Goal: Task Accomplishment & Management: Complete application form

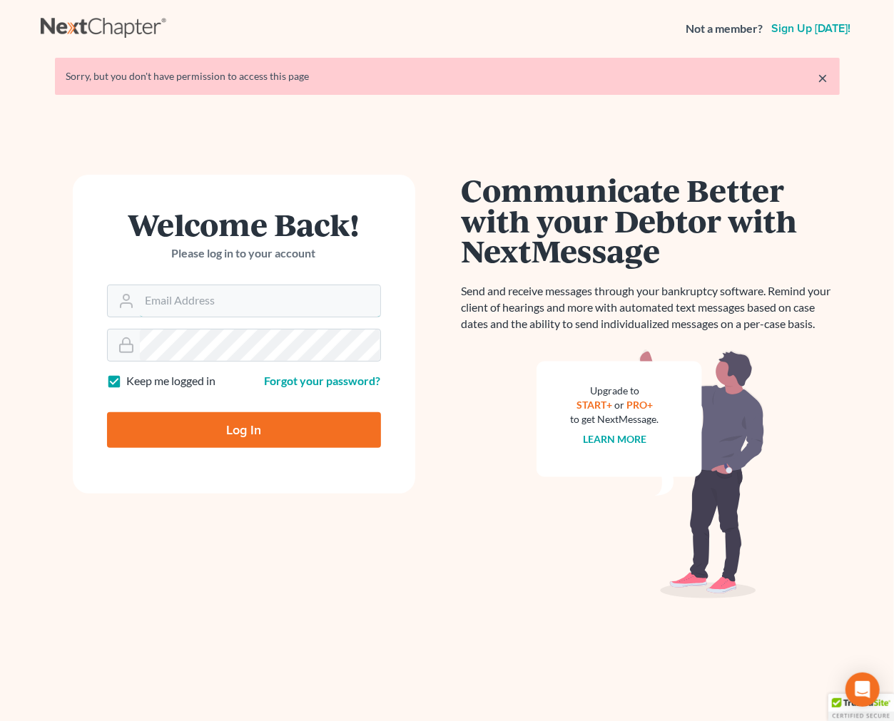
type input "[EMAIL_ADDRESS][DOMAIN_NAME]"
click at [298, 434] on input "Log In" at bounding box center [244, 430] width 274 height 36
type input "Thinking..."
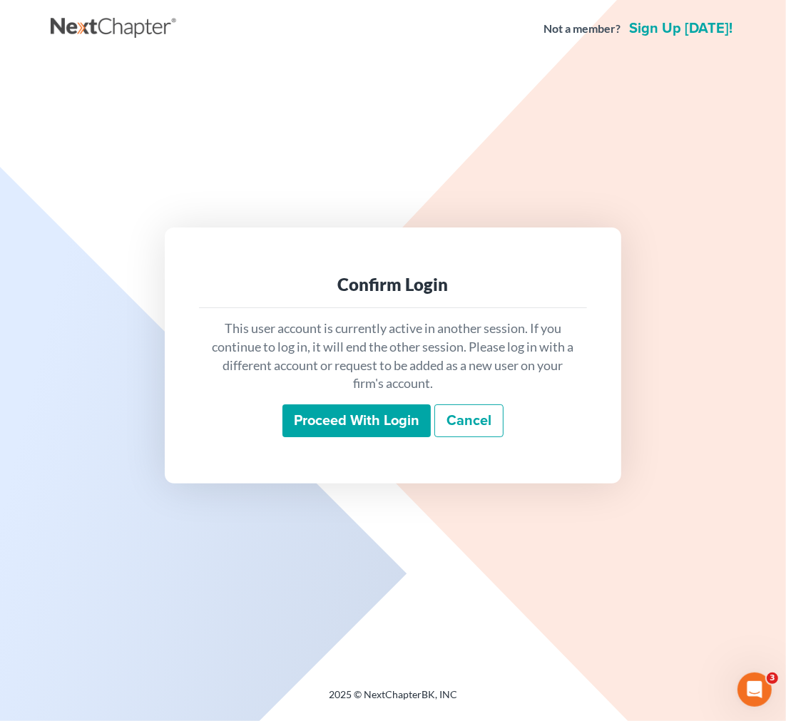
click at [361, 429] on input "Proceed with login" at bounding box center [356, 420] width 148 height 33
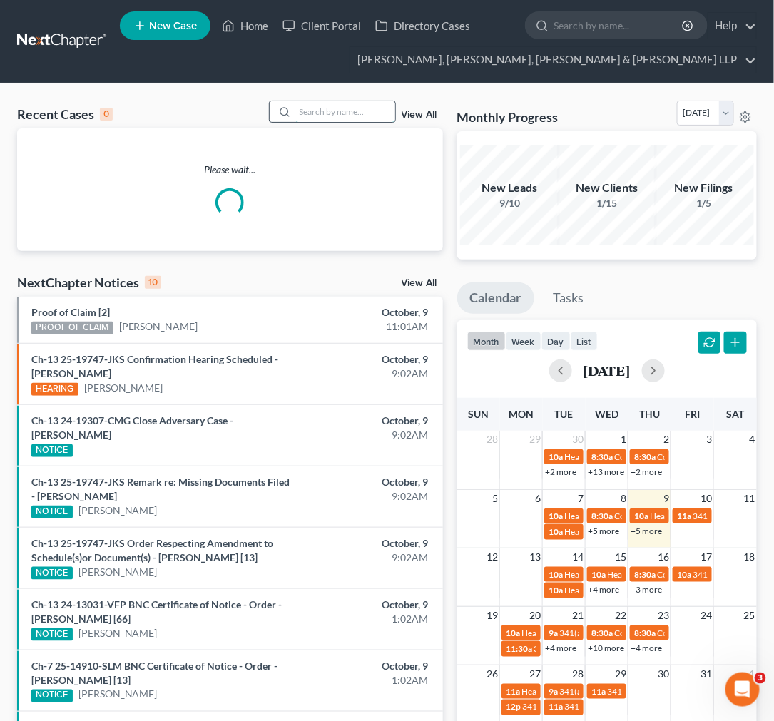
click at [319, 114] on input "search" at bounding box center [345, 111] width 100 height 21
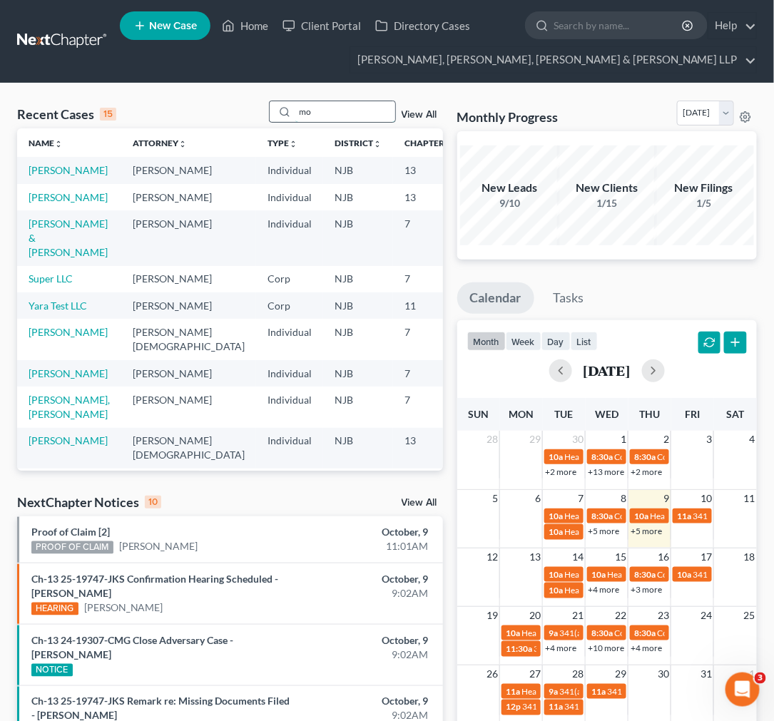
type input "m"
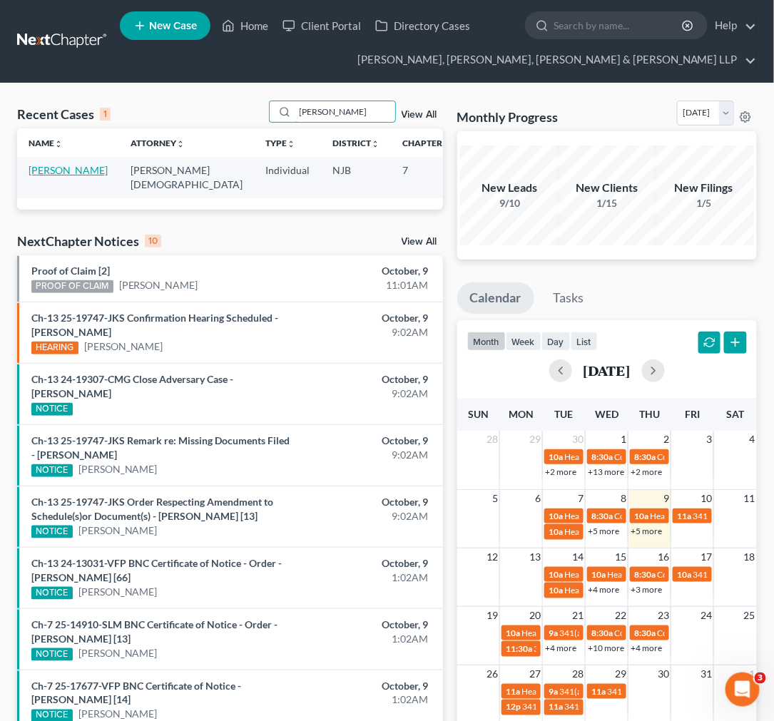
type input "Mohammad Khan"
click at [67, 176] on link "Khan, Mohammad" at bounding box center [68, 170] width 79 height 12
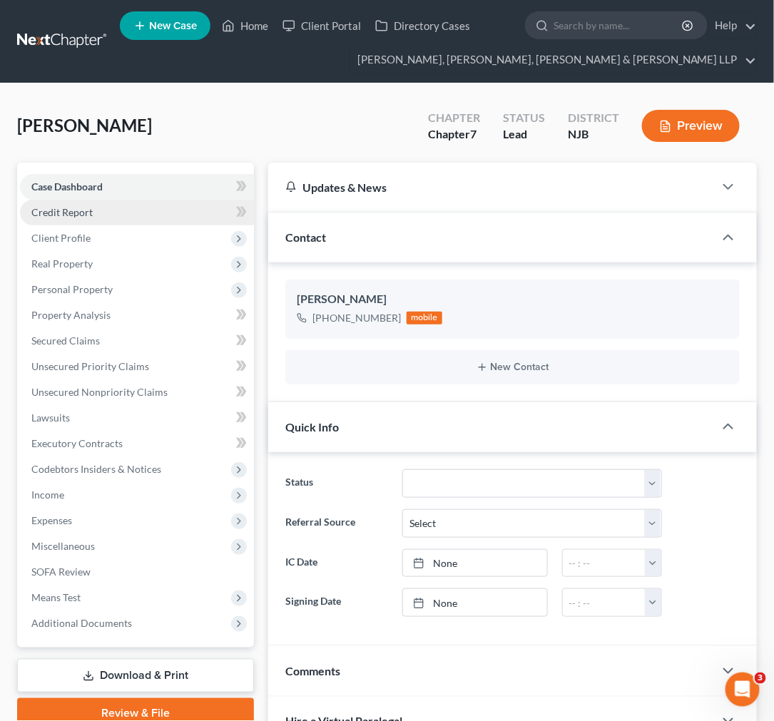
click at [194, 210] on link "Credit Report" at bounding box center [137, 213] width 234 height 26
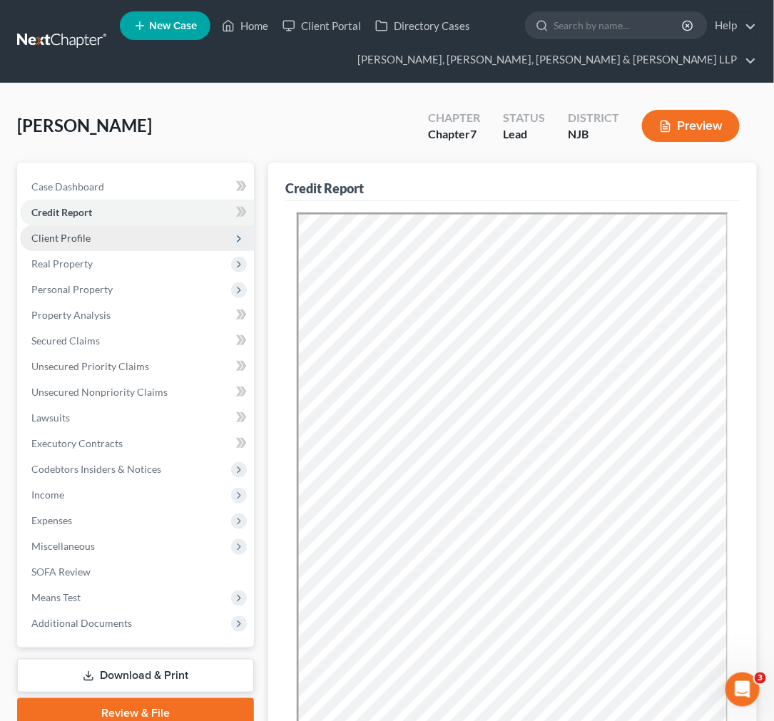
click at [163, 246] on span "Client Profile" at bounding box center [137, 238] width 234 height 26
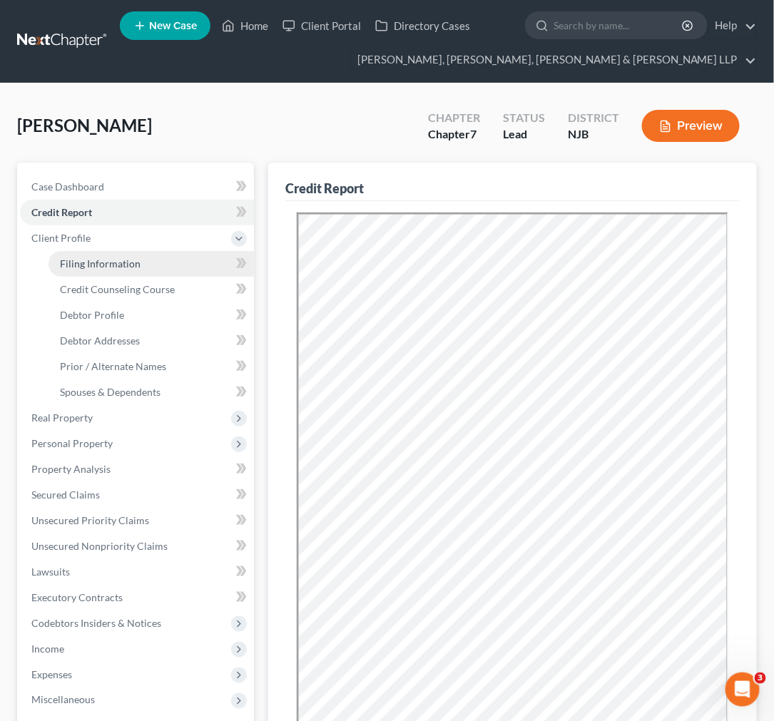
click at [139, 270] on link "Filing Information" at bounding box center [151, 264] width 205 height 26
select select "1"
select select "0"
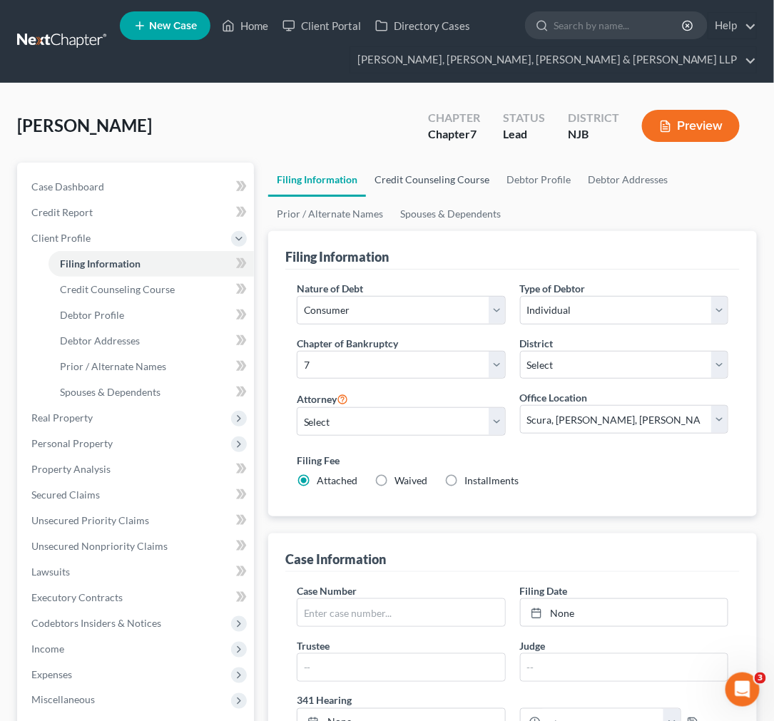
click at [467, 180] on link "Credit Counseling Course" at bounding box center [432, 180] width 132 height 34
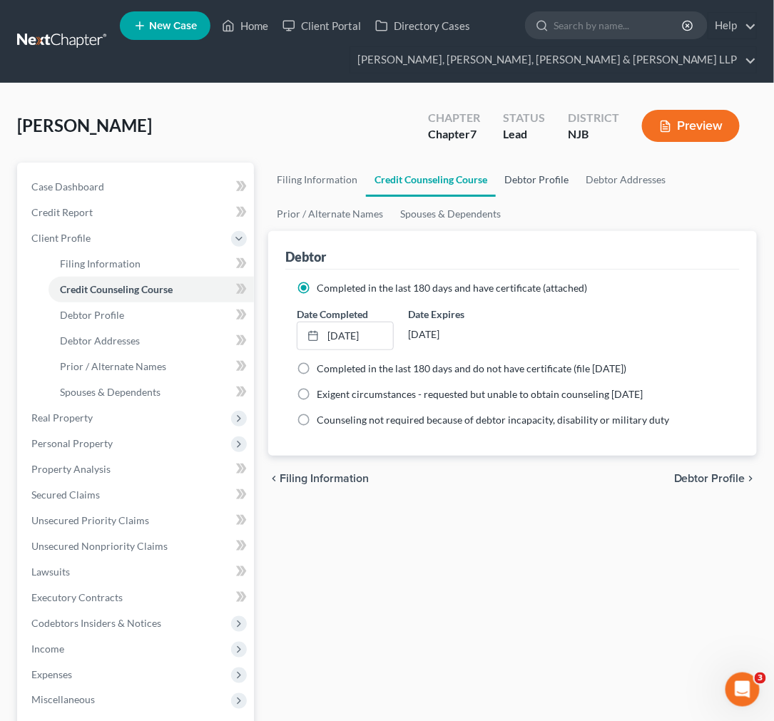
click at [523, 178] on link "Debtor Profile" at bounding box center [536, 180] width 81 height 34
select select "1"
select select "3"
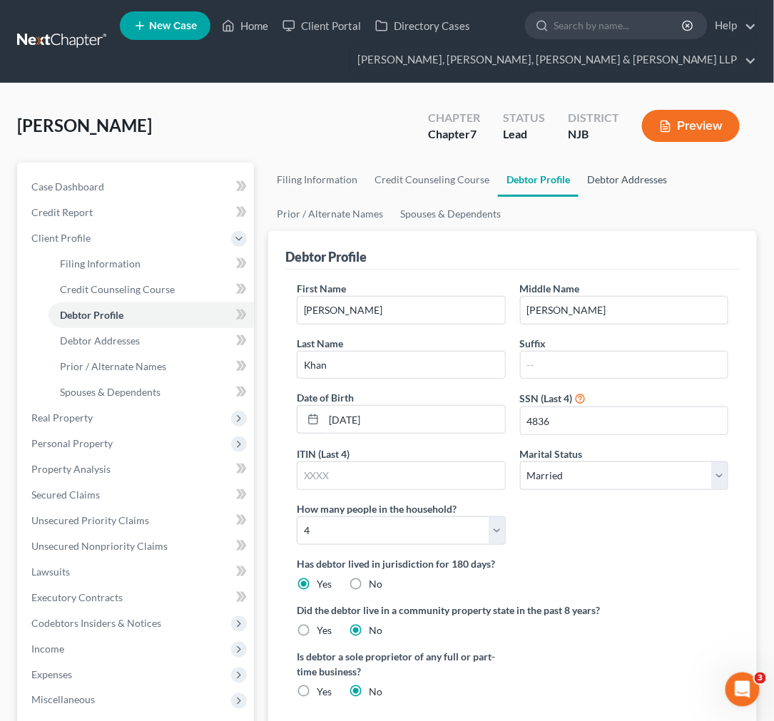
click at [594, 175] on link "Debtor Addresses" at bounding box center [626, 180] width 97 height 34
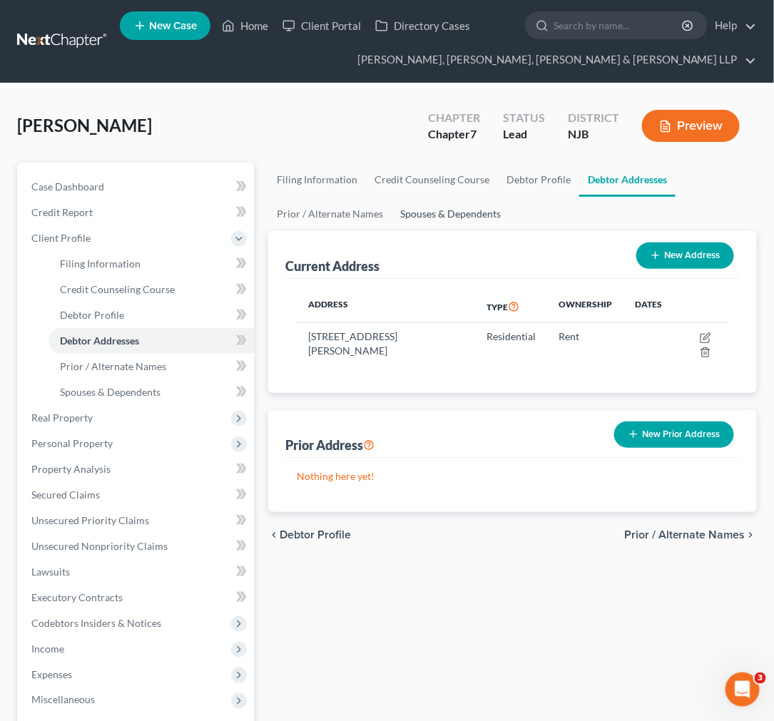
drag, startPoint x: 485, startPoint y: 218, endPoint x: 469, endPoint y: 186, distance: 35.1
click at [484, 218] on link "Spouses & Dependents" at bounding box center [451, 214] width 118 height 34
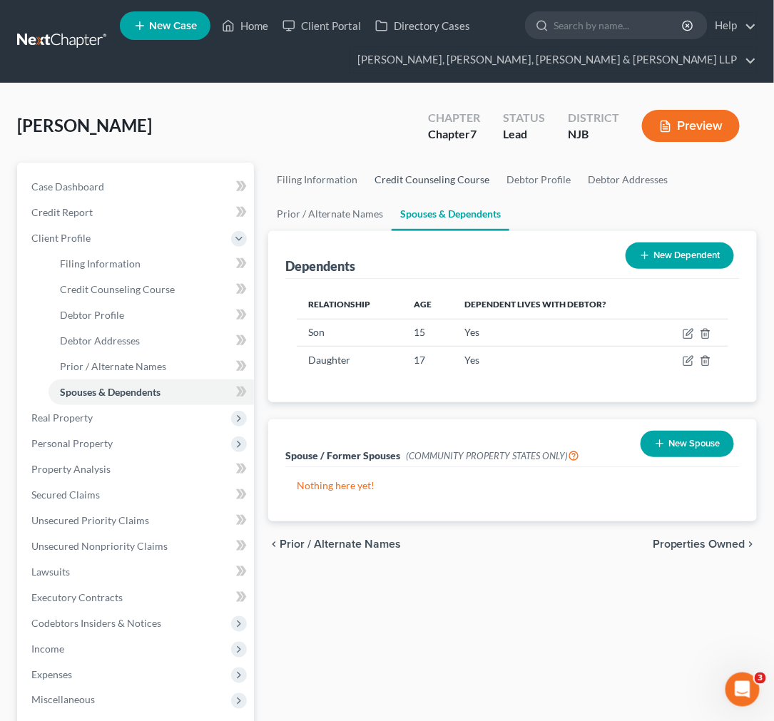
click at [469, 186] on link "Credit Counseling Course" at bounding box center [432, 180] width 132 height 34
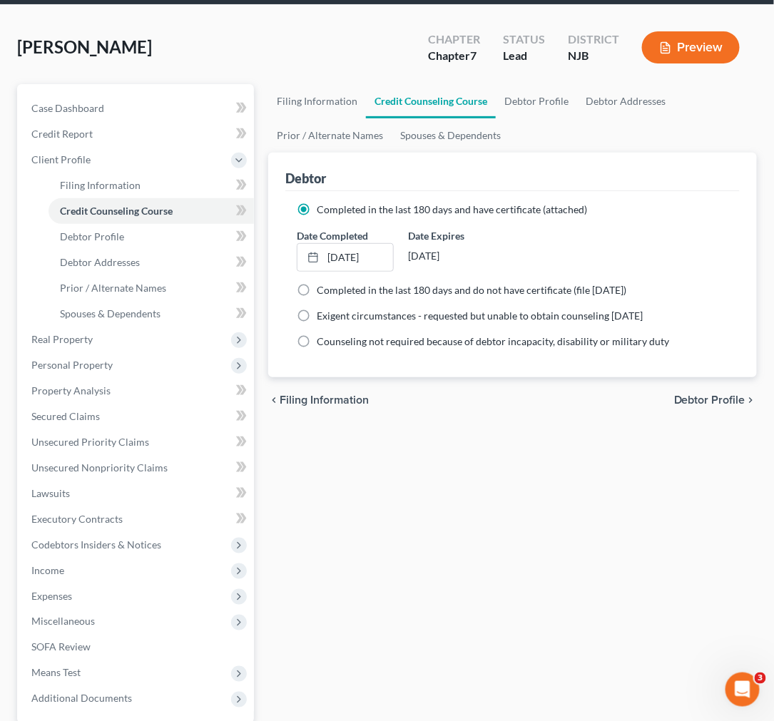
scroll to position [79, 0]
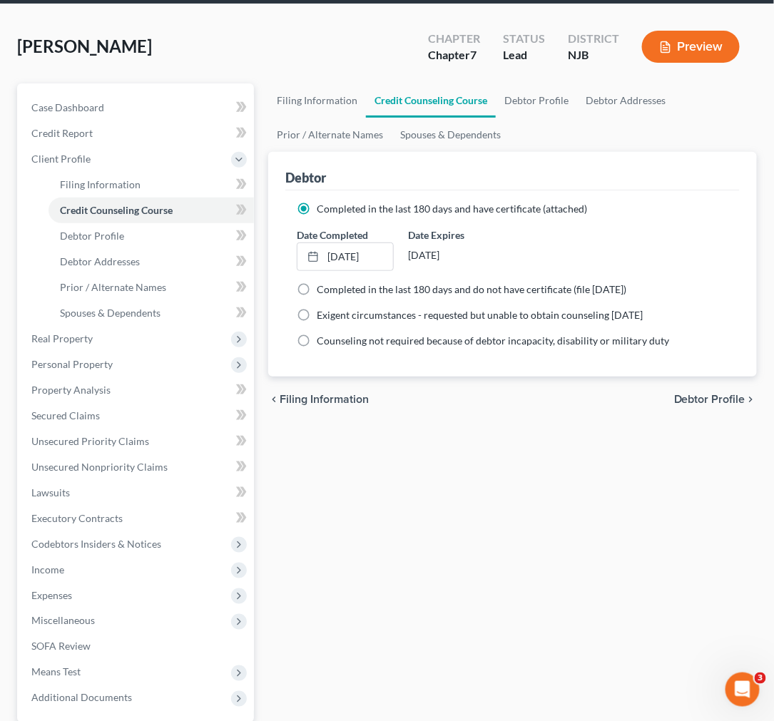
drag, startPoint x: 173, startPoint y: 54, endPoint x: 19, endPoint y: 43, distance: 155.2
click at [19, 43] on div "Khan, Mohammad Upgraded Chapter Chapter 7 Status Lead District NJB Preview" at bounding box center [387, 52] width 740 height 62
copy span "Khan, Mohammad"
click at [462, 160] on div "Debtor" at bounding box center [512, 171] width 454 height 39
click at [371, 105] on link "Credit Counseling Course" at bounding box center [431, 100] width 130 height 34
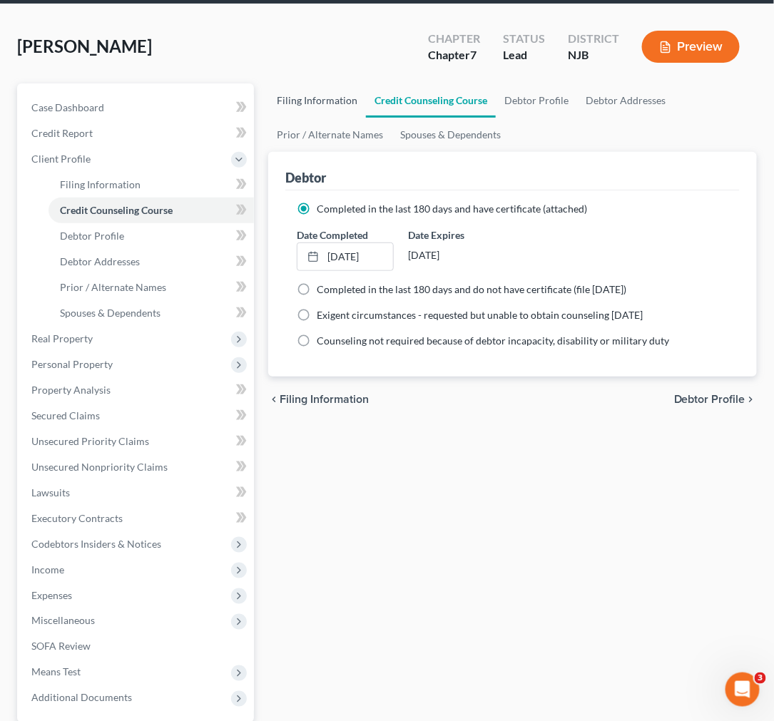
click at [335, 93] on link "Filing Information" at bounding box center [317, 100] width 98 height 34
select select "1"
select select "0"
select select "51"
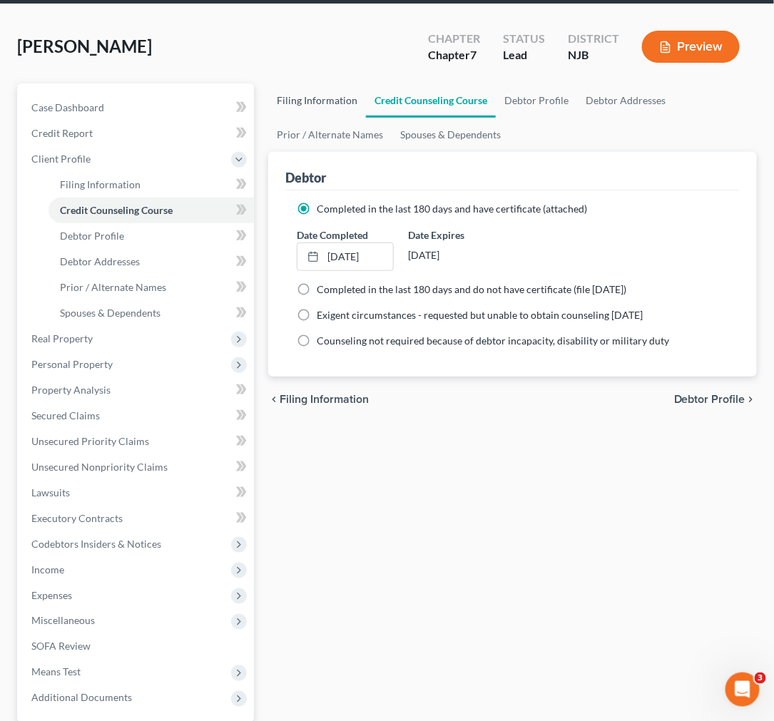
select select "6"
select select "0"
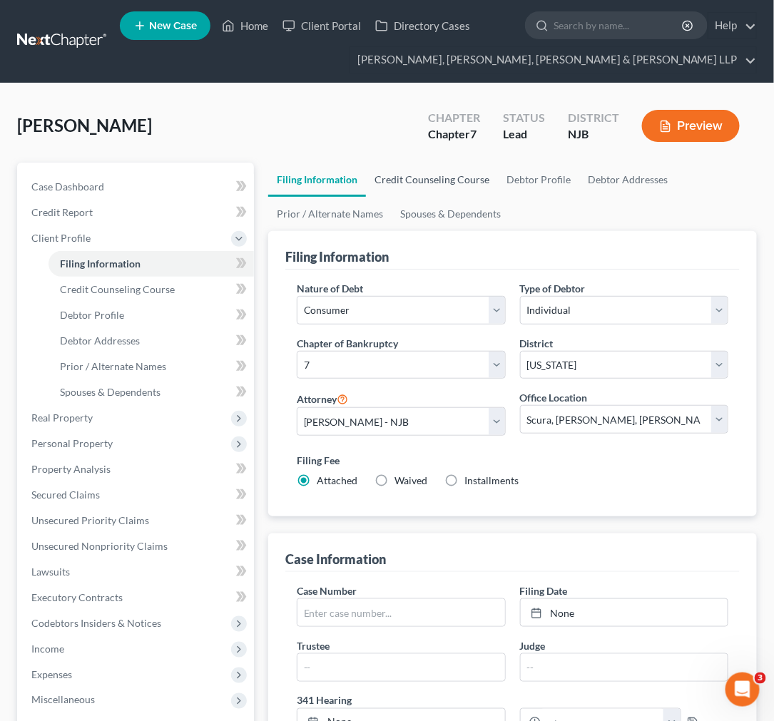
click at [395, 184] on link "Credit Counseling Course" at bounding box center [432, 180] width 132 height 34
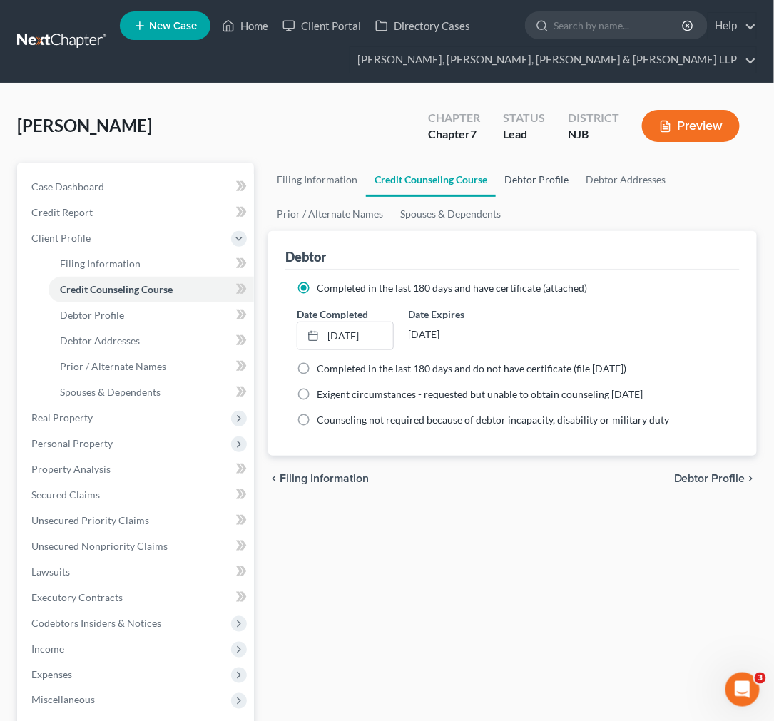
click at [533, 173] on link "Debtor Profile" at bounding box center [536, 180] width 81 height 34
select select "1"
select select "3"
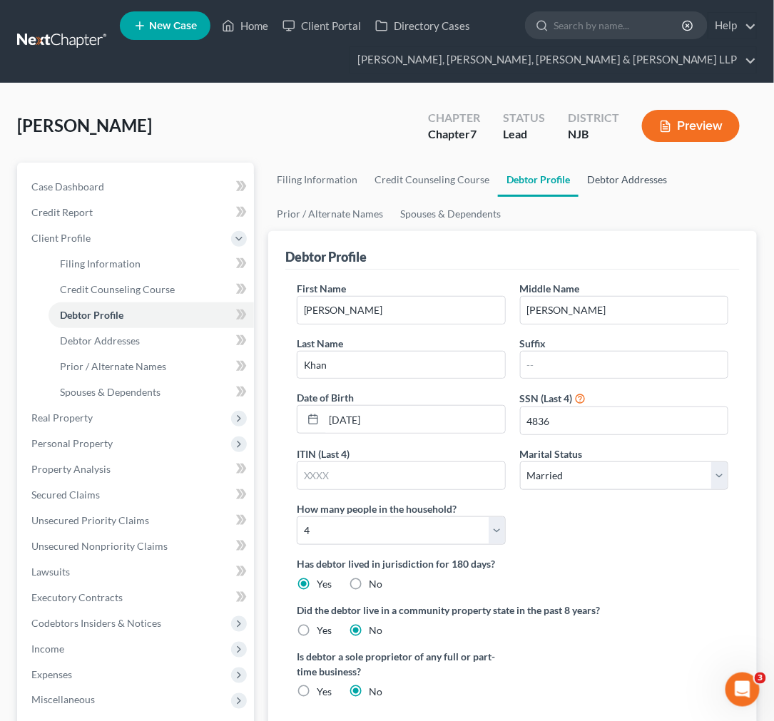
click at [596, 174] on link "Debtor Addresses" at bounding box center [626, 180] width 97 height 34
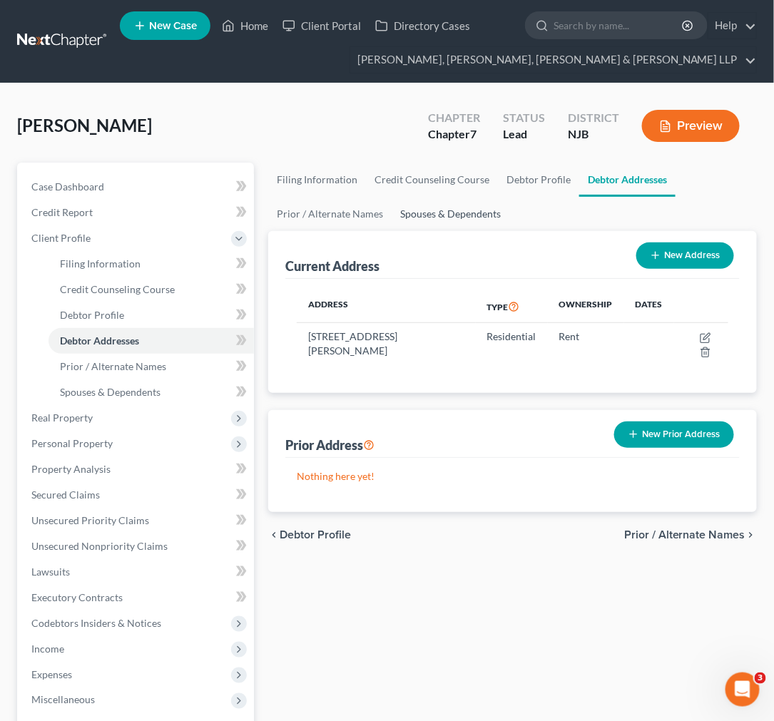
click at [476, 215] on link "Spouses & Dependents" at bounding box center [451, 214] width 118 height 34
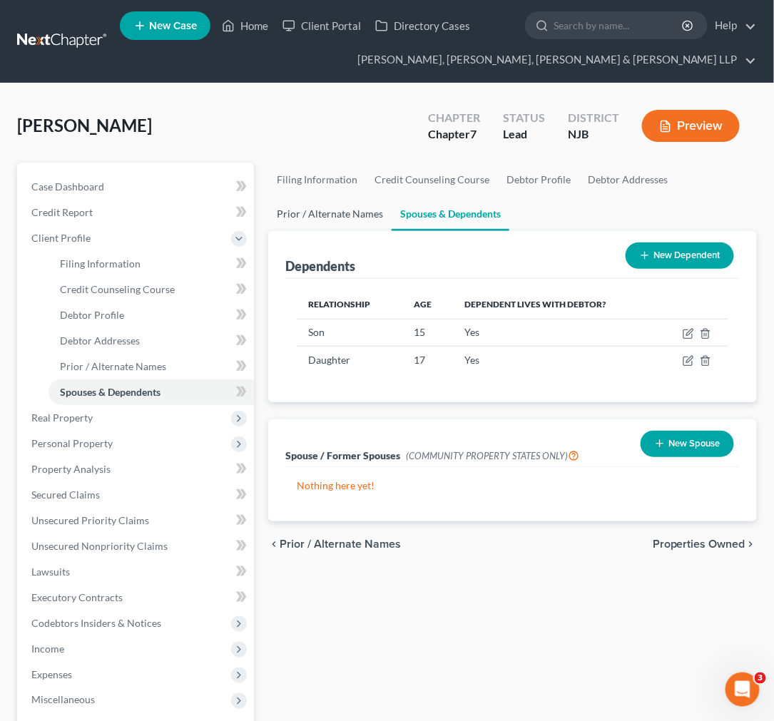
click at [303, 218] on link "Prior / Alternate Names" at bounding box center [329, 214] width 123 height 34
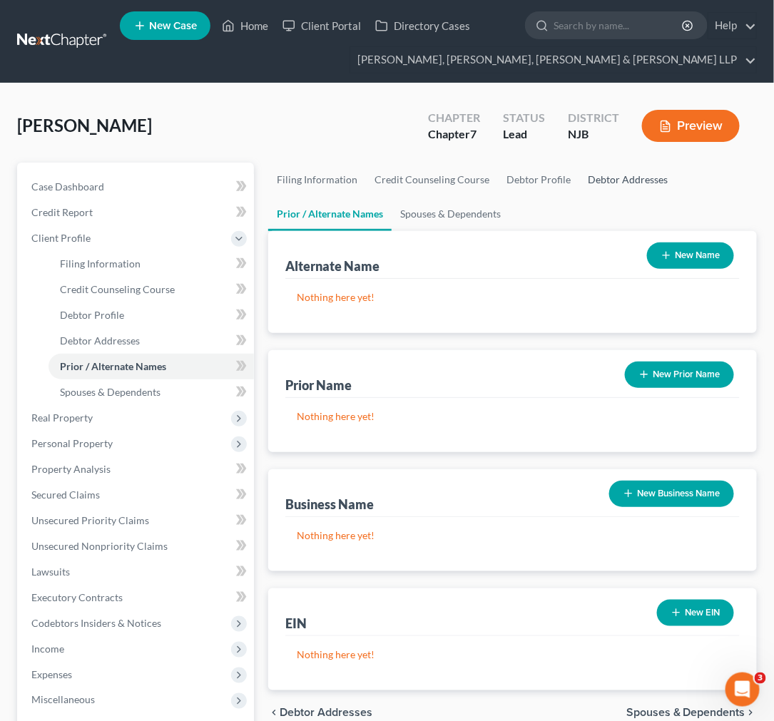
click at [621, 183] on link "Debtor Addresses" at bounding box center [627, 180] width 97 height 34
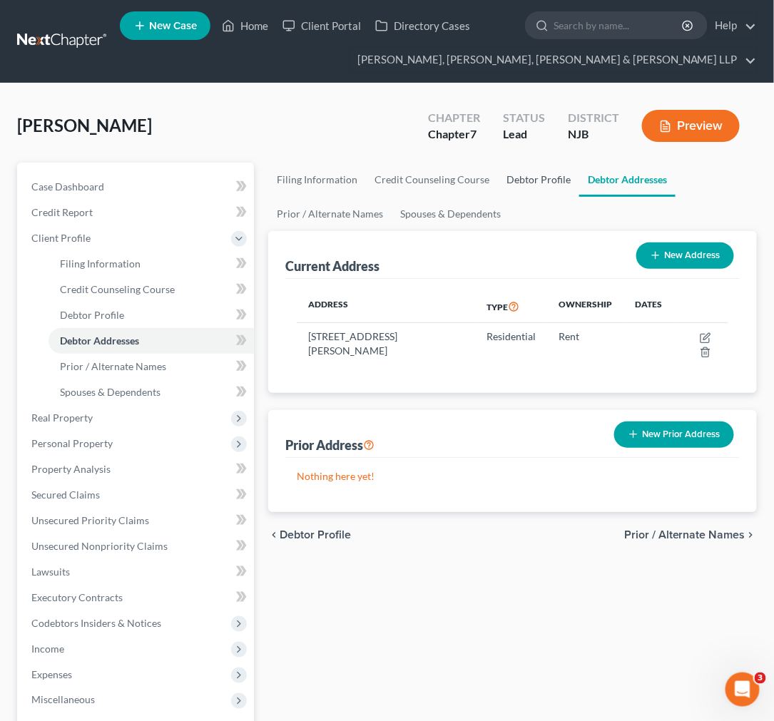
click at [558, 183] on link "Debtor Profile" at bounding box center [538, 180] width 81 height 34
select select "1"
select select "3"
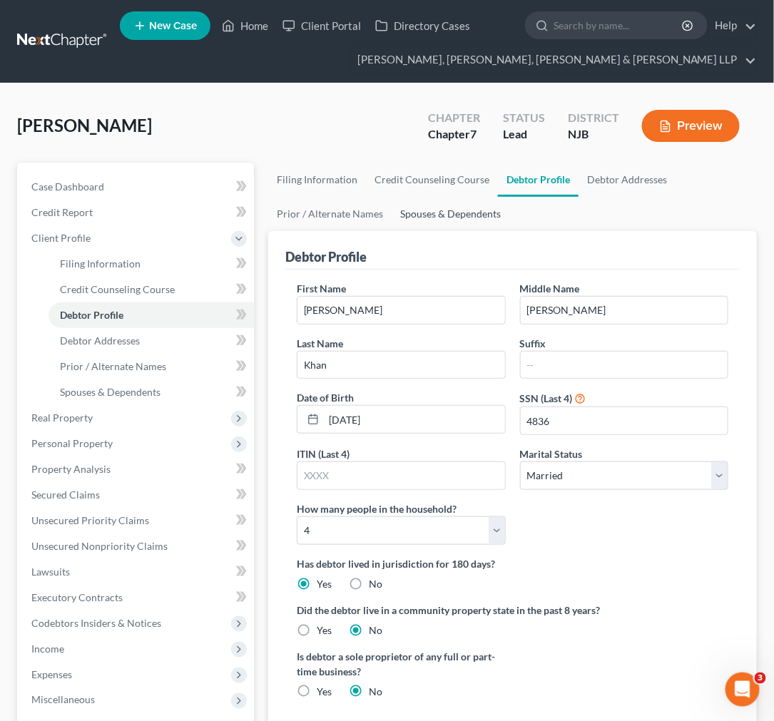
click at [447, 205] on link "Spouses & Dependents" at bounding box center [451, 214] width 118 height 34
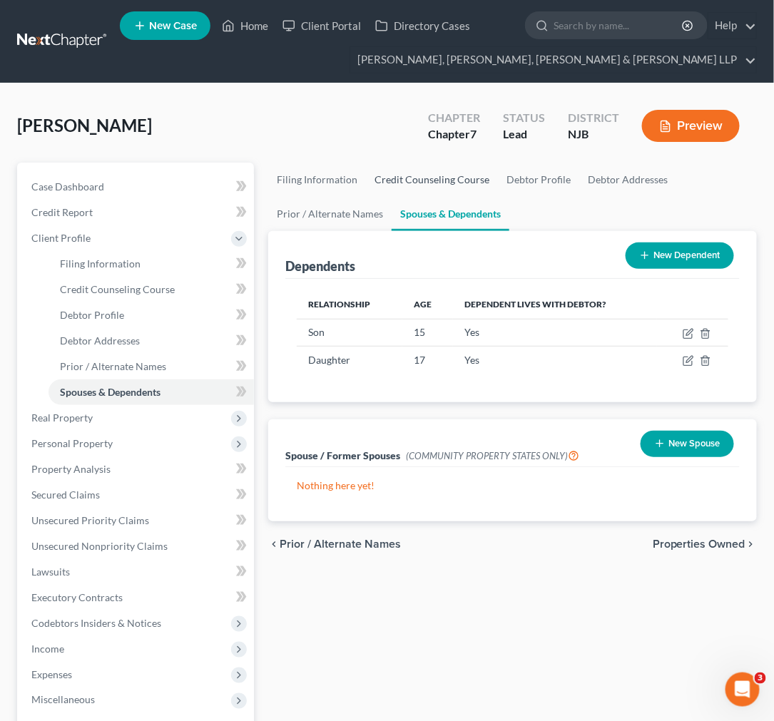
click at [438, 169] on link "Credit Counseling Course" at bounding box center [432, 180] width 132 height 34
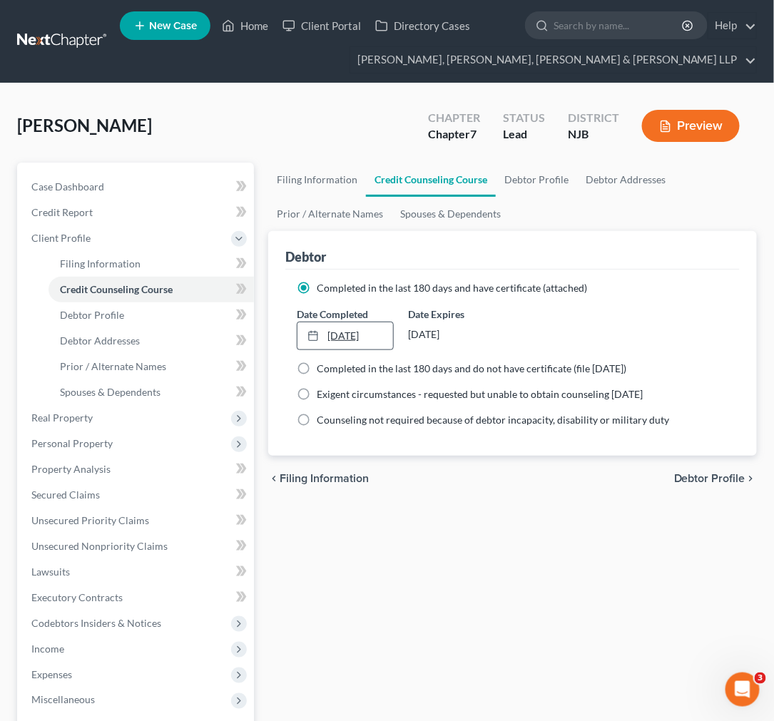
click at [388, 340] on link "8/21/2024" at bounding box center [345, 335] width 96 height 27
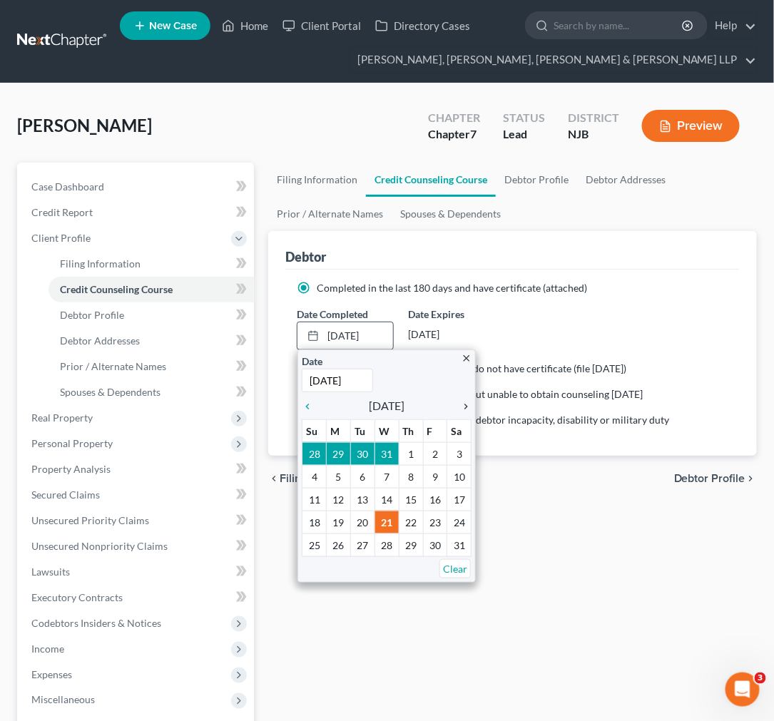
click at [466, 408] on icon "chevron_right" at bounding box center [462, 406] width 19 height 11
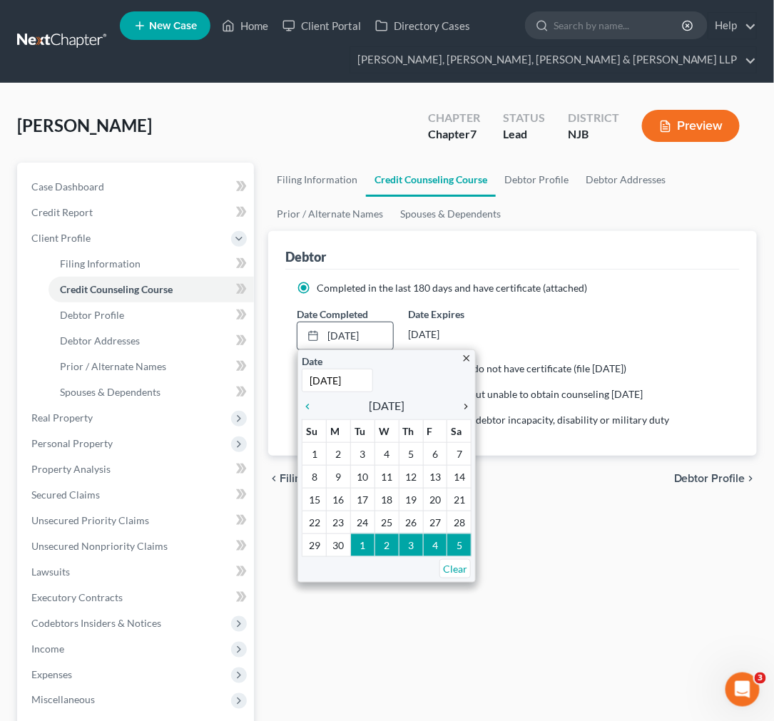
click at [466, 408] on icon "chevron_right" at bounding box center [462, 406] width 19 height 11
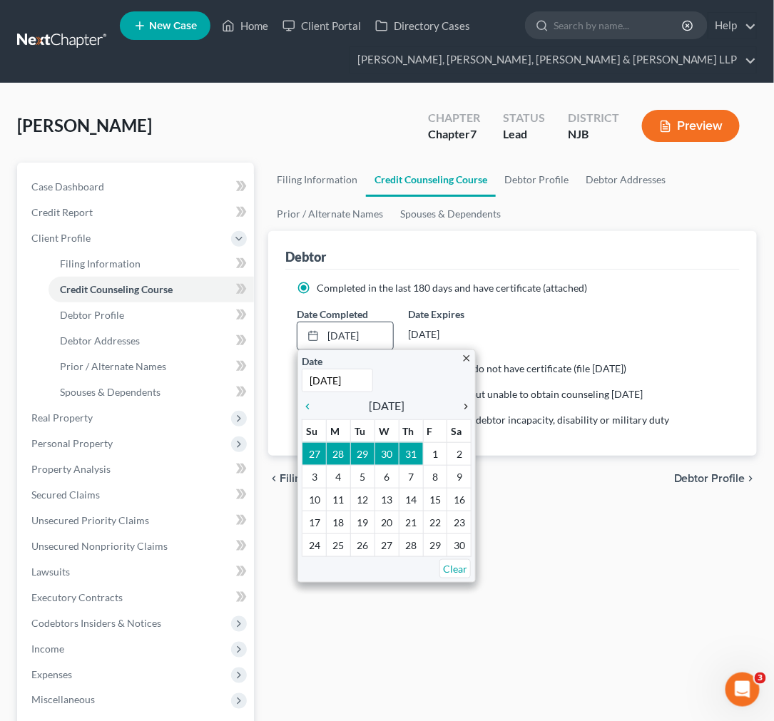
click at [466, 408] on icon "chevron_right" at bounding box center [462, 406] width 19 height 11
click at [310, 408] on icon "chevron_left" at bounding box center [311, 406] width 19 height 11
click at [459, 403] on icon "chevron_right" at bounding box center [462, 406] width 19 height 11
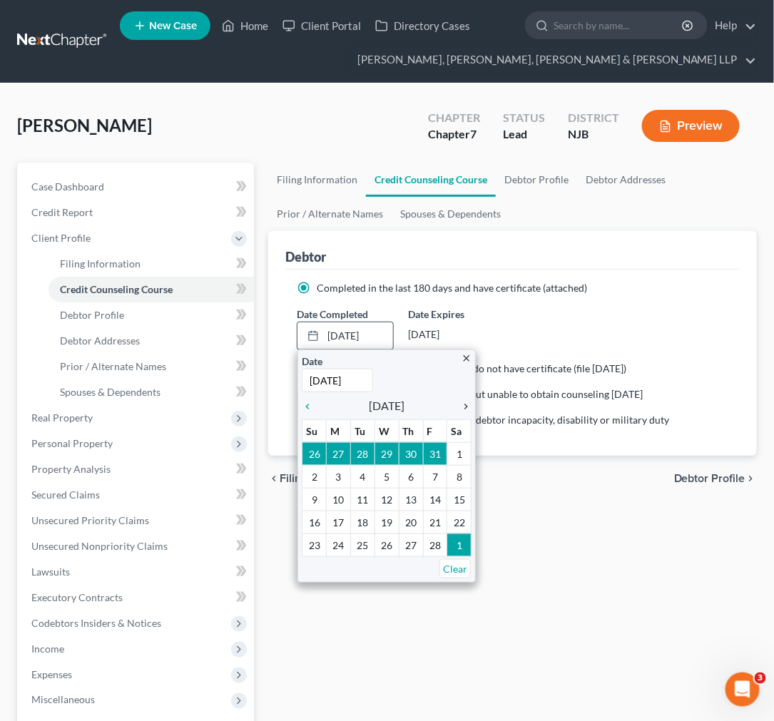
click at [456, 403] on icon "chevron_right" at bounding box center [462, 406] width 19 height 11
click at [312, 410] on icon "chevron_left" at bounding box center [311, 406] width 19 height 11
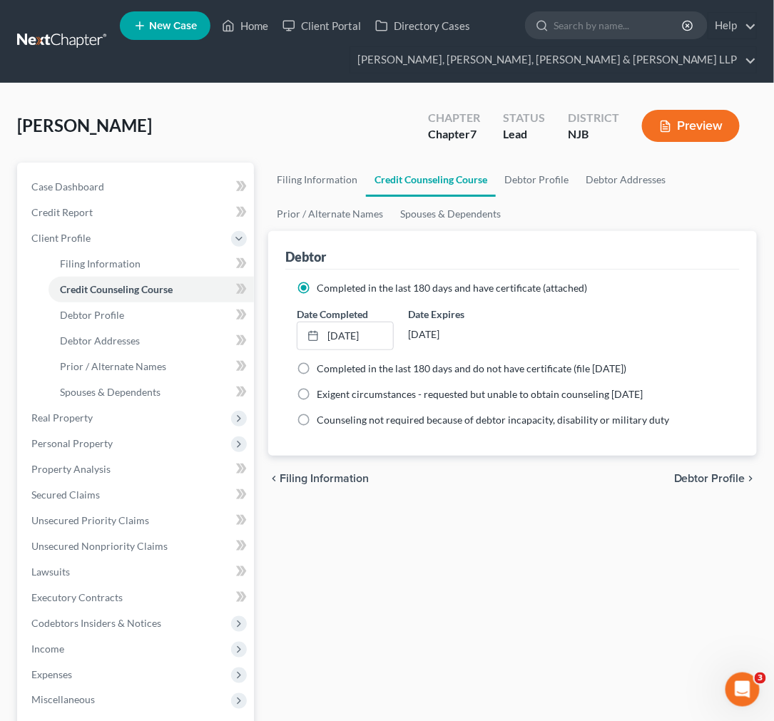
click at [458, 572] on div "Filing Information Credit Counseling Course Debtor Profile Debtor Addresses Pri…" at bounding box center [512, 523] width 503 height 721
click at [497, 275] on div "Completed in the last 180 days and have certificate (attached) Date Completed 3…" at bounding box center [512, 363] width 454 height 186
click at [494, 270] on div "Completed in the last 180 days and have certificate (attached) Date Completed 3…" at bounding box center [512, 363] width 454 height 186
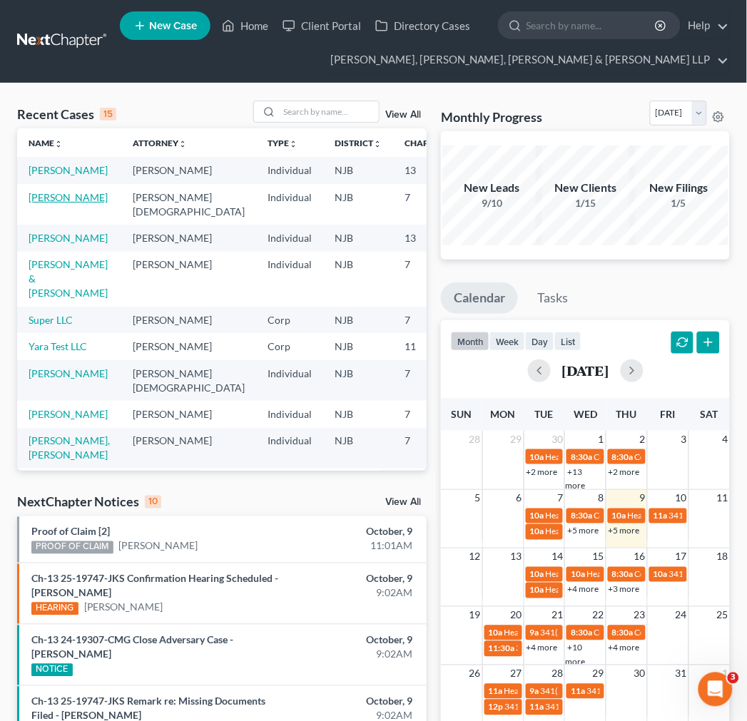
click at [51, 203] on link "Khan, Mohammad" at bounding box center [68, 197] width 79 height 12
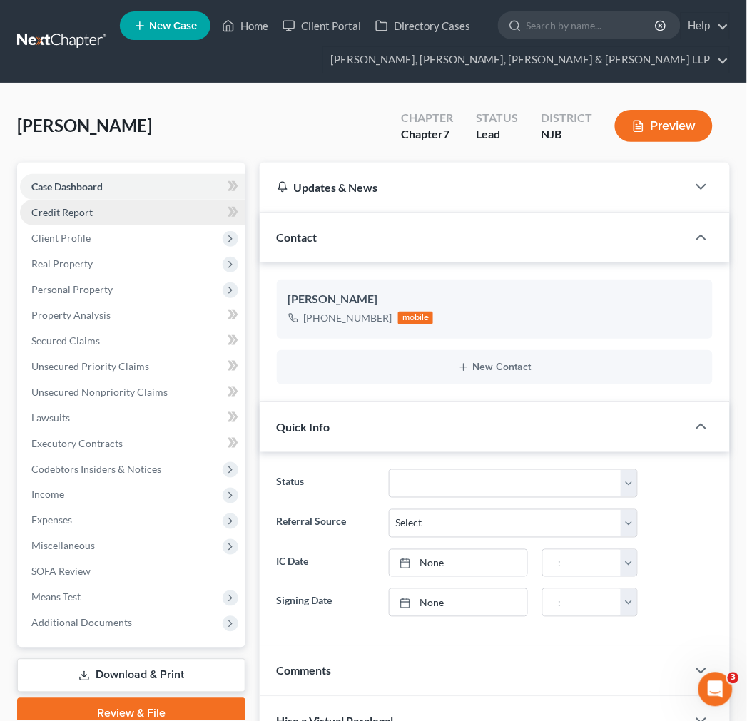
click at [87, 217] on span "Credit Report" at bounding box center [61, 212] width 61 height 12
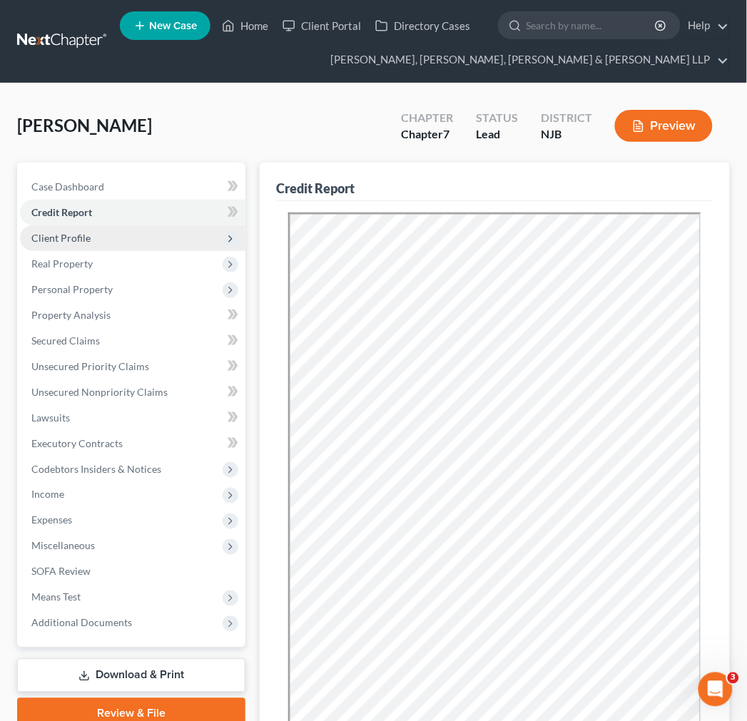
click at [88, 234] on span "Client Profile" at bounding box center [60, 238] width 59 height 12
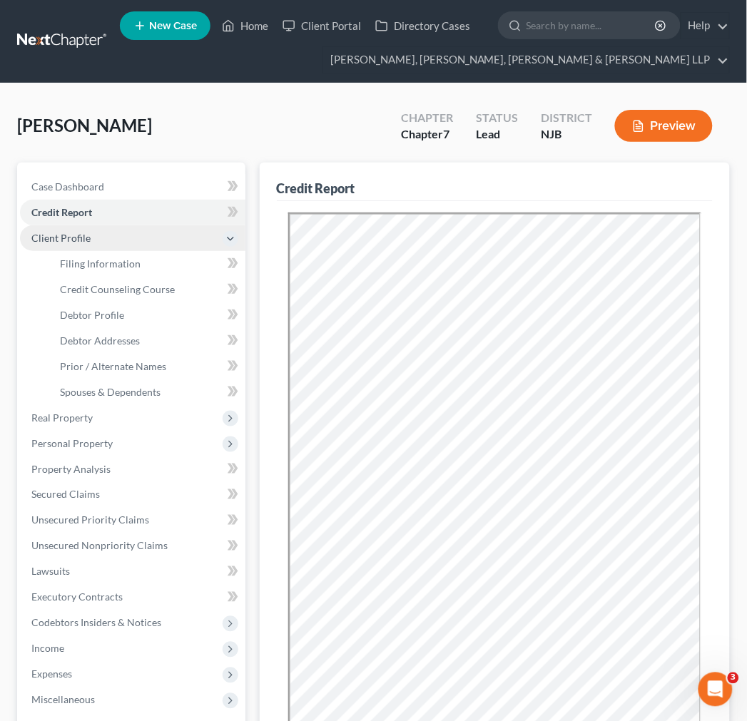
click at [90, 248] on span "Client Profile" at bounding box center [132, 238] width 225 height 26
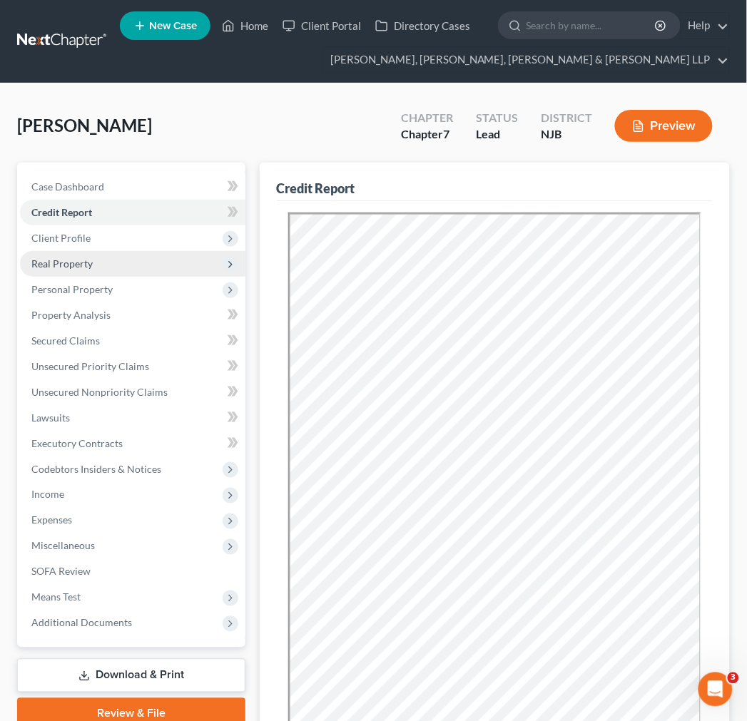
click at [91, 260] on ul "Case Dashboard Payments Invoices Payments Payments Credit Report Client Profile" at bounding box center [132, 405] width 225 height 462
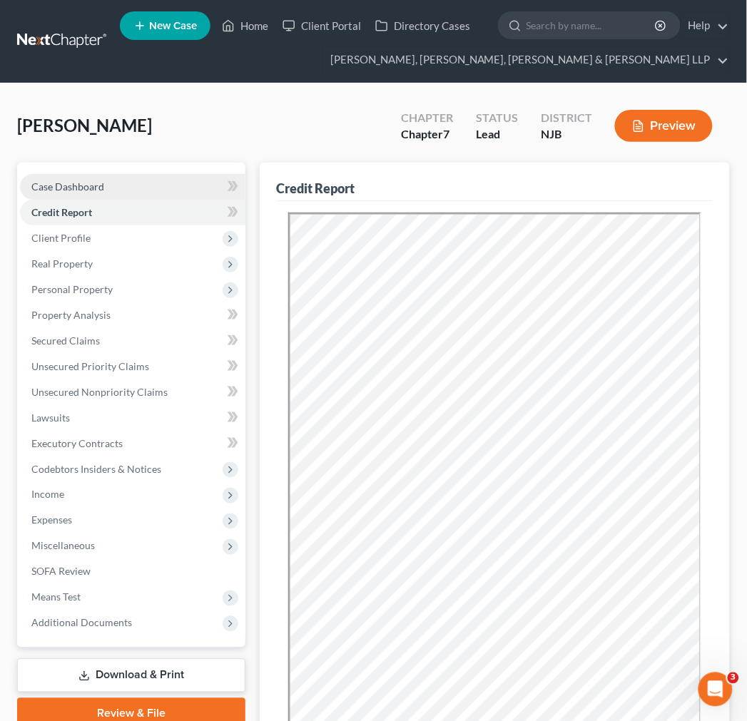
click at [105, 181] on link "Case Dashboard" at bounding box center [132, 187] width 225 height 26
select select "10"
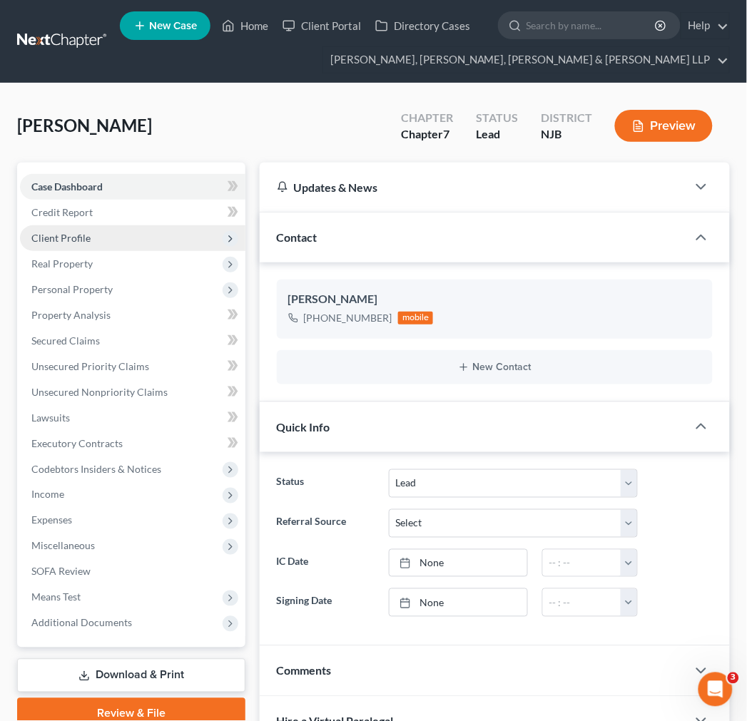
click at [106, 236] on span "Client Profile" at bounding box center [132, 238] width 225 height 26
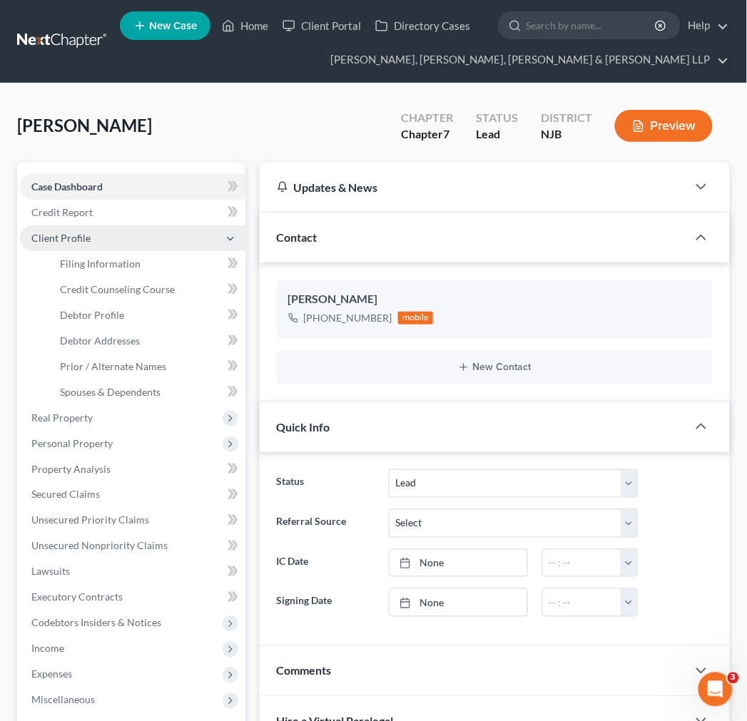
click at [108, 248] on span "Client Profile" at bounding box center [132, 238] width 225 height 26
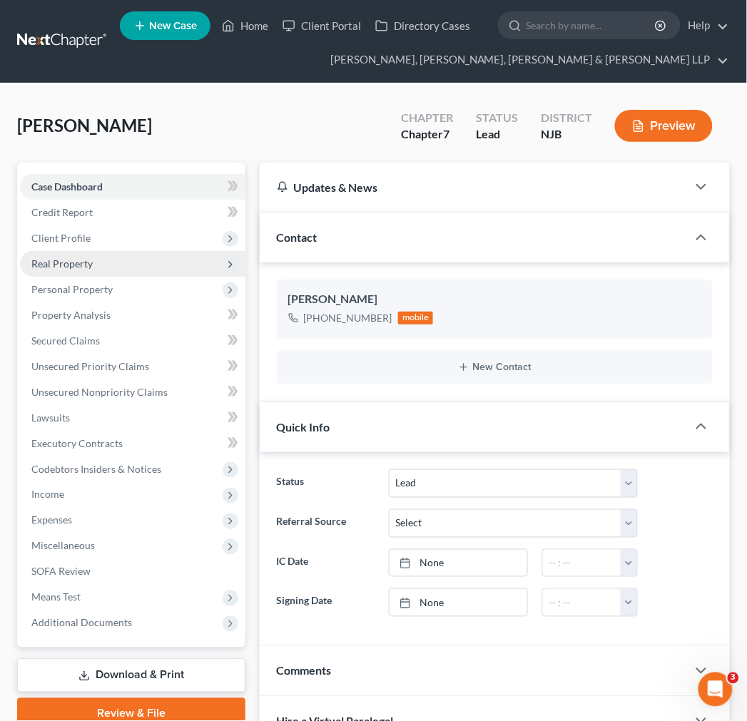
click at [108, 272] on span "Real Property" at bounding box center [132, 264] width 225 height 26
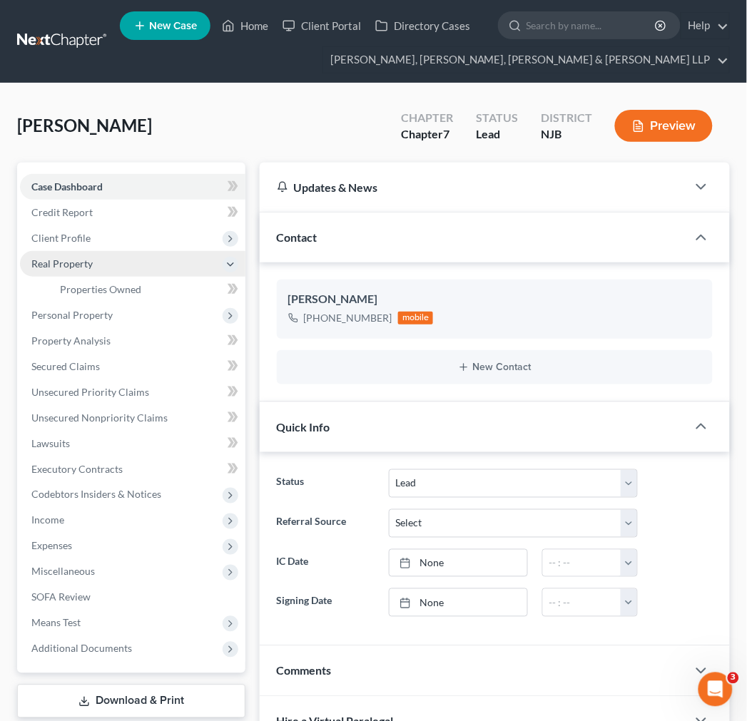
click at [108, 272] on span "Real Property" at bounding box center [132, 264] width 225 height 26
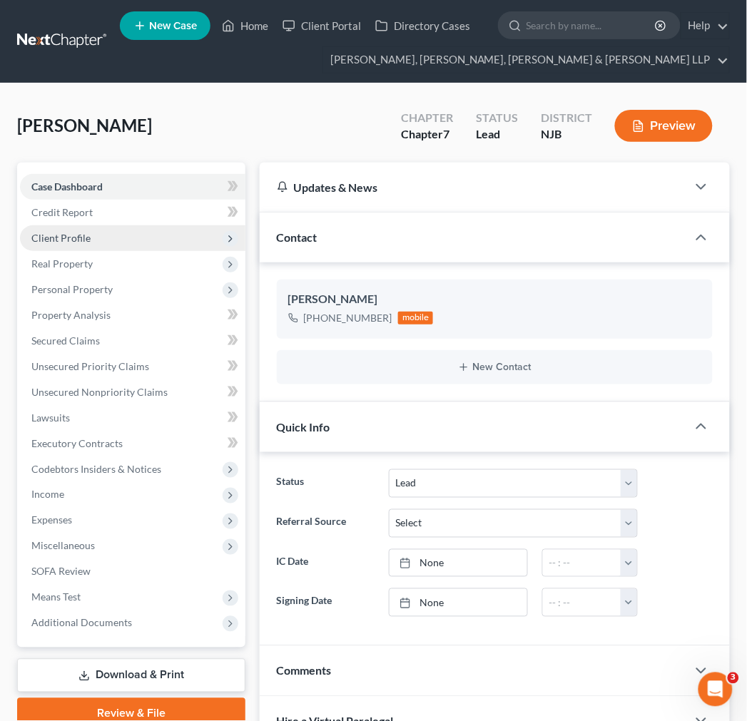
click at [110, 236] on span "Client Profile" at bounding box center [132, 238] width 225 height 26
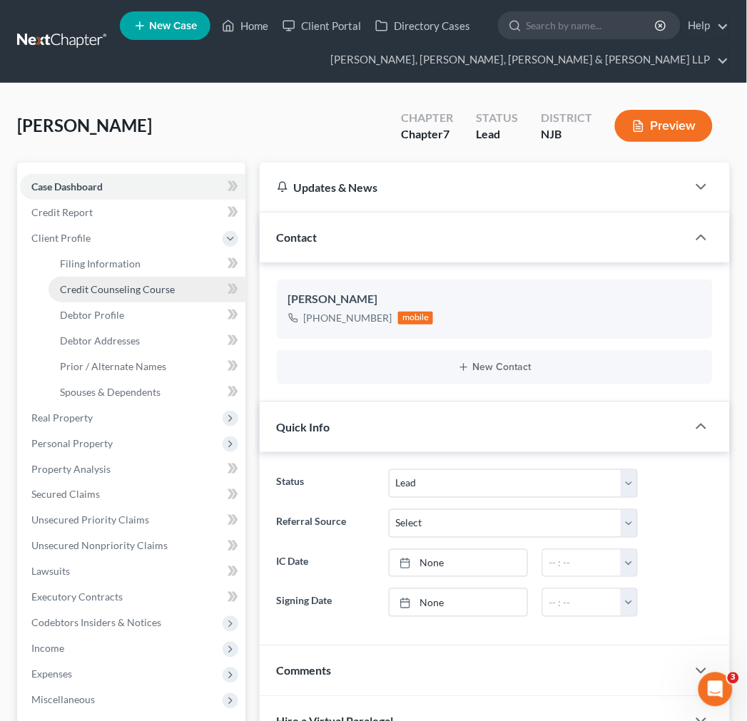
click at [114, 277] on link "Credit Counseling Course" at bounding box center [147, 290] width 197 height 26
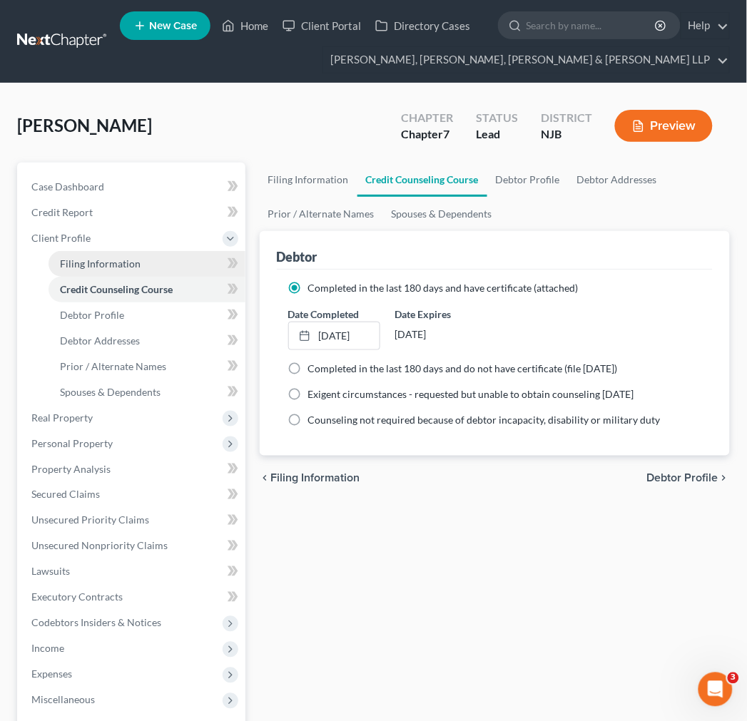
click at [113, 262] on span "Filing Information" at bounding box center [100, 263] width 81 height 12
select select "1"
select select "0"
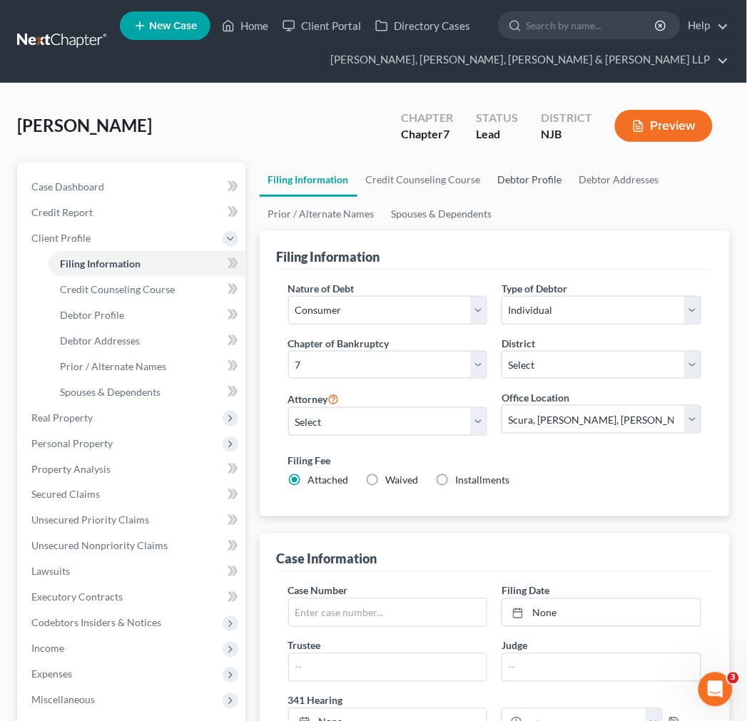
click at [561, 171] on link "Debtor Profile" at bounding box center [529, 180] width 81 height 34
select select "1"
select select "3"
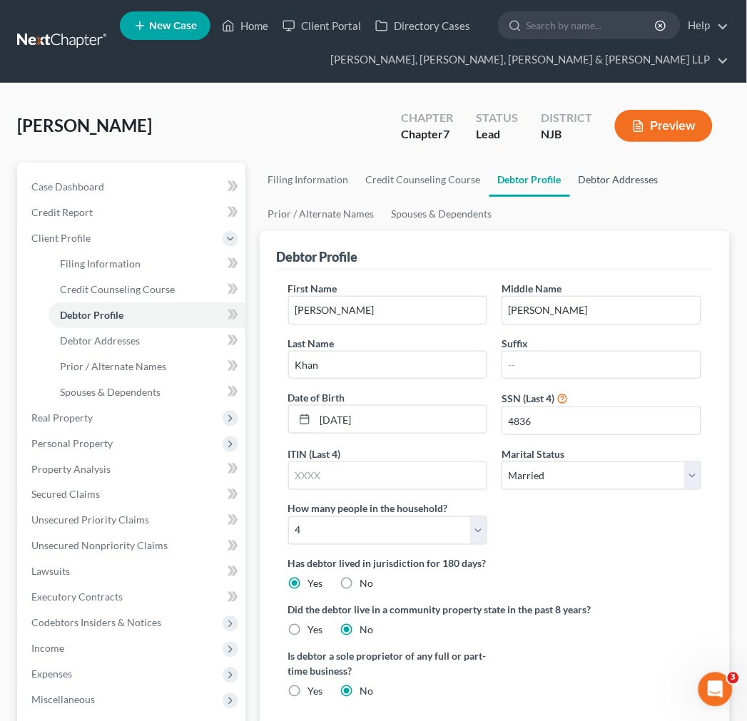
click at [593, 172] on link "Debtor Addresses" at bounding box center [618, 180] width 97 height 34
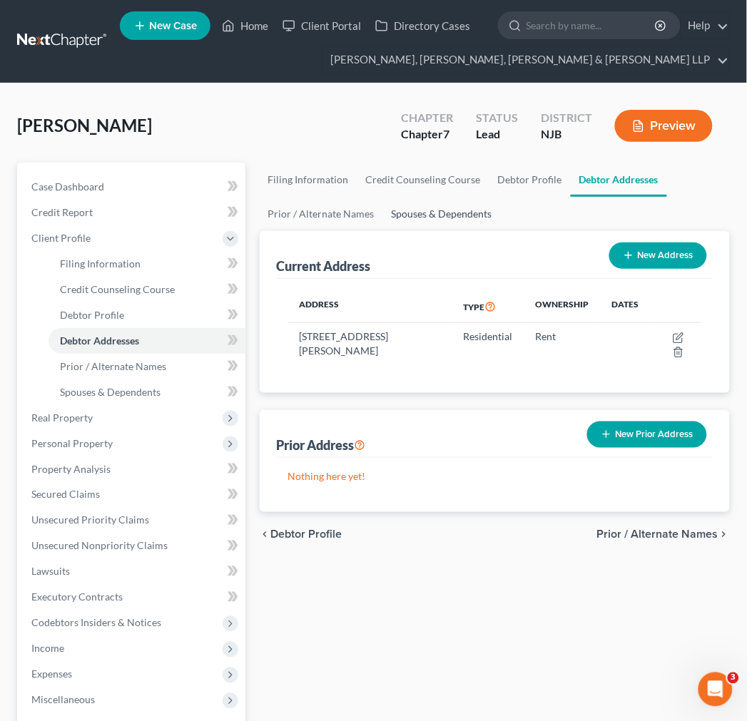
click at [476, 216] on link "Spouses & Dependents" at bounding box center [442, 214] width 118 height 34
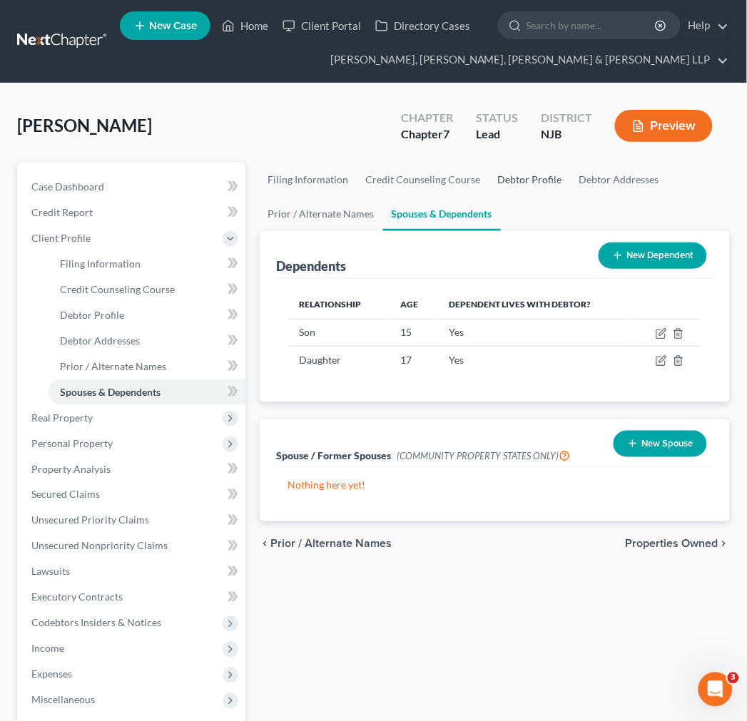
click at [530, 165] on link "Debtor Profile" at bounding box center [529, 180] width 81 height 34
select select "1"
select select "3"
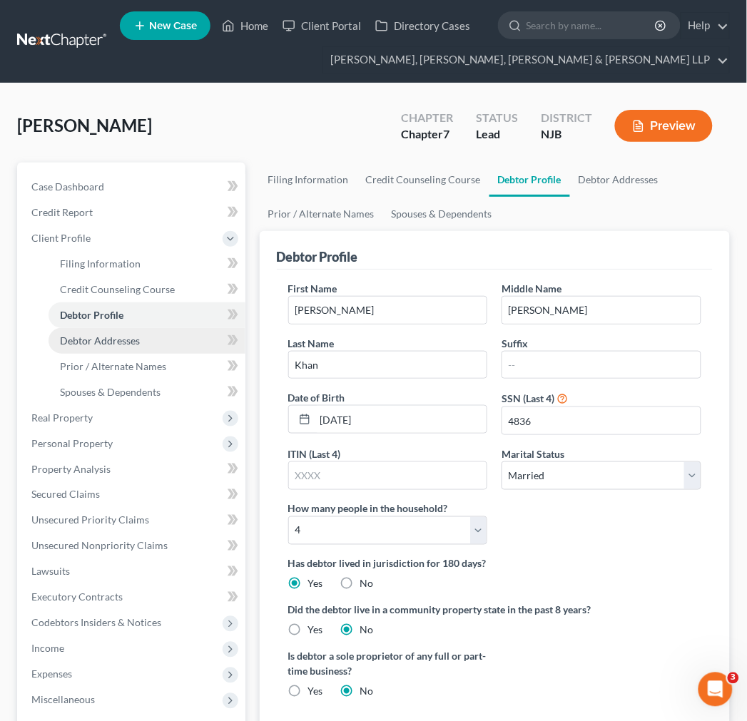
click at [138, 328] on link "Debtor Addresses" at bounding box center [147, 341] width 197 height 26
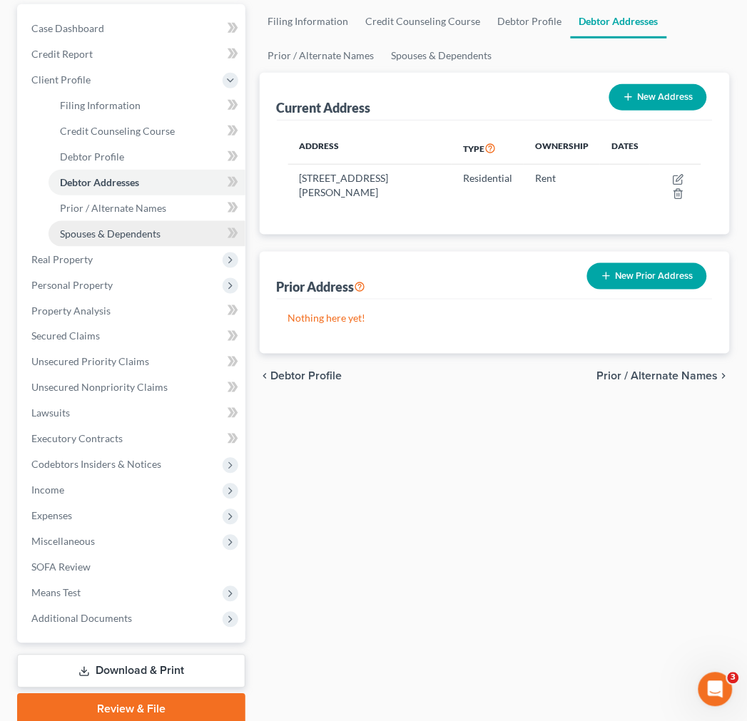
click at [166, 222] on link "Spouses & Dependents" at bounding box center [147, 234] width 197 height 26
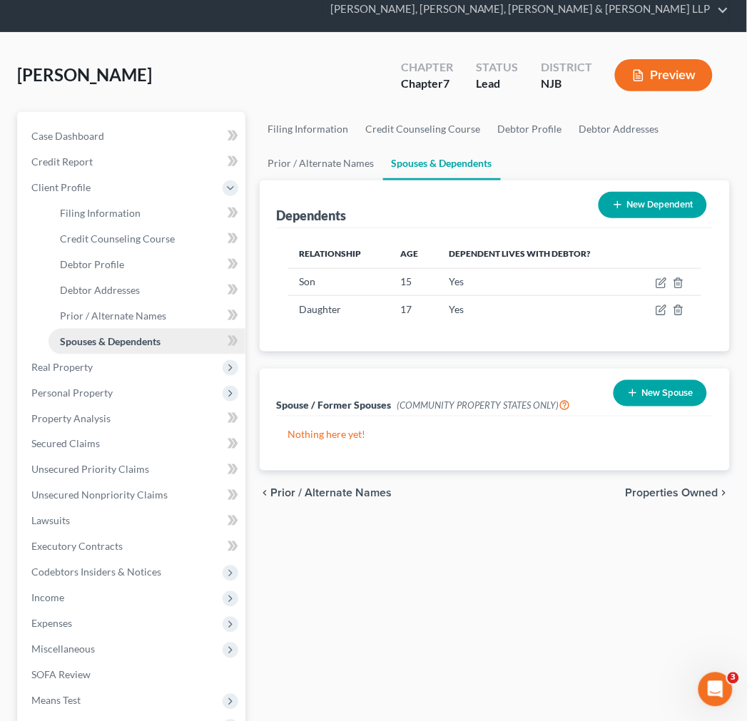
scroll to position [79, 0]
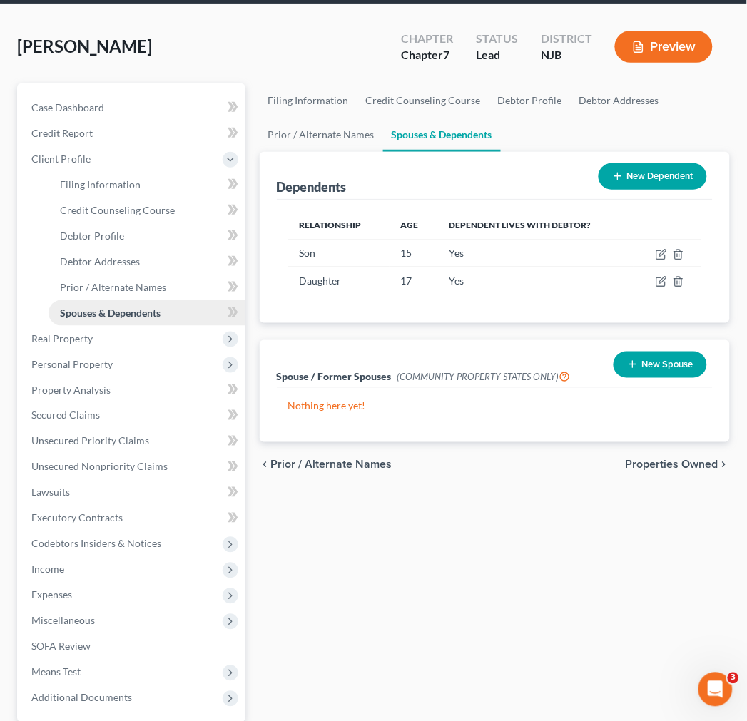
click at [160, 310] on span "Spouses & Dependents" at bounding box center [110, 313] width 101 height 12
click at [179, 355] on span "Personal Property" at bounding box center [132, 365] width 225 height 26
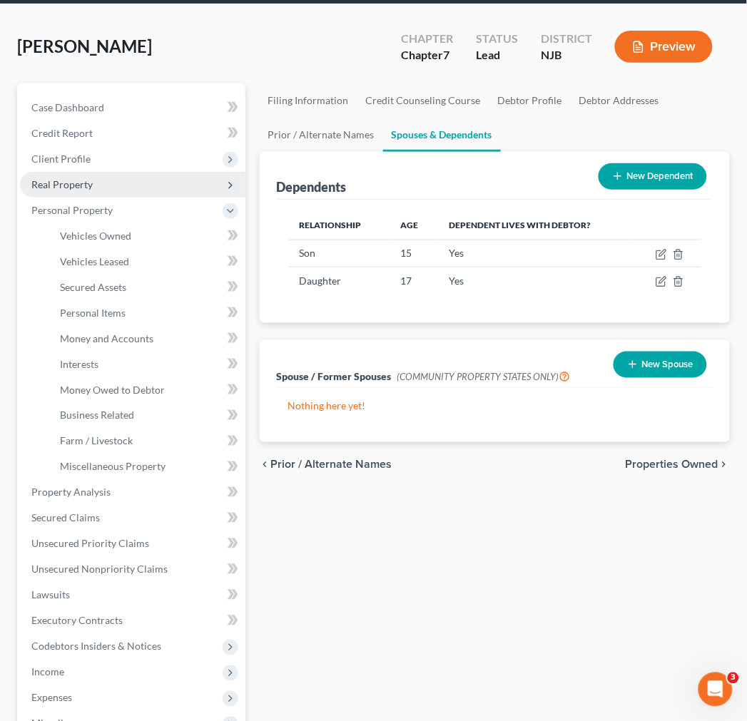
click at [145, 188] on span "Real Property" at bounding box center [132, 185] width 225 height 26
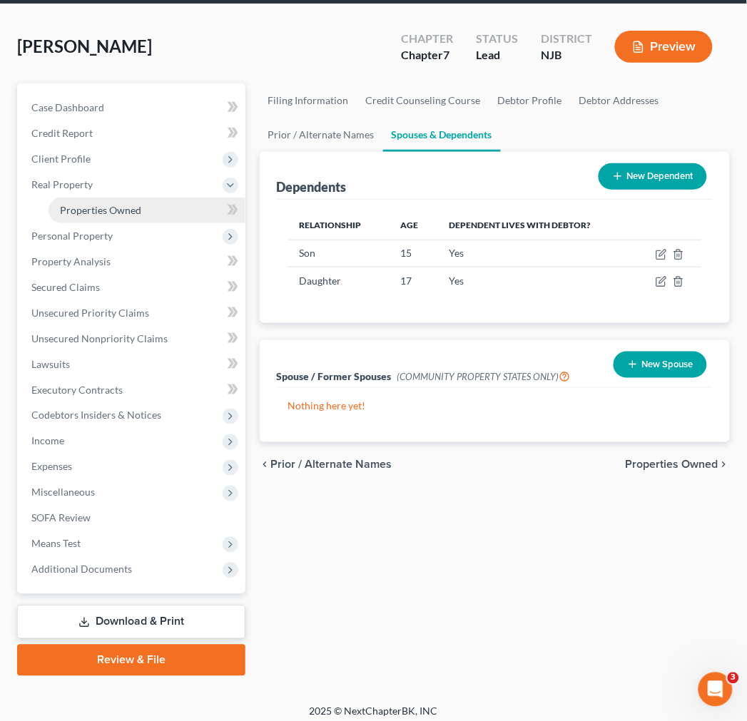
click at [143, 208] on link "Properties Owned" at bounding box center [147, 211] width 197 height 26
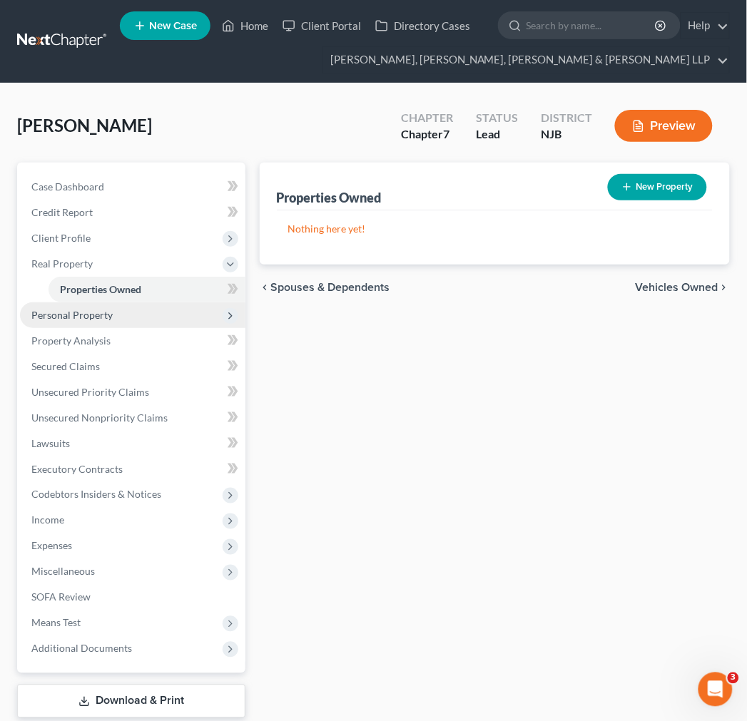
click at [136, 322] on span "Personal Property" at bounding box center [132, 315] width 225 height 26
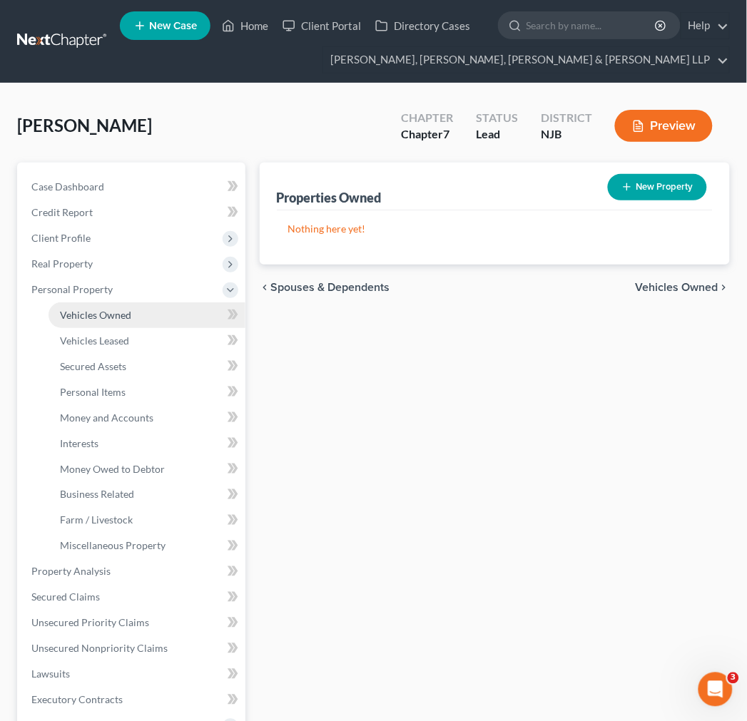
click at [131, 308] on link "Vehicles Owned" at bounding box center [147, 315] width 197 height 26
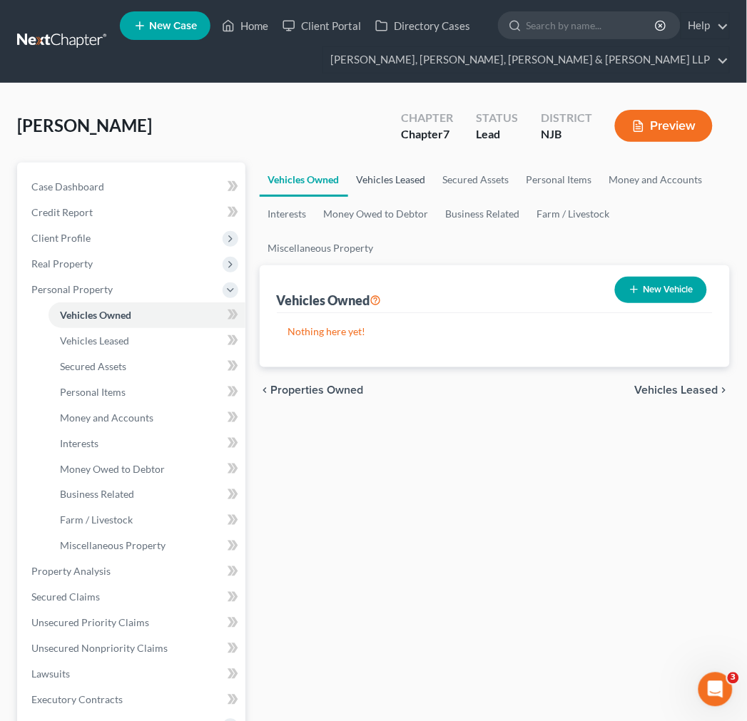
click at [397, 180] on link "Vehicles Leased" at bounding box center [391, 180] width 86 height 34
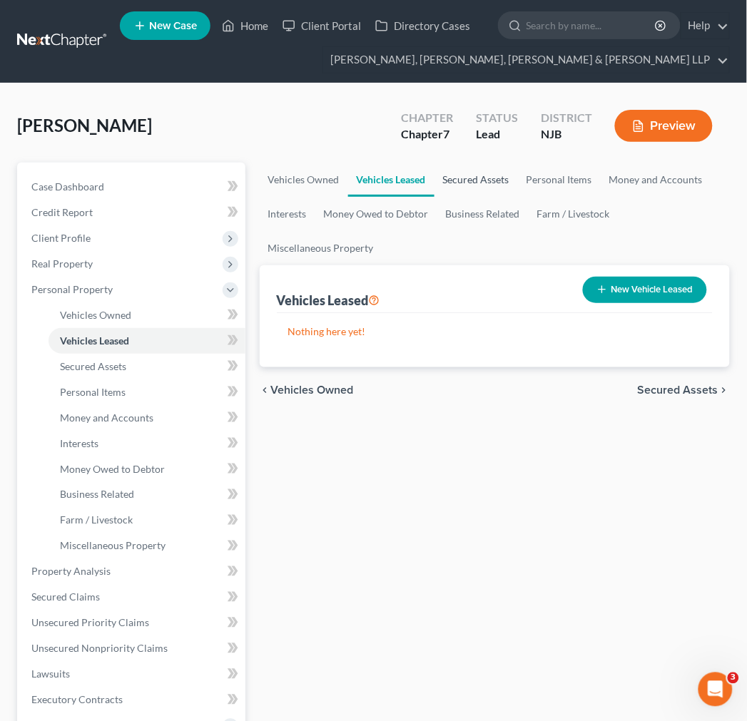
click at [444, 174] on link "Secured Assets" at bounding box center [475, 180] width 83 height 34
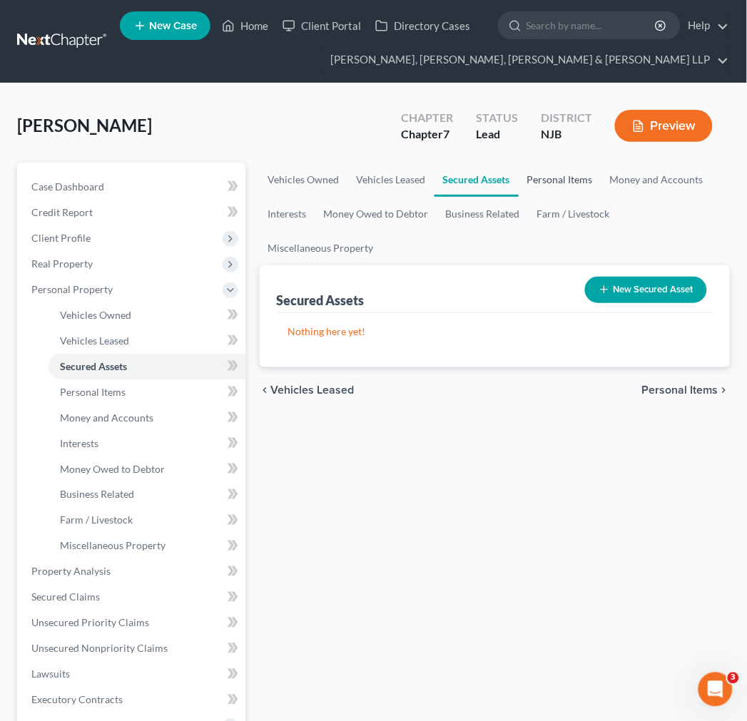
click at [525, 180] on link "Personal Items" at bounding box center [560, 180] width 83 height 34
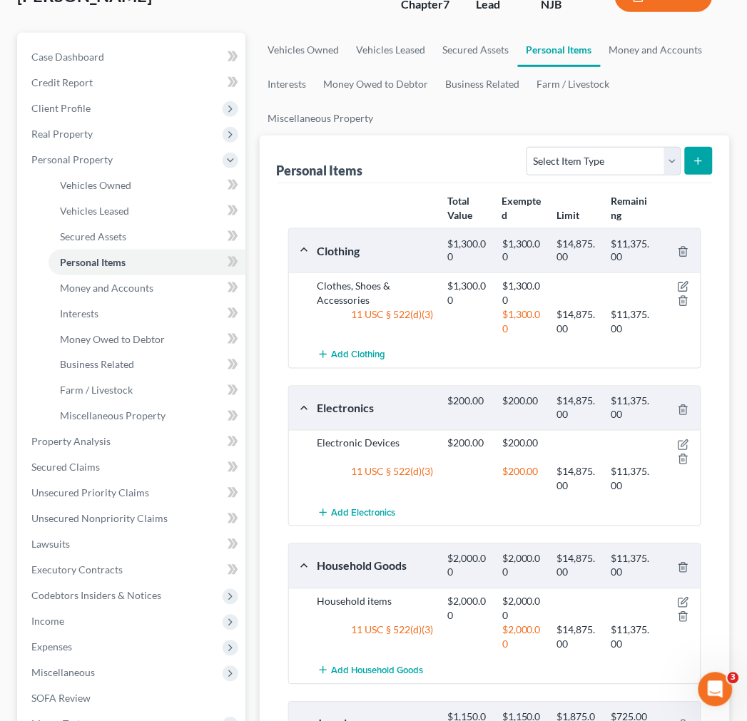
scroll to position [68, 0]
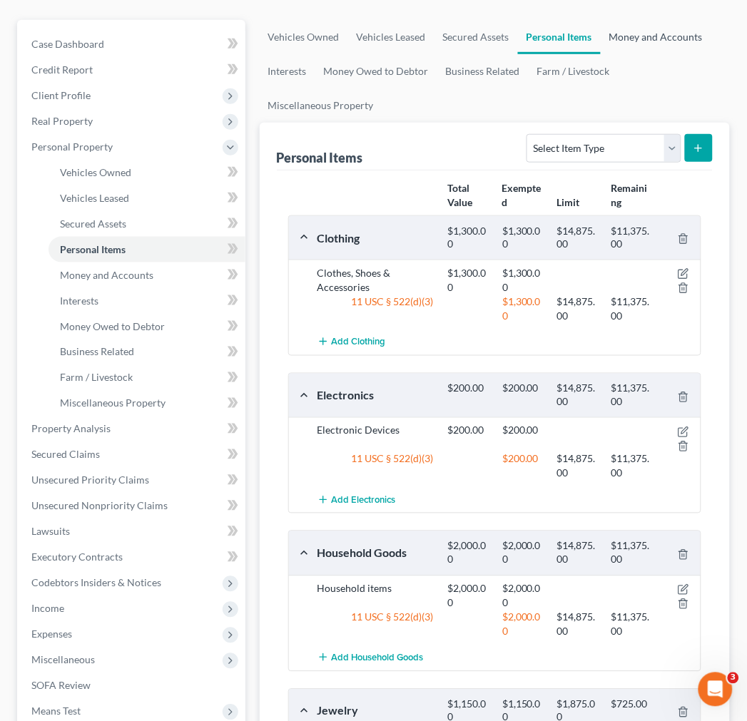
click at [666, 117] on ul "Vehicles Owned Vehicles Leased Secured Assets Personal Items Money and Accounts…" at bounding box center [495, 71] width 470 height 103
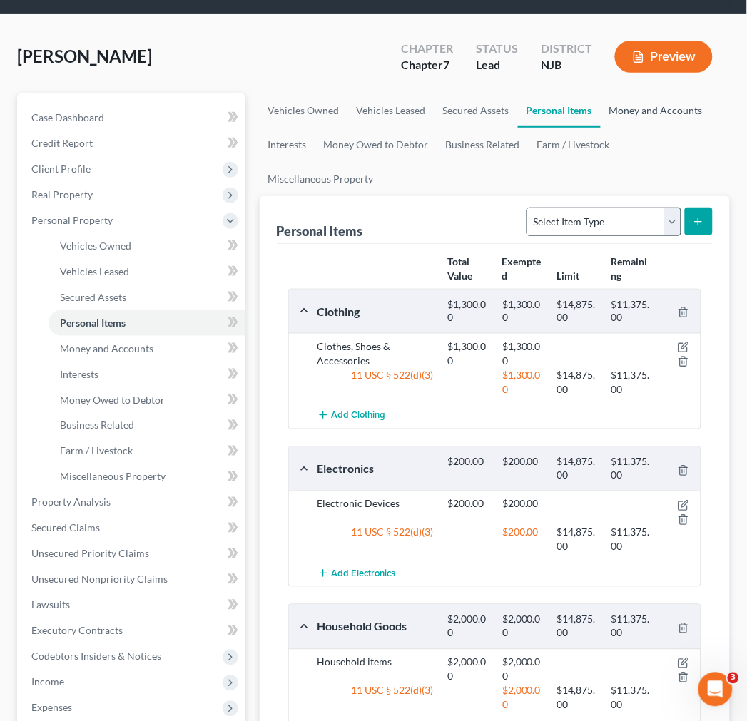
scroll to position [0, 0]
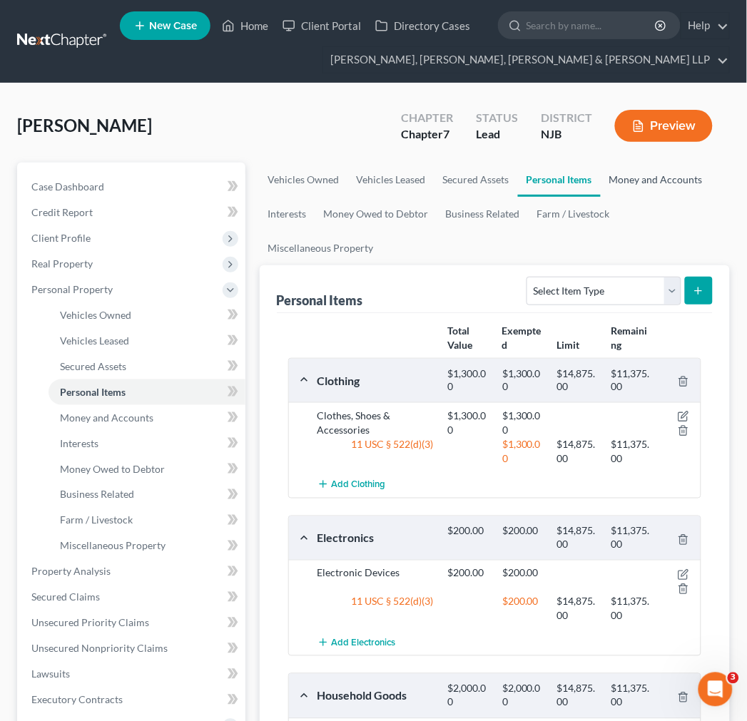
click at [636, 184] on link "Money and Accounts" at bounding box center [656, 180] width 111 height 34
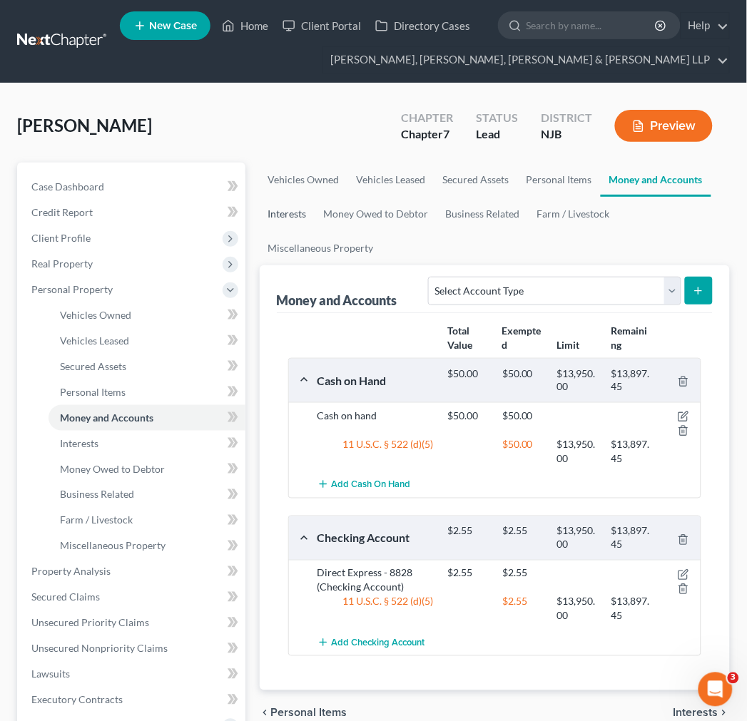
click at [304, 205] on link "Interests" at bounding box center [288, 214] width 56 height 34
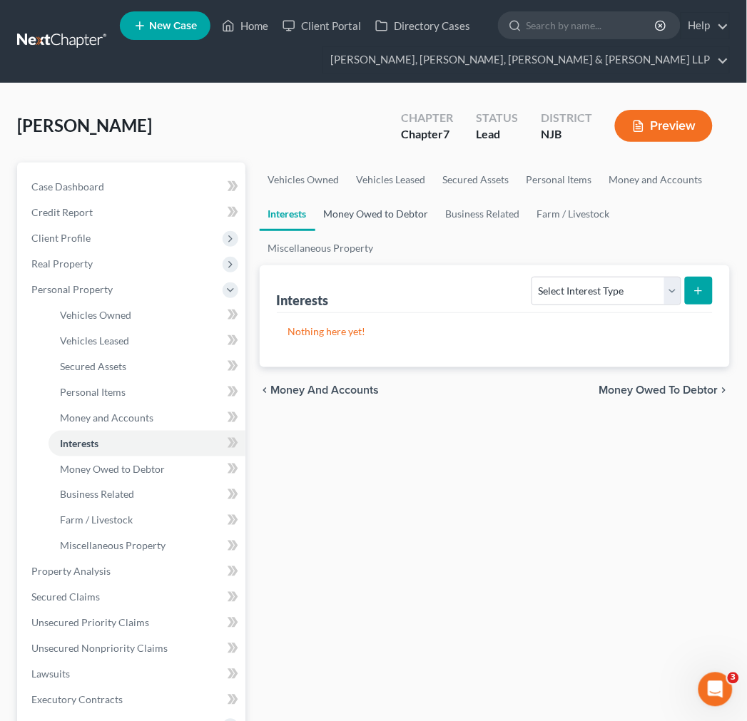
click at [382, 218] on link "Money Owed to Debtor" at bounding box center [376, 214] width 122 height 34
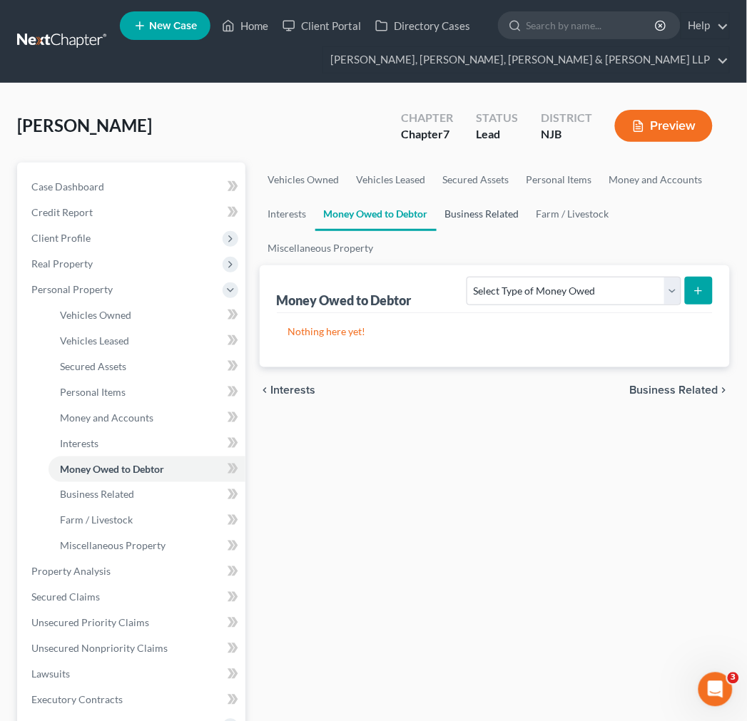
click at [465, 215] on link "Business Related" at bounding box center [482, 214] width 91 height 34
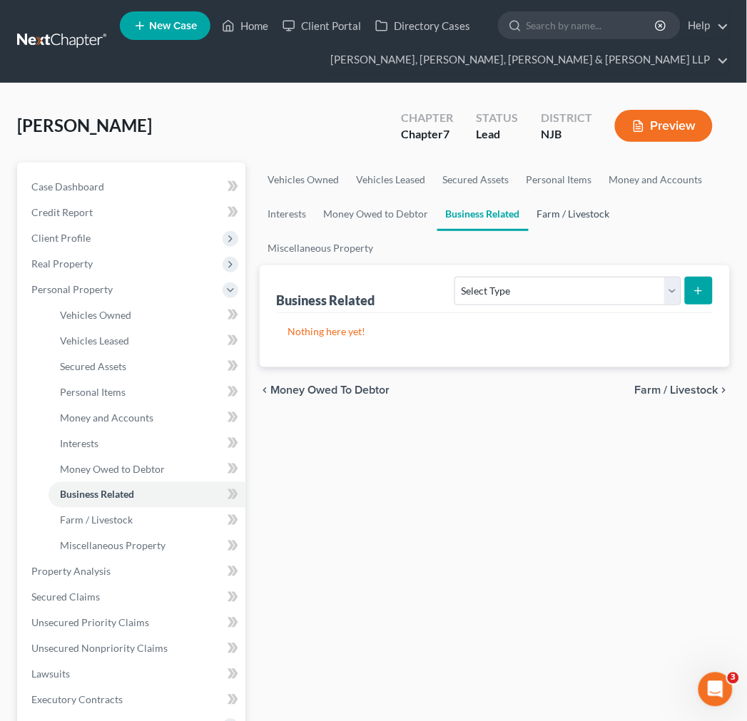
click at [588, 229] on link "Farm / Livestock" at bounding box center [574, 214] width 90 height 34
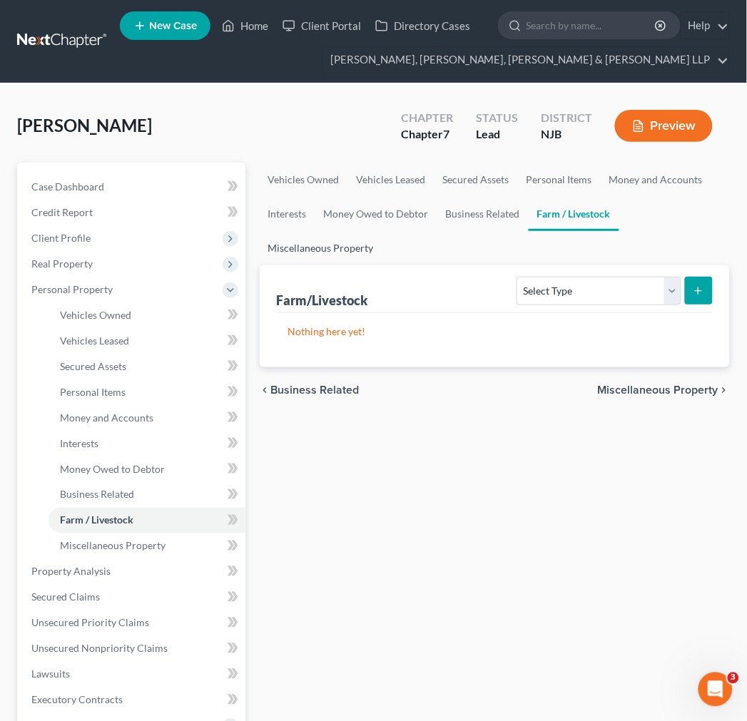
click at [359, 238] on link "Miscellaneous Property" at bounding box center [321, 248] width 123 height 34
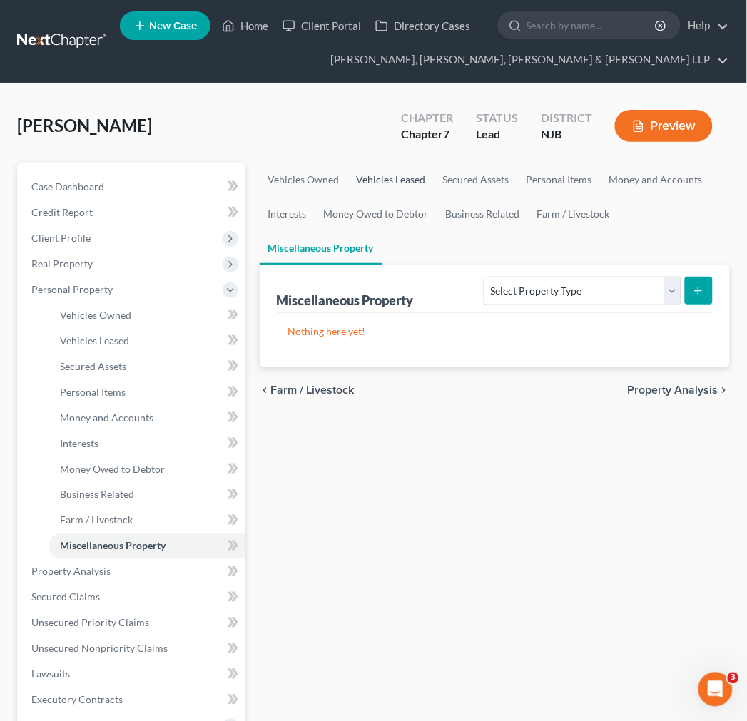
click at [394, 174] on link "Vehicles Leased" at bounding box center [391, 180] width 86 height 34
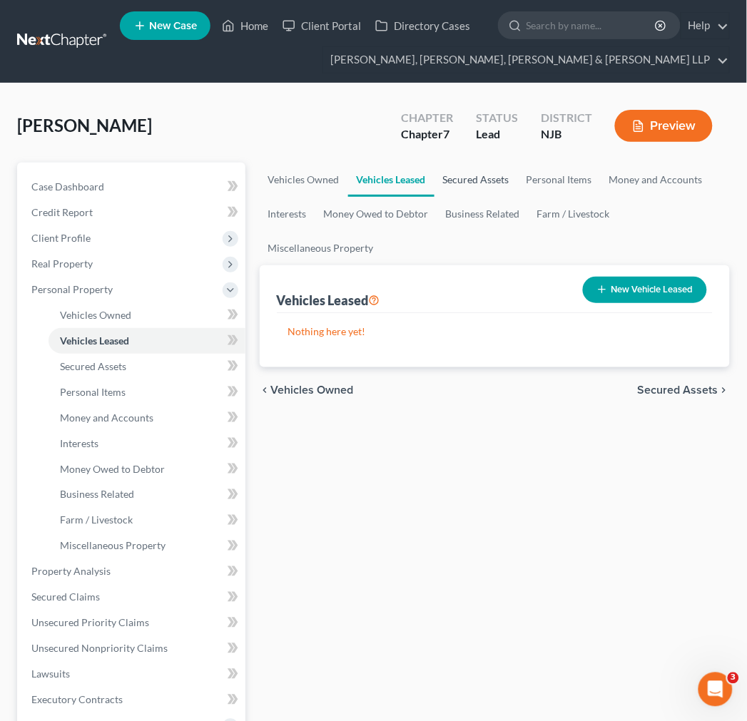
click at [451, 186] on link "Secured Assets" at bounding box center [475, 180] width 83 height 34
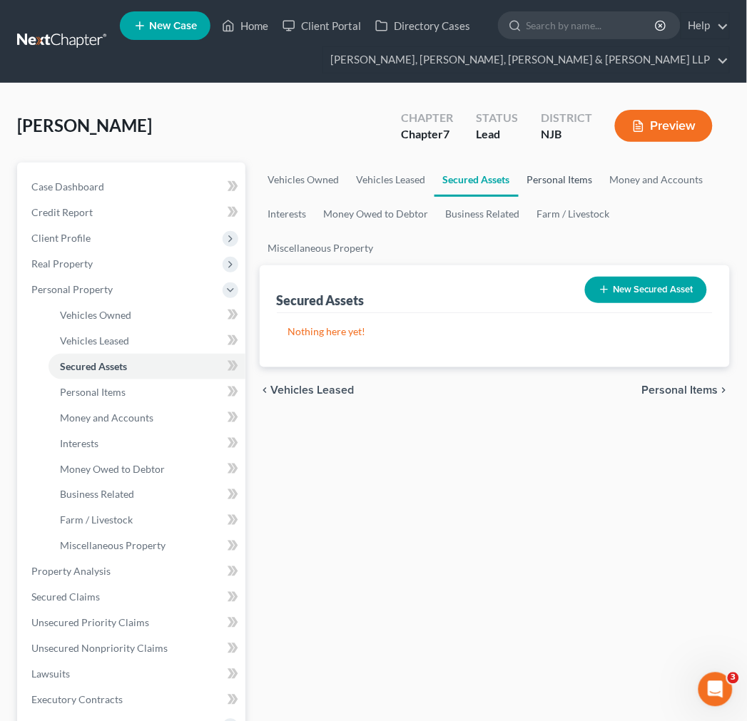
click at [539, 184] on link "Personal Items" at bounding box center [560, 180] width 83 height 34
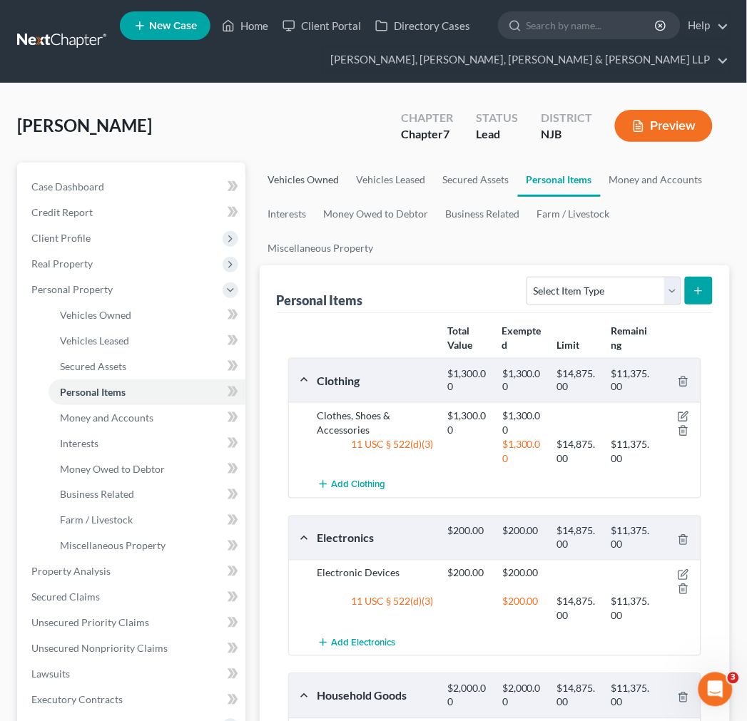
click at [291, 177] on link "Vehicles Owned" at bounding box center [304, 180] width 88 height 34
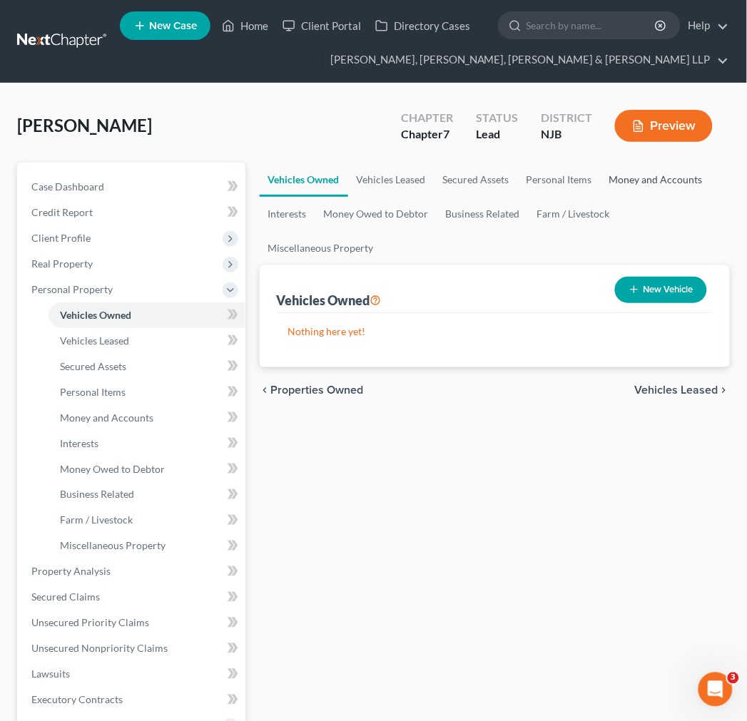
click at [646, 188] on link "Money and Accounts" at bounding box center [656, 180] width 111 height 34
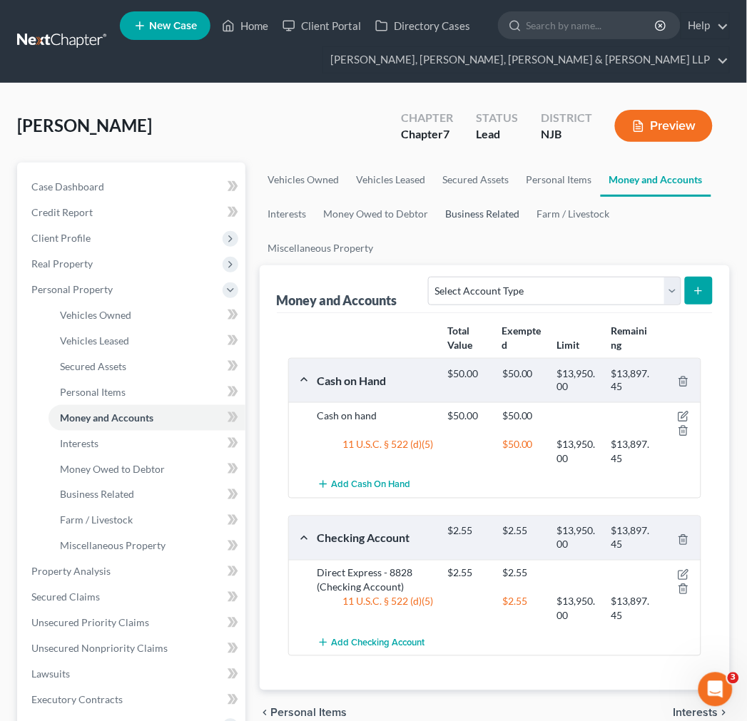
click at [439, 217] on link "Business Related" at bounding box center [482, 214] width 91 height 34
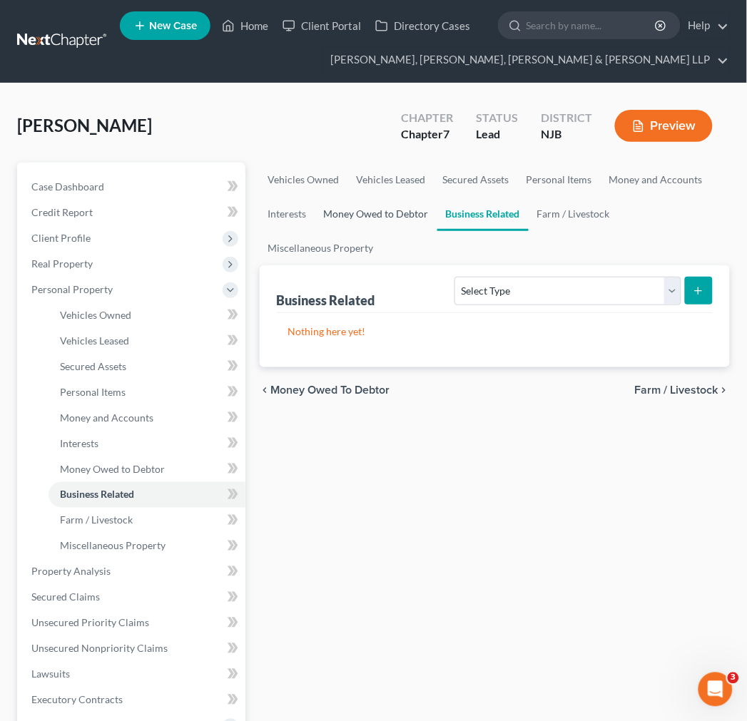
click at [378, 217] on link "Money Owed to Debtor" at bounding box center [376, 214] width 122 height 34
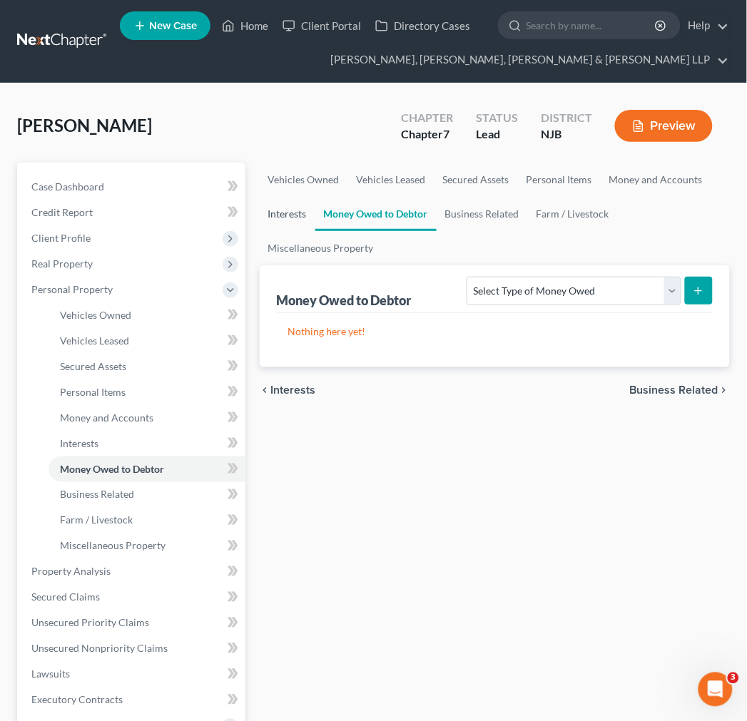
click at [307, 217] on link "Interests" at bounding box center [288, 214] width 56 height 34
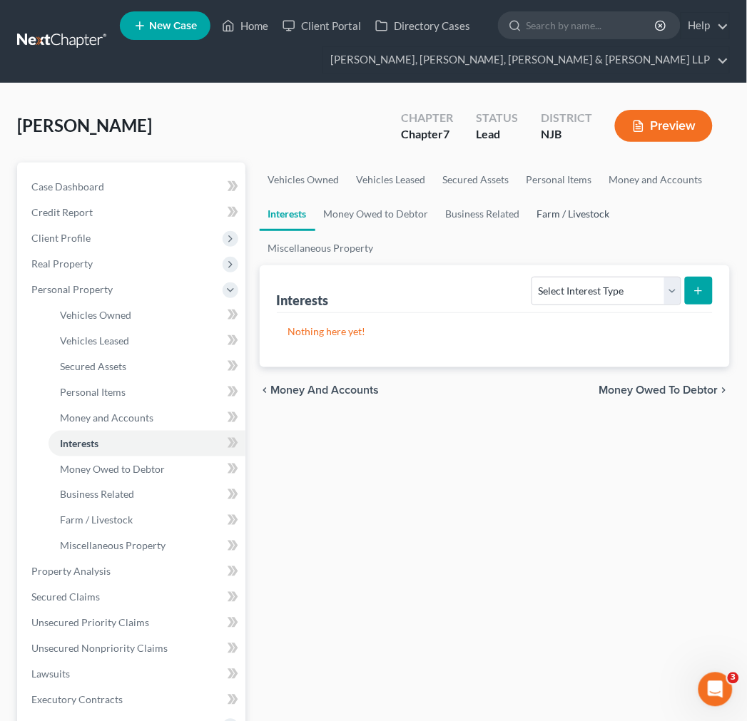
click at [589, 218] on link "Farm / Livestock" at bounding box center [574, 214] width 90 height 34
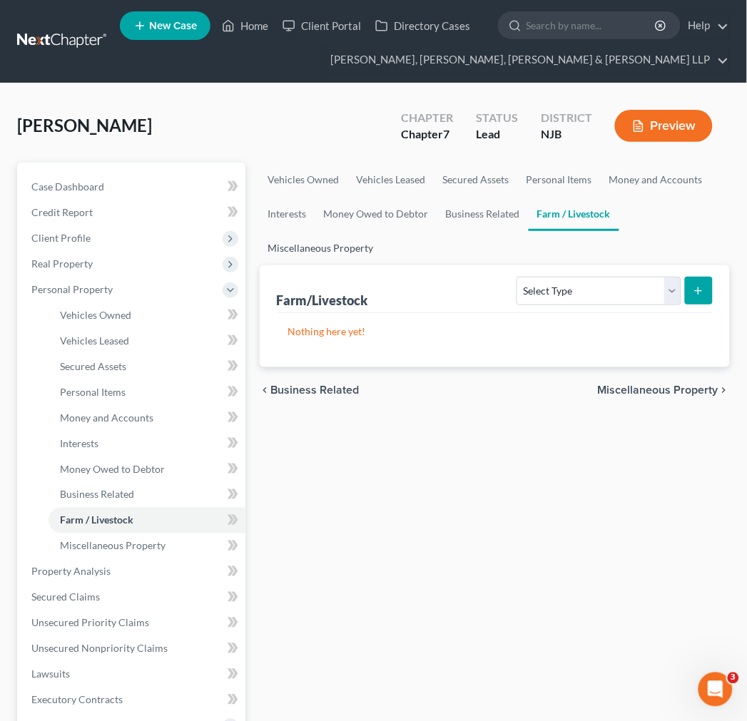
click at [377, 241] on link "Miscellaneous Property" at bounding box center [321, 248] width 123 height 34
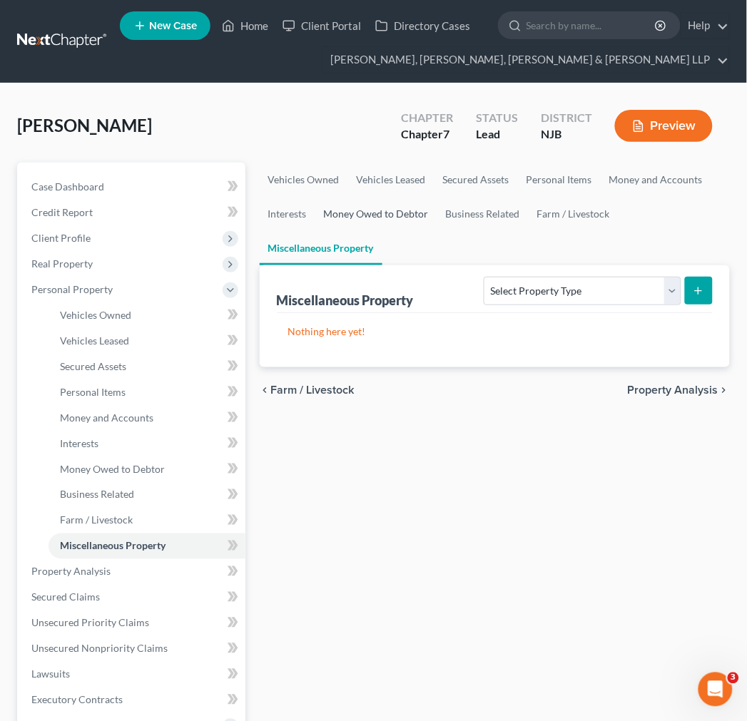
click at [403, 198] on link "Money Owed to Debtor" at bounding box center [376, 214] width 122 height 34
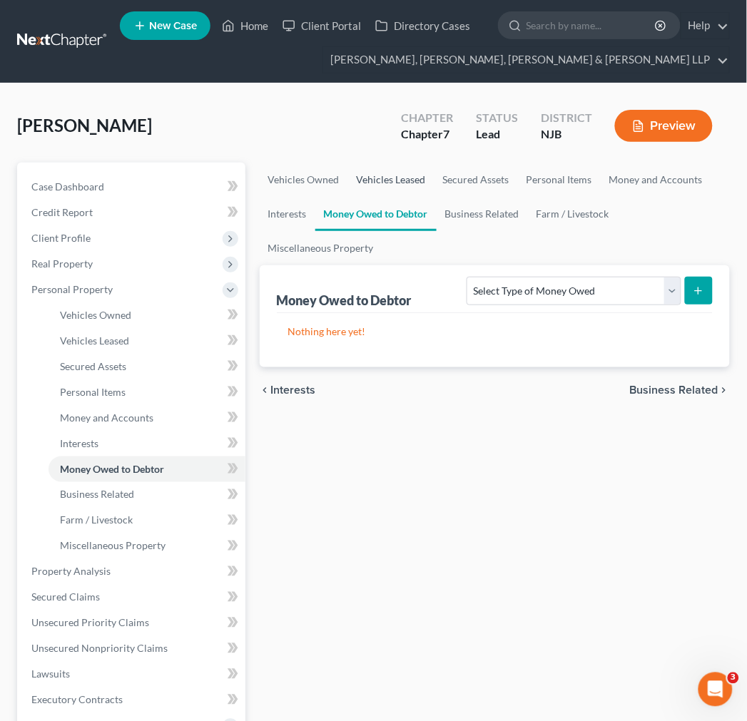
click at [405, 188] on link "Vehicles Leased" at bounding box center [391, 180] width 86 height 34
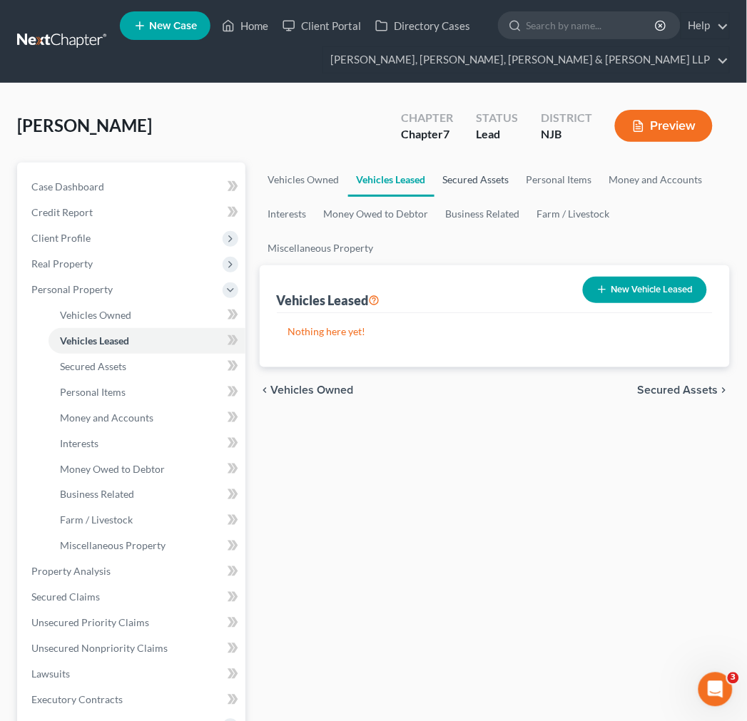
click at [467, 193] on link "Secured Assets" at bounding box center [475, 180] width 83 height 34
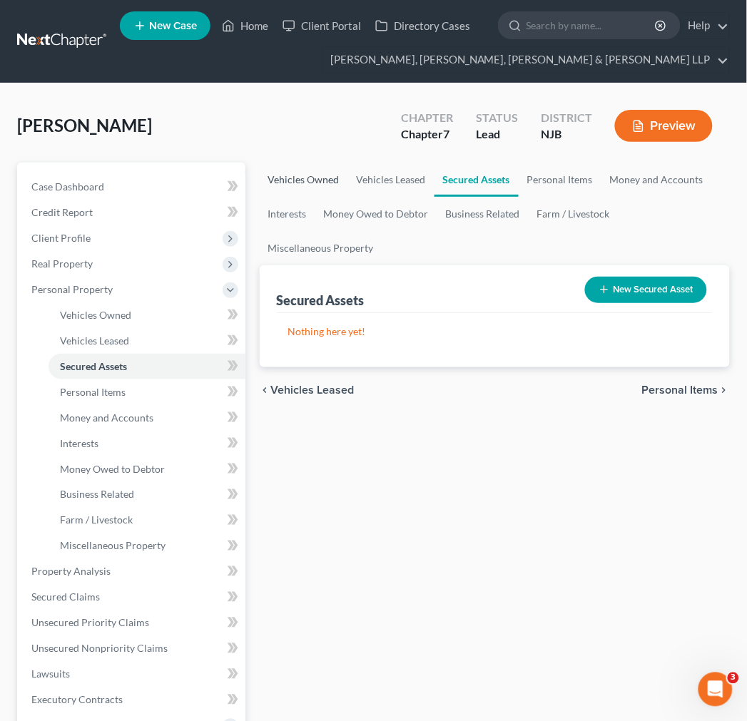
click at [294, 190] on link "Vehicles Owned" at bounding box center [304, 180] width 88 height 34
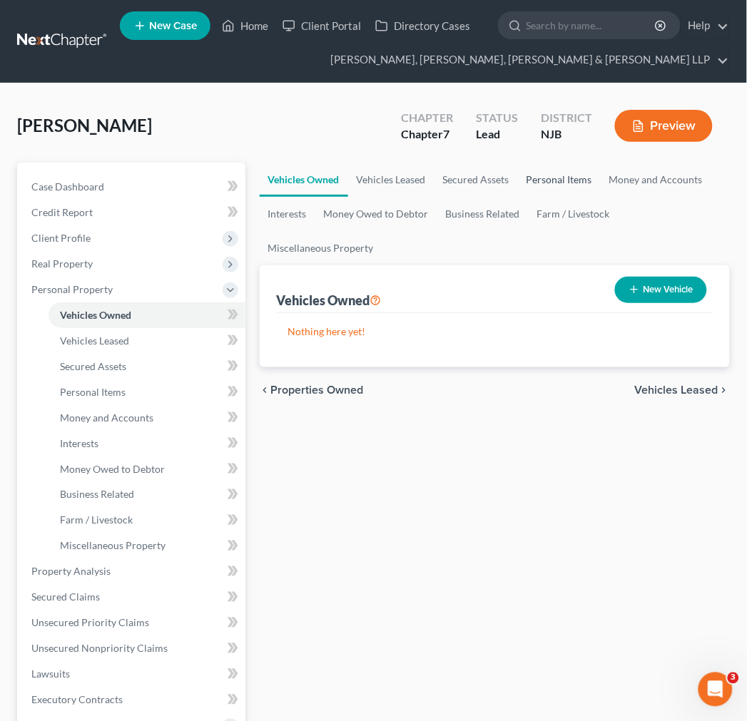
click at [574, 188] on link "Personal Items" at bounding box center [559, 180] width 83 height 34
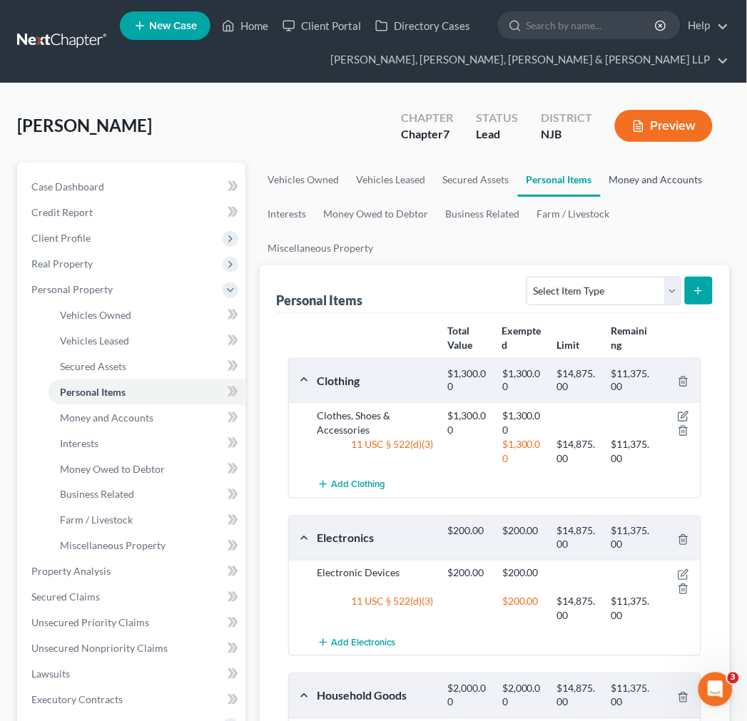
click at [631, 190] on link "Money and Accounts" at bounding box center [656, 180] width 111 height 34
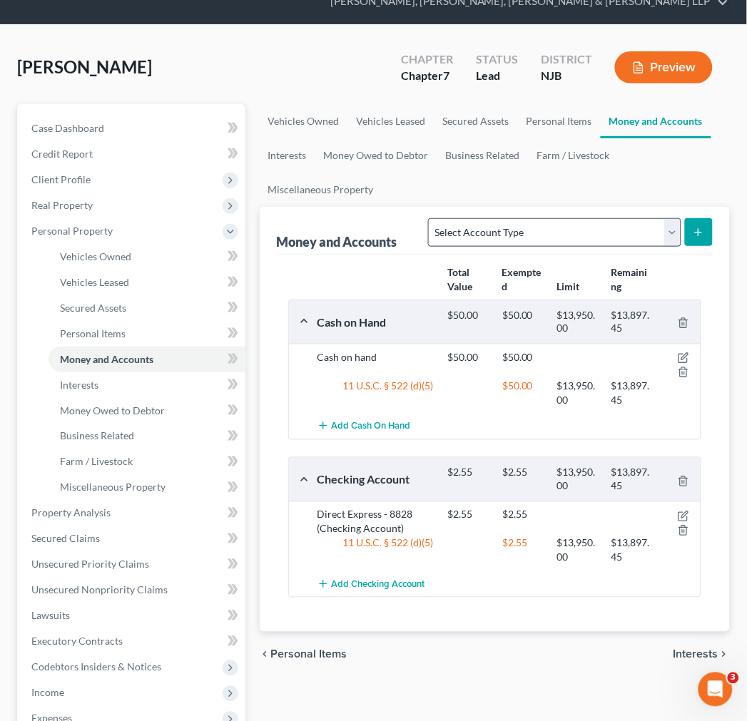
scroll to position [158, 0]
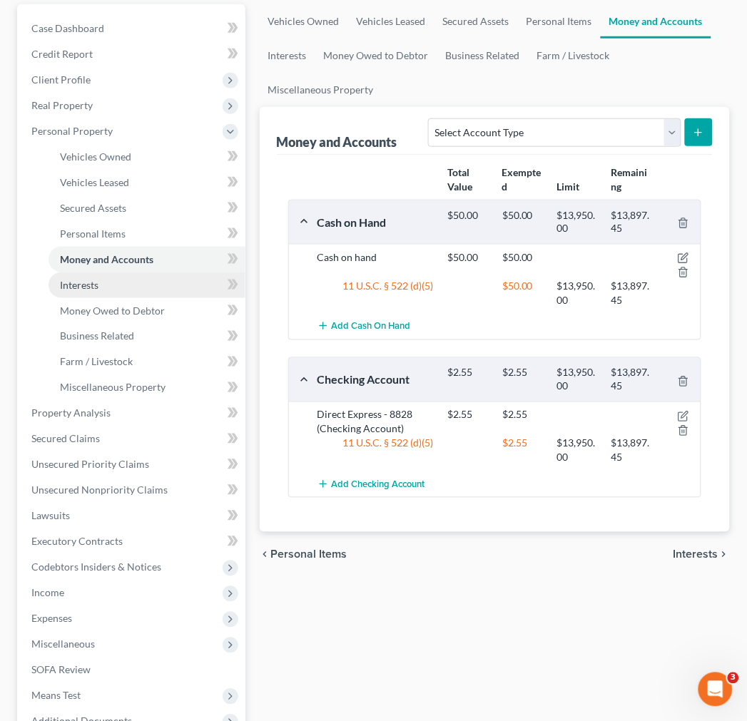
click at [153, 282] on link "Interests" at bounding box center [147, 285] width 197 height 26
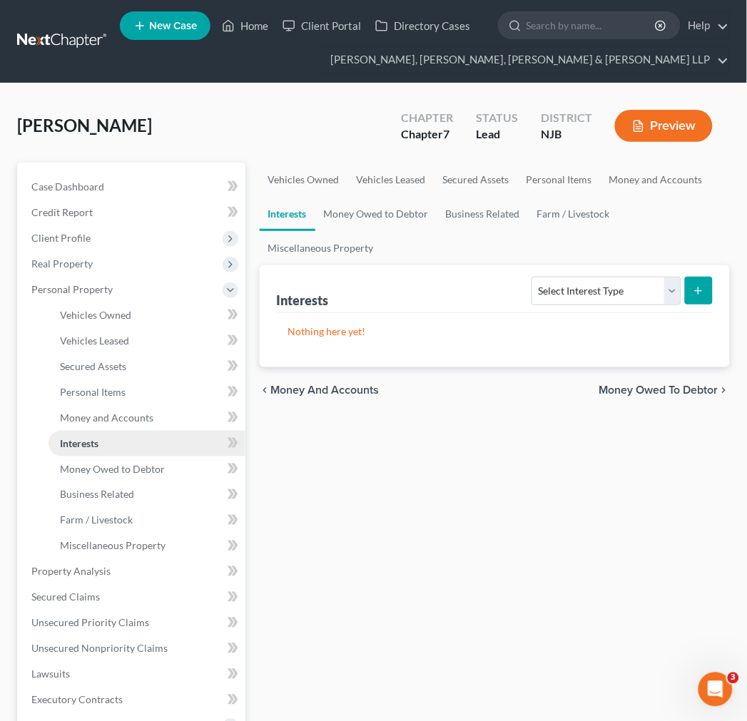
click at [171, 448] on link "Interests" at bounding box center [147, 444] width 197 height 26
click at [175, 468] on link "Money Owed to Debtor" at bounding box center [147, 469] width 197 height 26
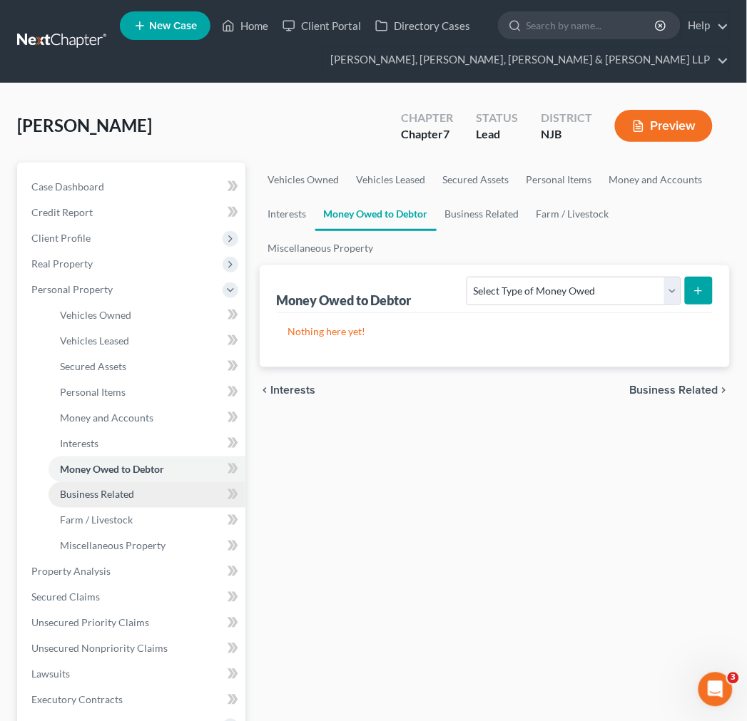
click at [158, 502] on link "Business Related" at bounding box center [147, 495] width 197 height 26
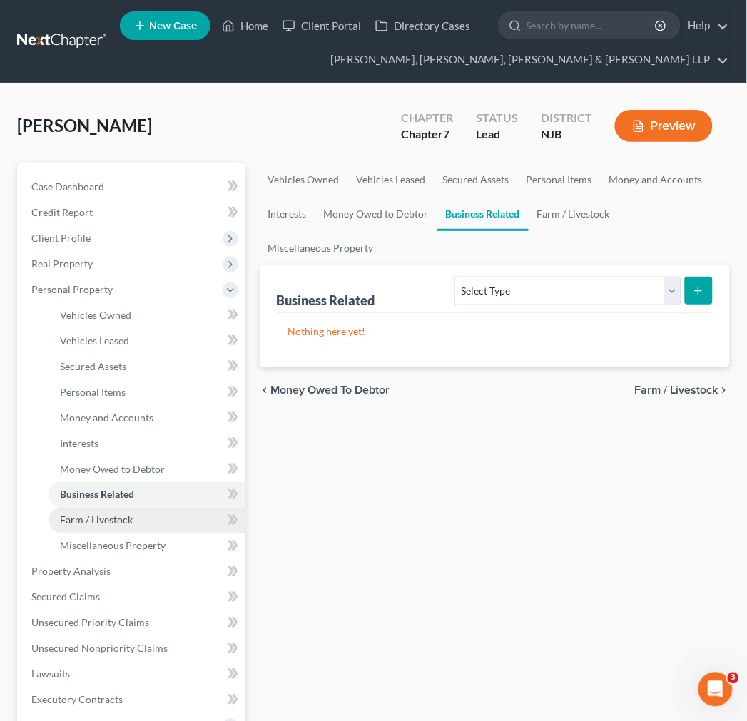
click at [153, 521] on link "Farm / Livestock" at bounding box center [147, 521] width 197 height 26
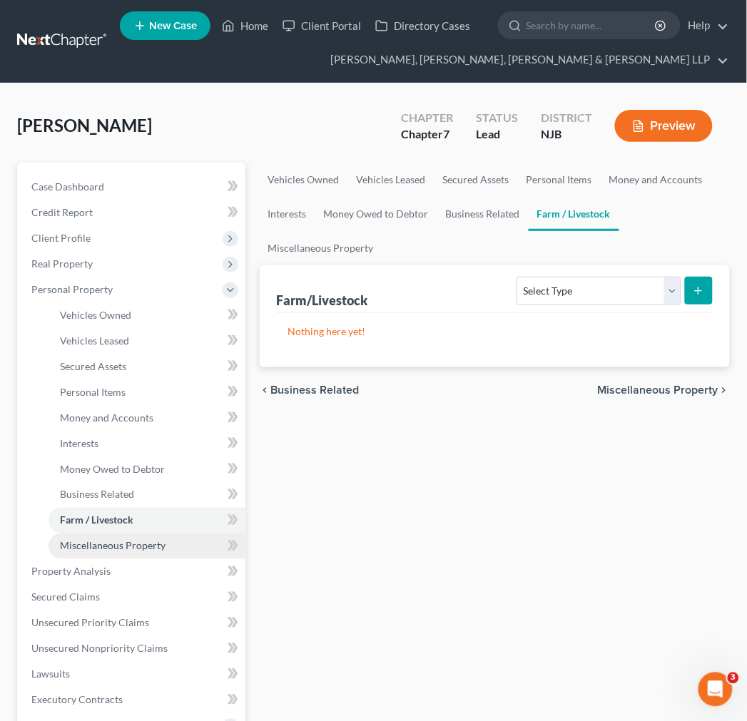
click at [160, 552] on link "Miscellaneous Property" at bounding box center [147, 547] width 197 height 26
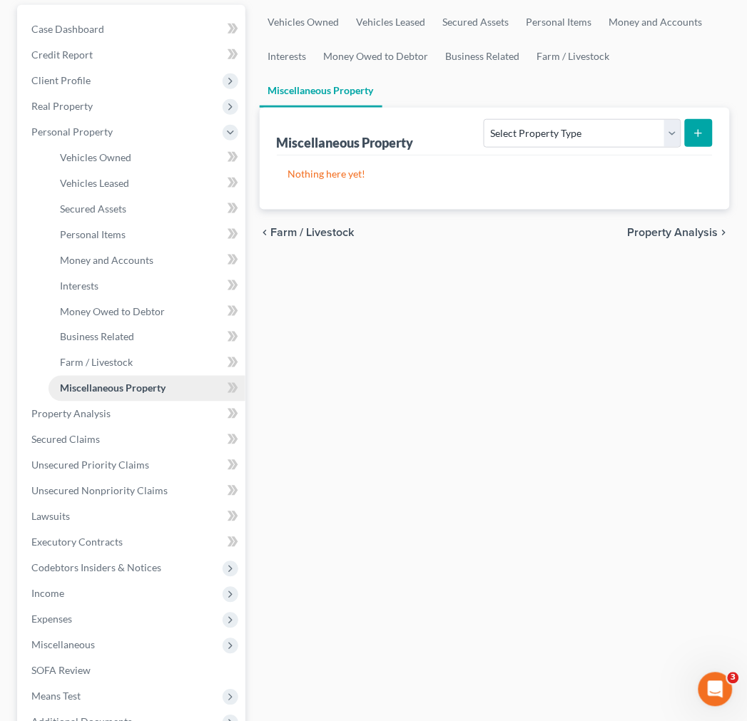
scroll to position [158, 0]
click at [161, 414] on link "Property Analysis" at bounding box center [132, 414] width 225 height 26
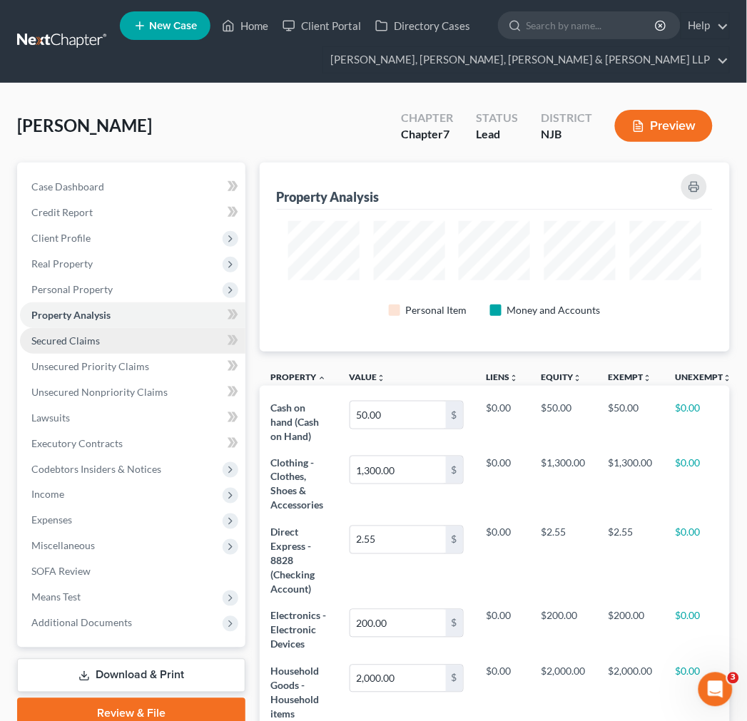
click at [169, 337] on link "Secured Claims" at bounding box center [132, 341] width 225 height 26
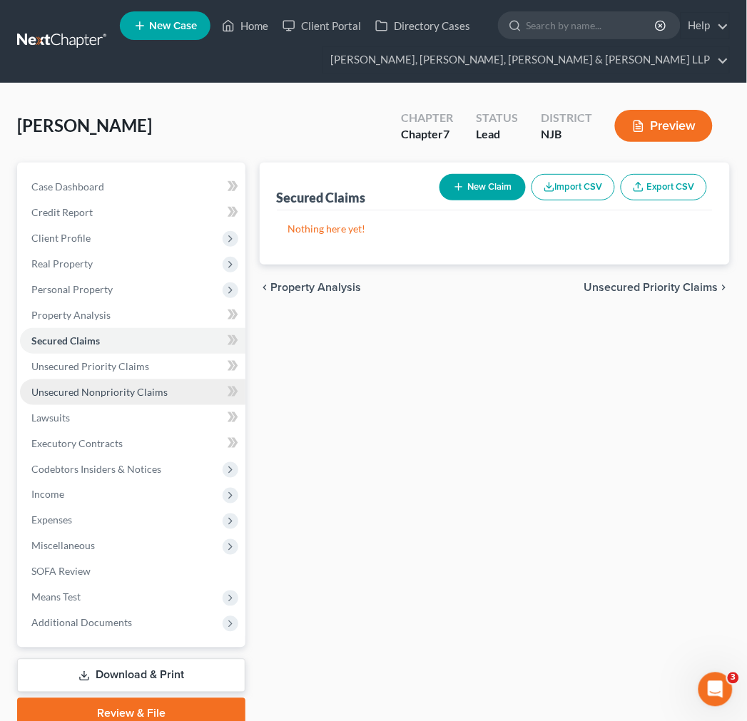
click at [172, 387] on link "Unsecured Nonpriority Claims" at bounding box center [132, 392] width 225 height 26
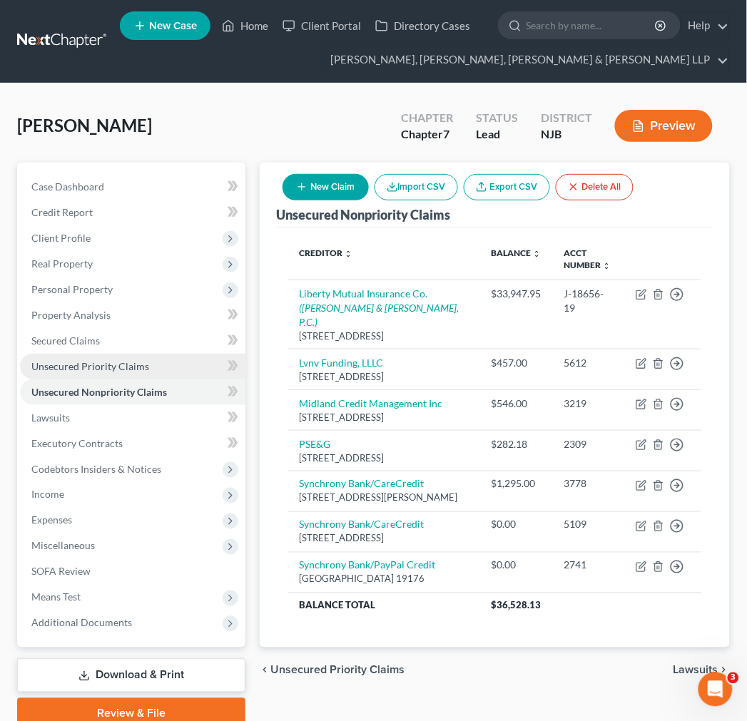
click at [172, 359] on link "Unsecured Priority Claims" at bounding box center [132, 367] width 225 height 26
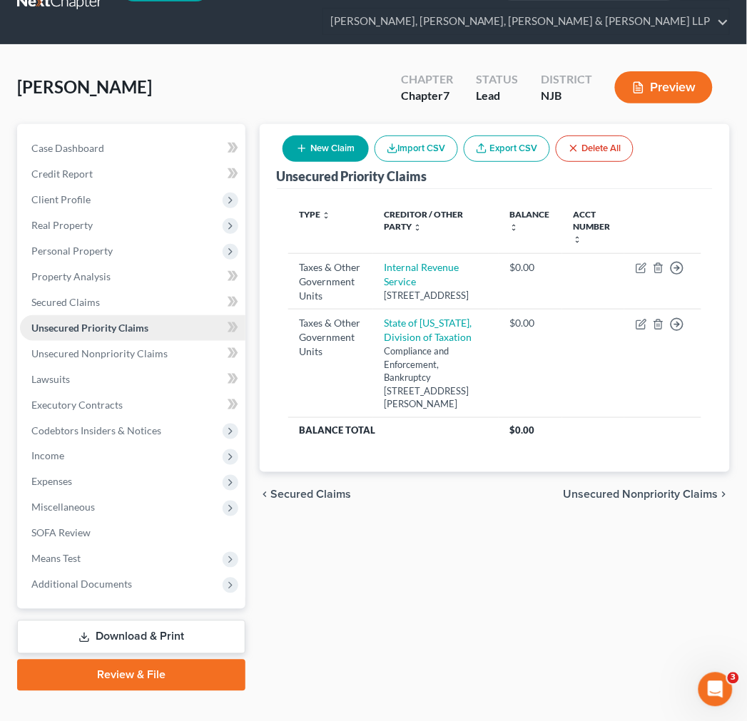
scroll to position [61, 0]
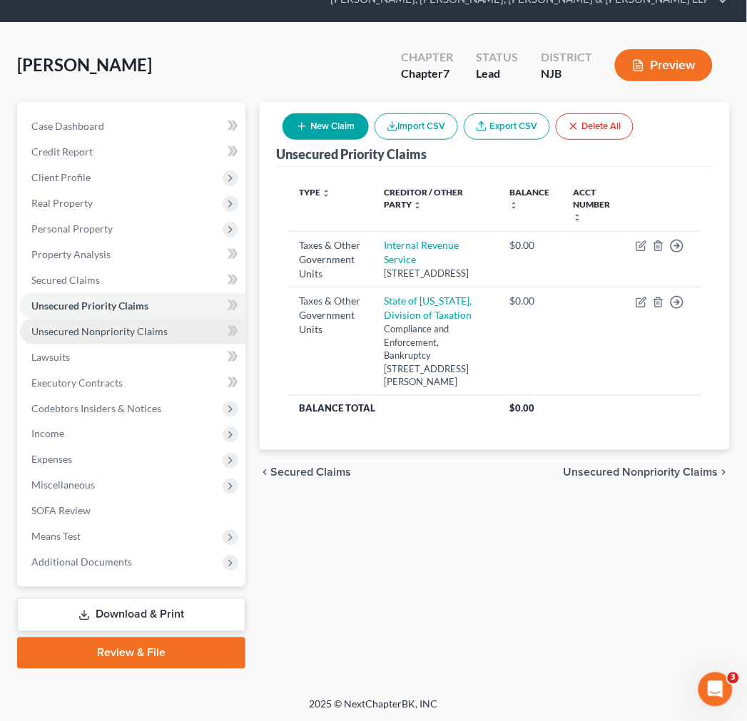
click at [161, 322] on link "Unsecured Nonpriority Claims" at bounding box center [132, 332] width 225 height 26
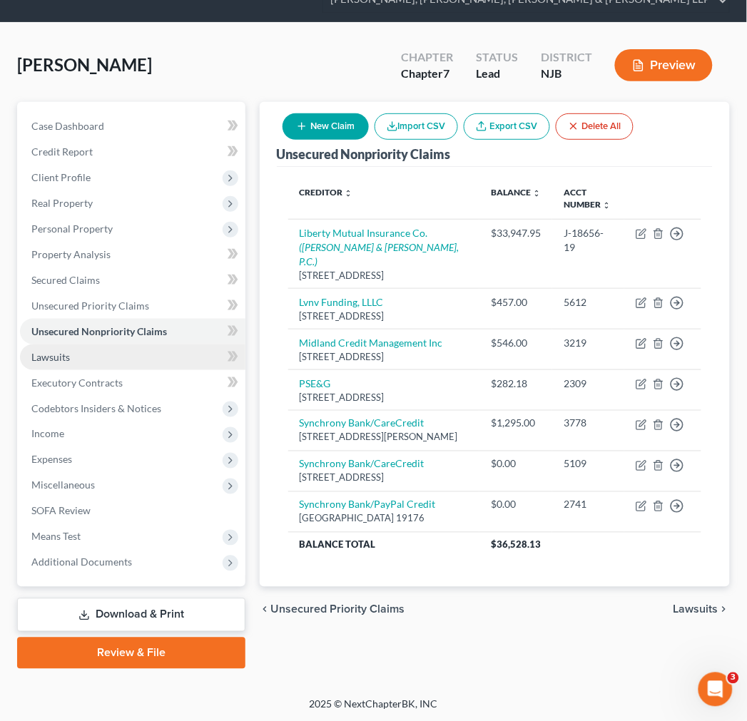
click at [160, 362] on link "Lawsuits" at bounding box center [132, 358] width 225 height 26
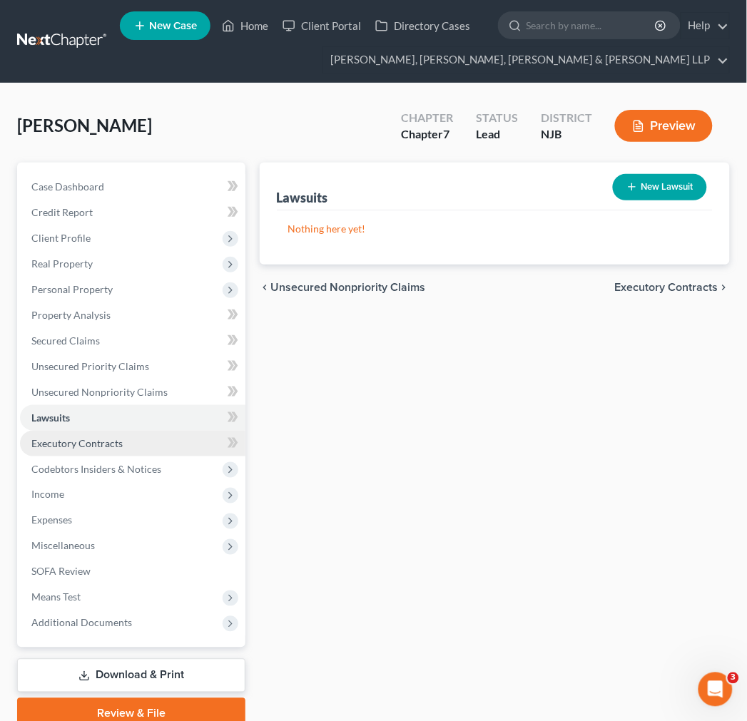
click at [143, 432] on link "Executory Contracts" at bounding box center [132, 444] width 225 height 26
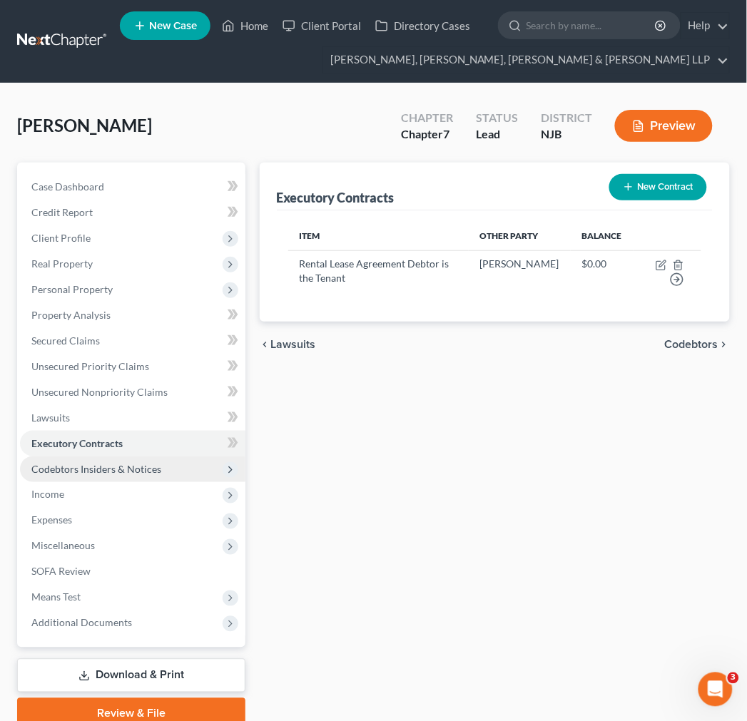
click at [128, 469] on span "Codebtors Insiders & Notices" at bounding box center [96, 469] width 130 height 12
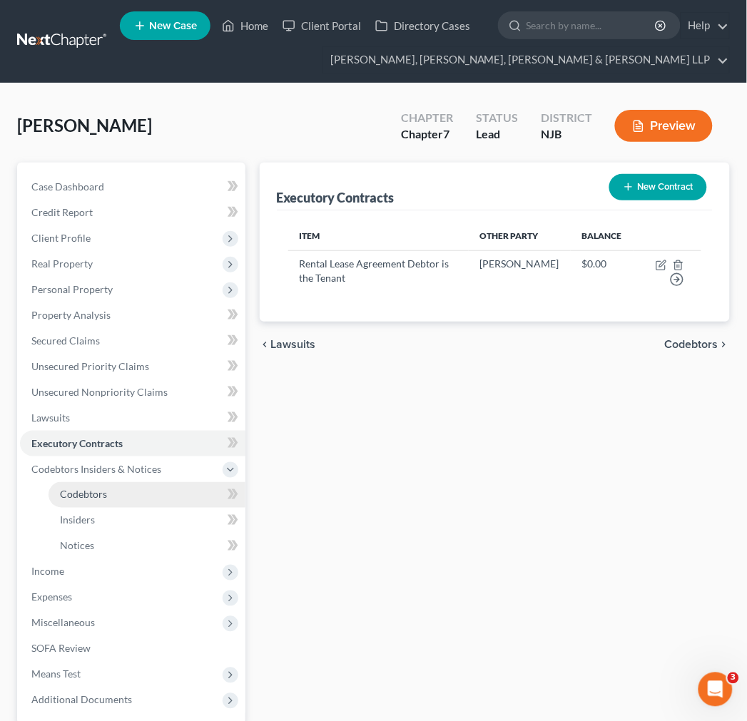
click at [147, 486] on link "Codebtors" at bounding box center [147, 495] width 197 height 26
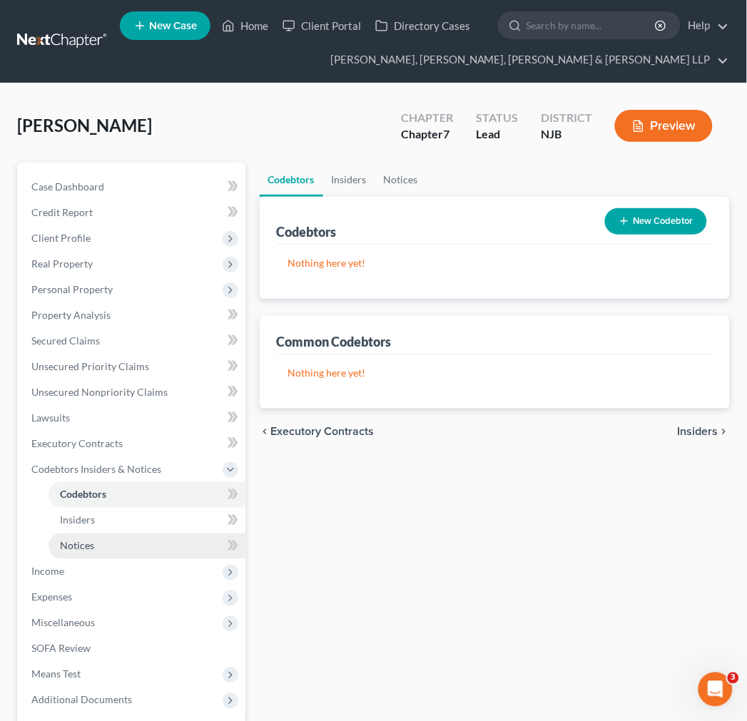
click at [153, 539] on link "Notices" at bounding box center [147, 547] width 197 height 26
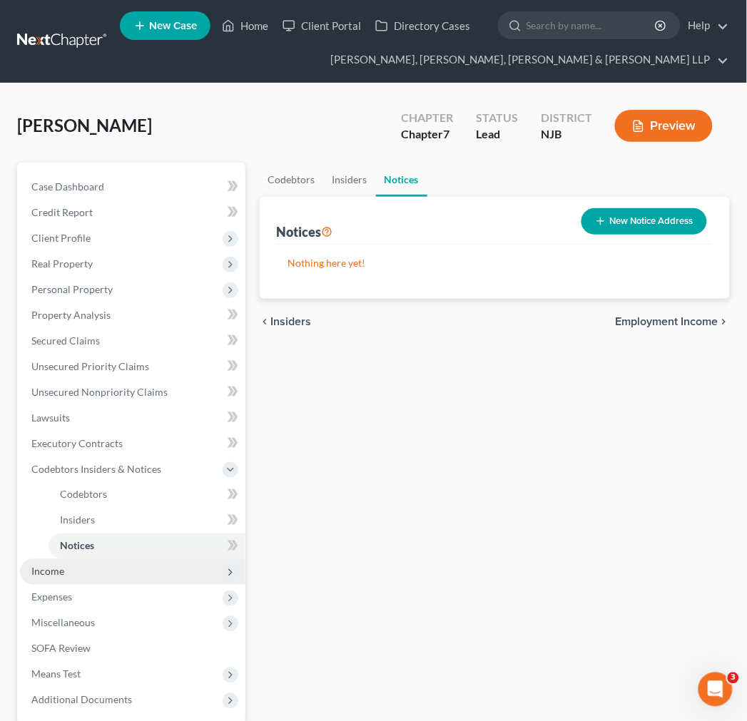
click at [139, 581] on span "Income" at bounding box center [132, 572] width 225 height 26
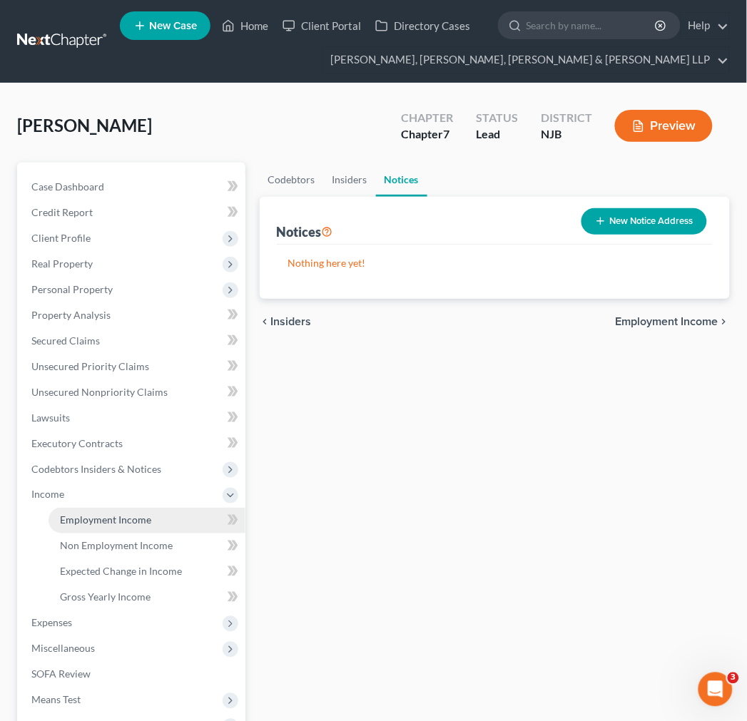
click at [126, 519] on span "Employment Income" at bounding box center [105, 520] width 91 height 12
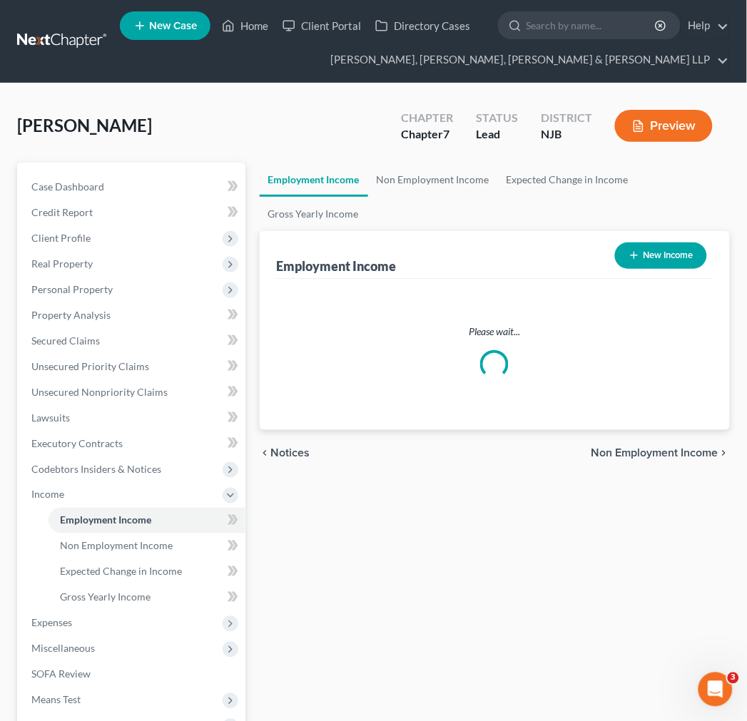
scroll to position [79, 0]
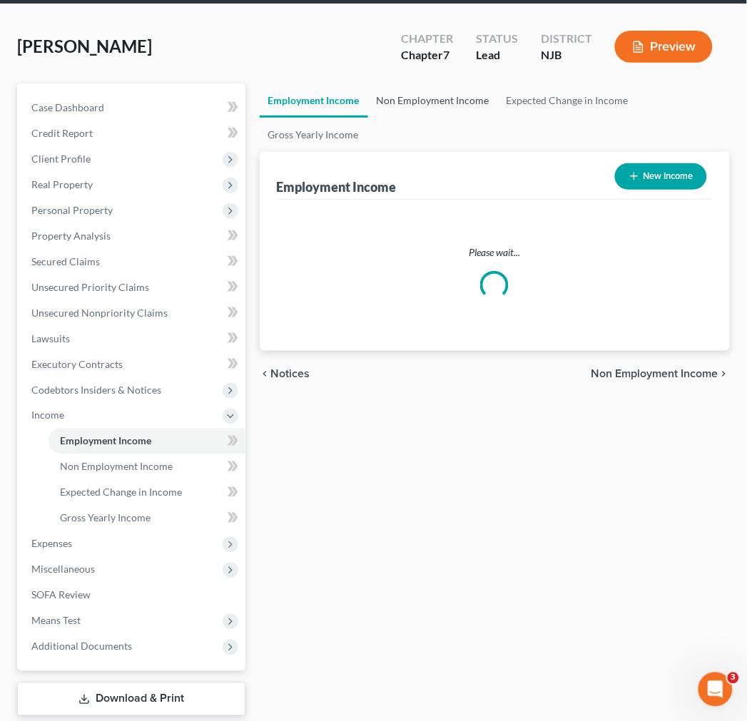
click at [448, 104] on link "Non Employment Income" at bounding box center [433, 100] width 130 height 34
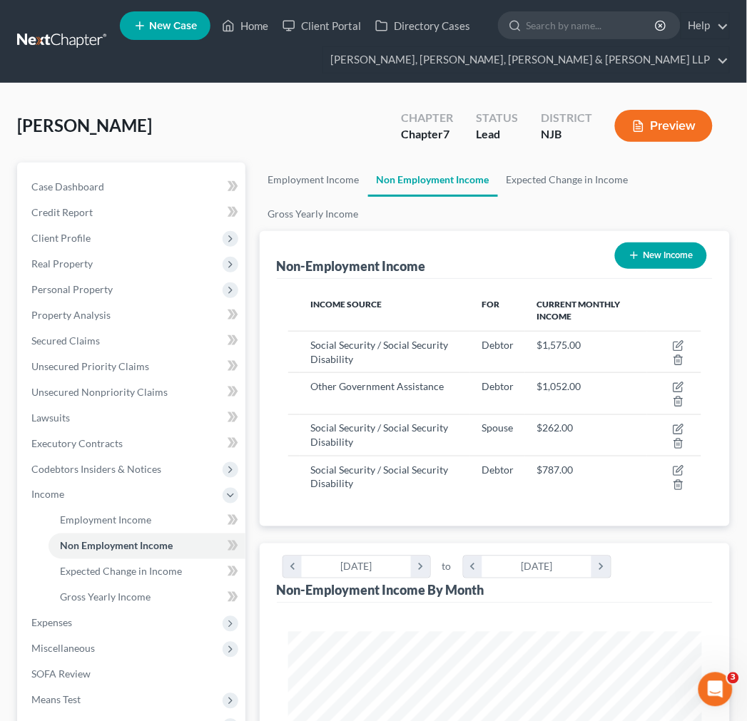
scroll to position [207, 442]
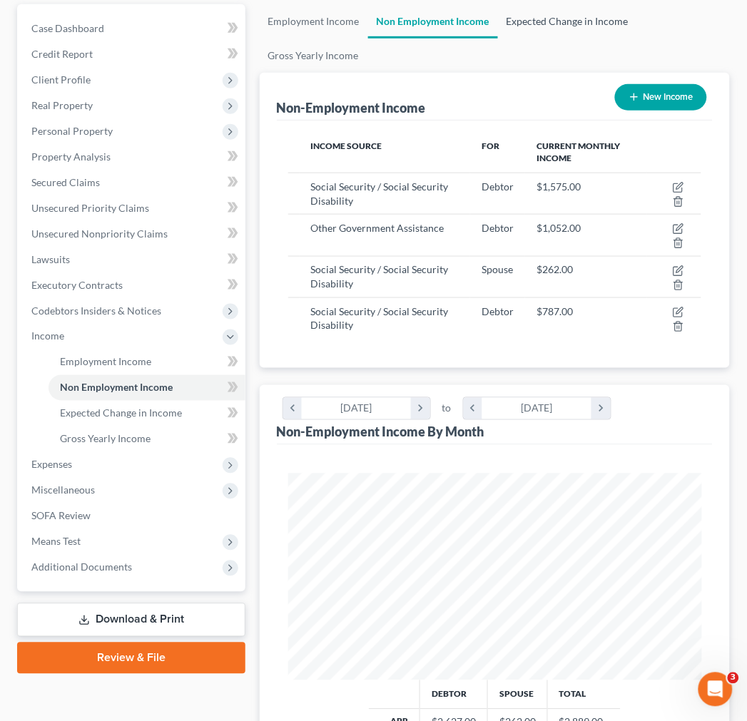
click at [591, 23] on link "Expected Change in Income" at bounding box center [567, 21] width 139 height 34
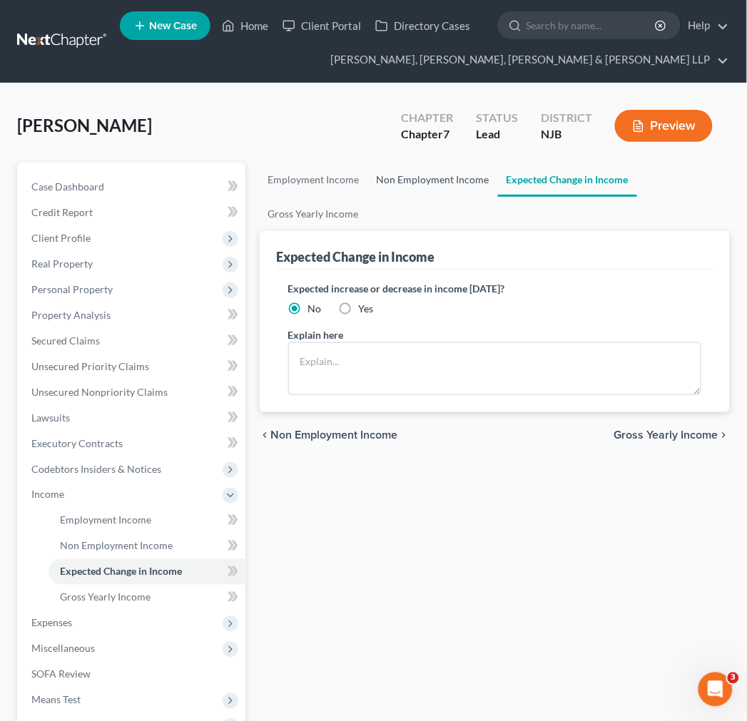
click at [445, 183] on link "Non Employment Income" at bounding box center [433, 180] width 130 height 34
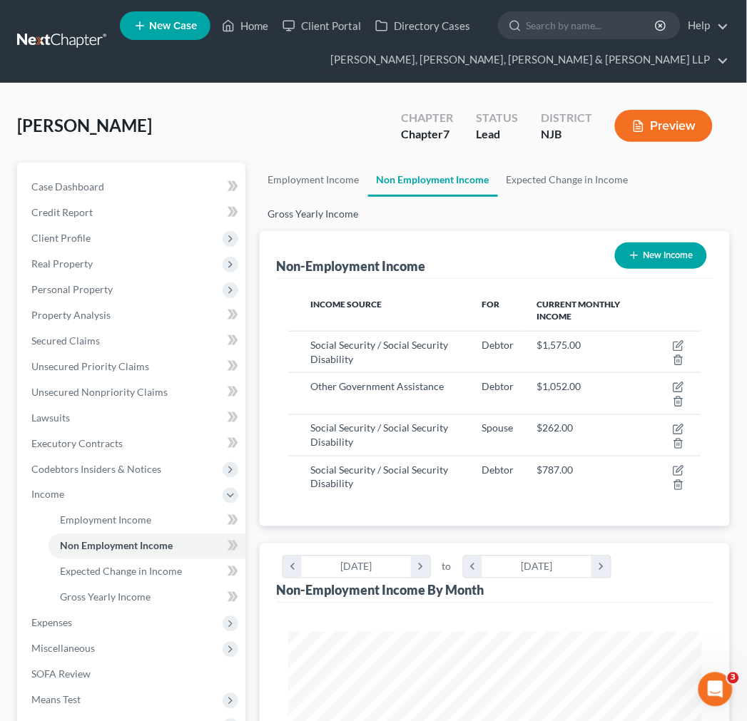
click at [282, 221] on link "Gross Yearly Income" at bounding box center [314, 214] width 108 height 34
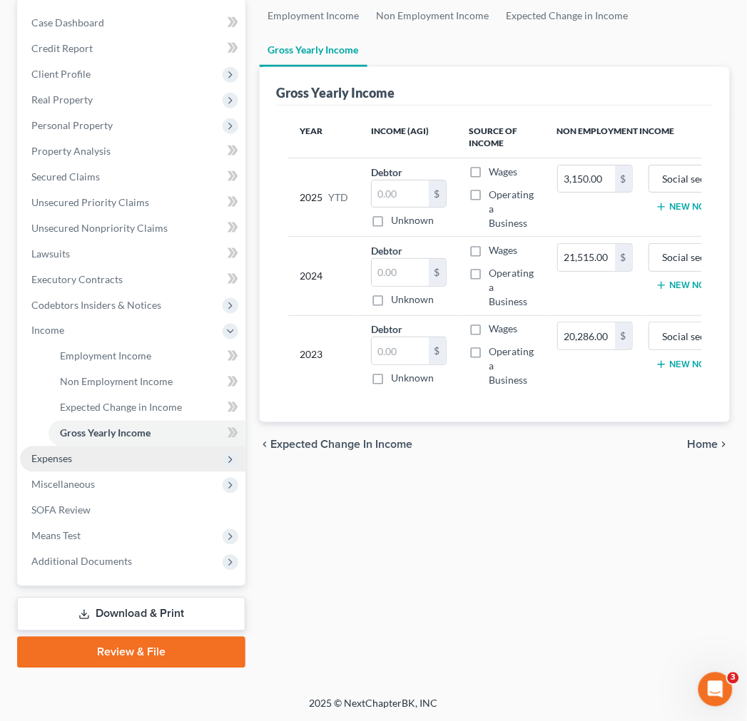
click at [160, 456] on span "Expenses" at bounding box center [132, 460] width 225 height 26
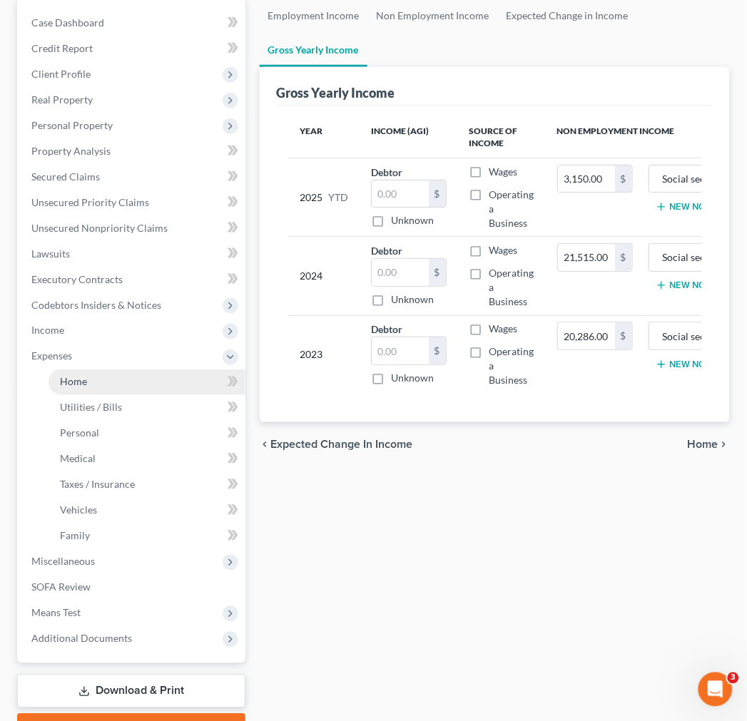
click at [167, 387] on link "Home" at bounding box center [147, 382] width 197 height 26
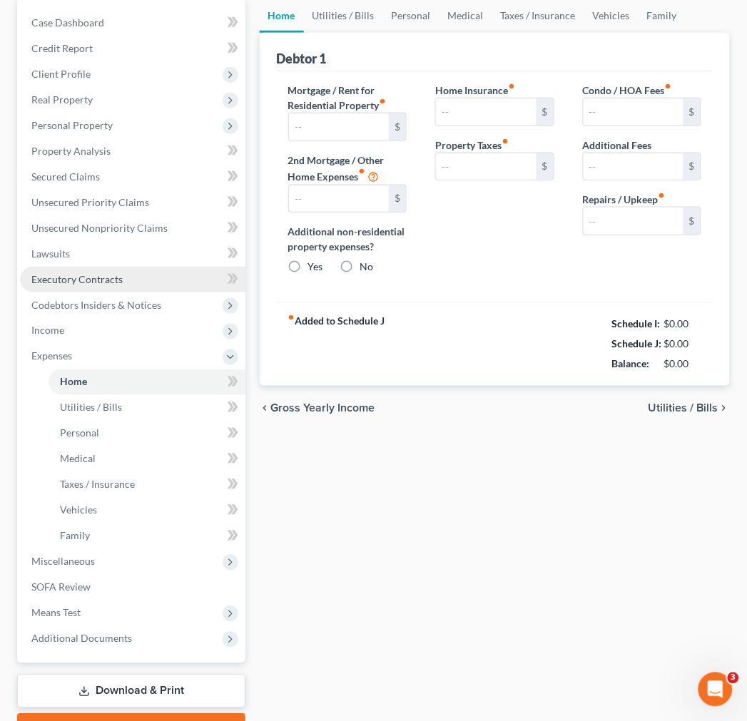
type input "2,100.00"
type input "0.00"
radio input "true"
type input "0.00"
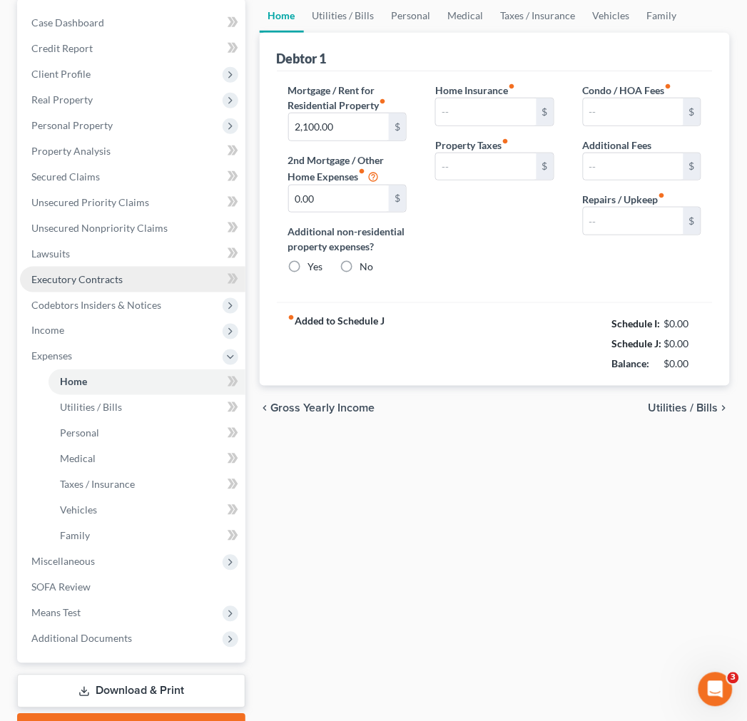
type input "0.00"
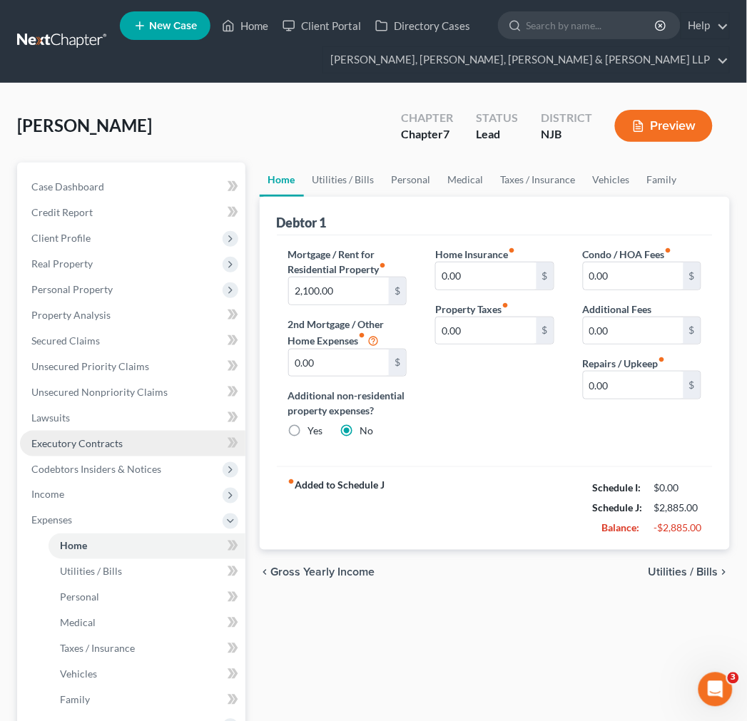
click at [183, 424] on ul "Case Dashboard Payments Invoices Payments Payments Credit Report Client Profile" at bounding box center [132, 495] width 225 height 642
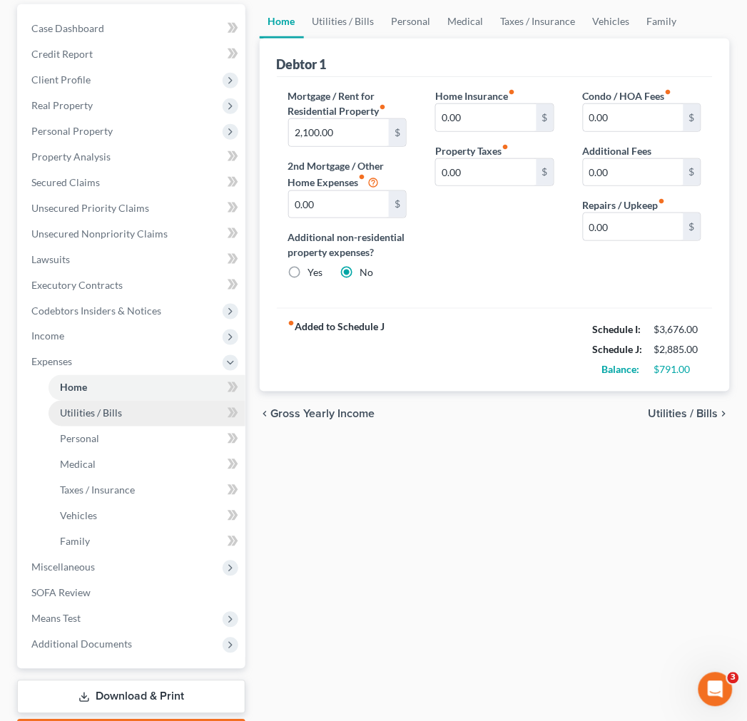
click at [155, 412] on link "Utilities / Bills" at bounding box center [147, 414] width 197 height 26
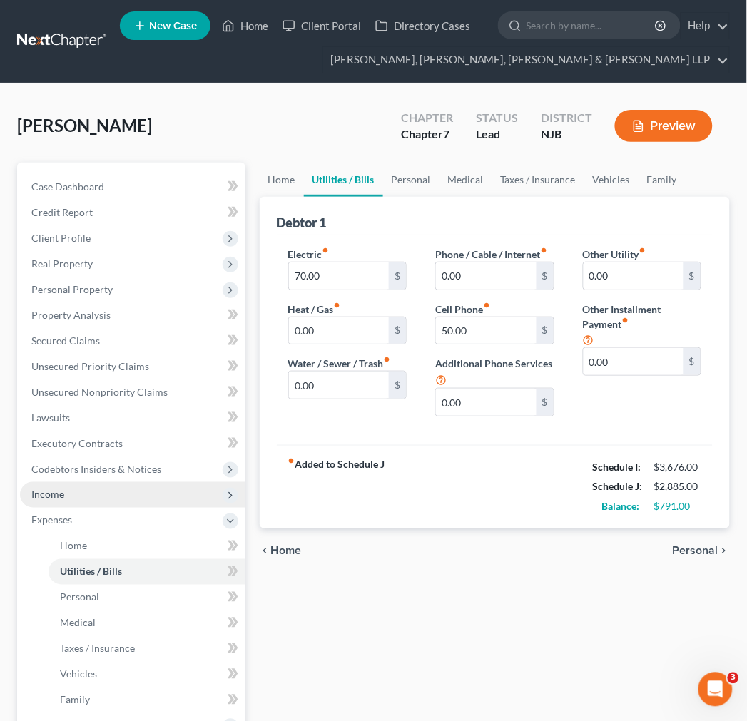
click at [168, 483] on span "Income" at bounding box center [132, 495] width 225 height 26
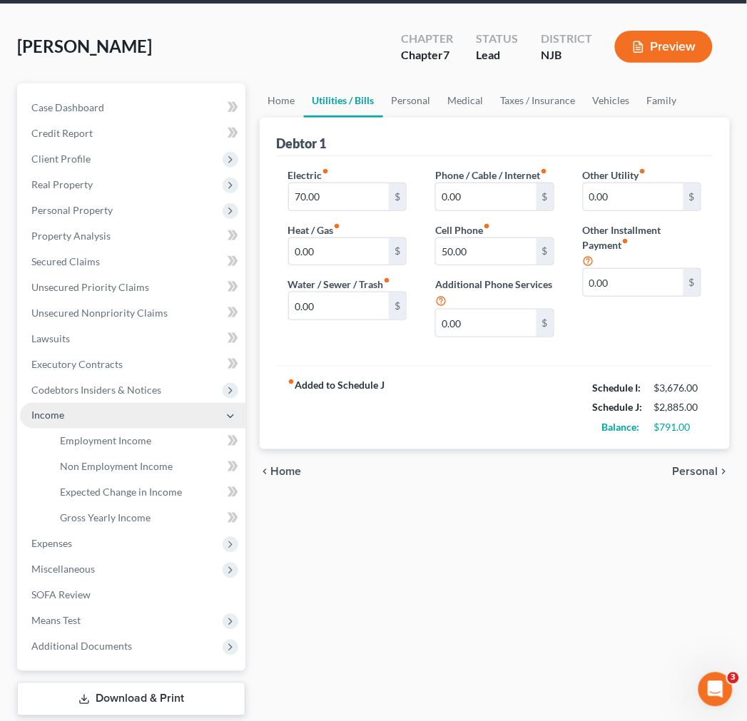
click at [158, 415] on span "Income" at bounding box center [132, 416] width 225 height 26
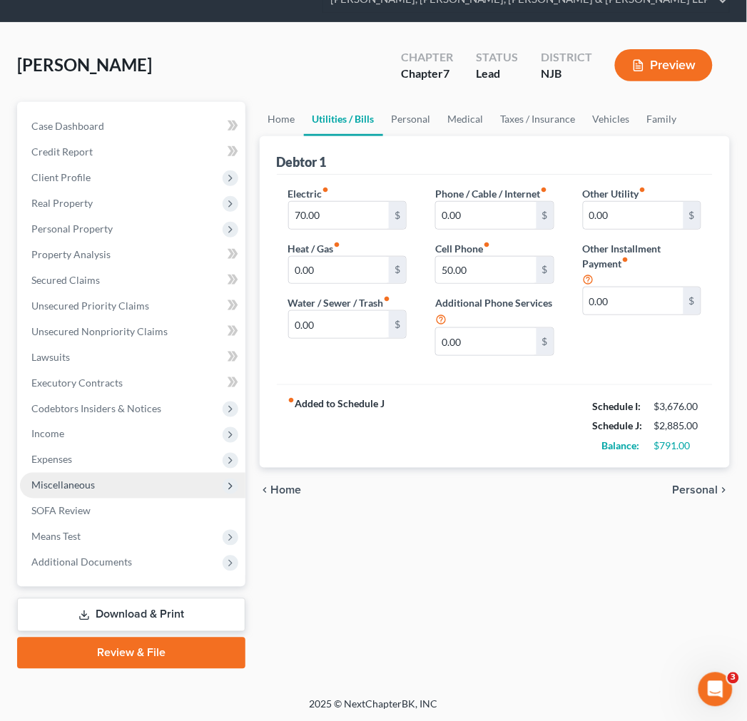
click at [170, 484] on span "Miscellaneous" at bounding box center [132, 486] width 225 height 26
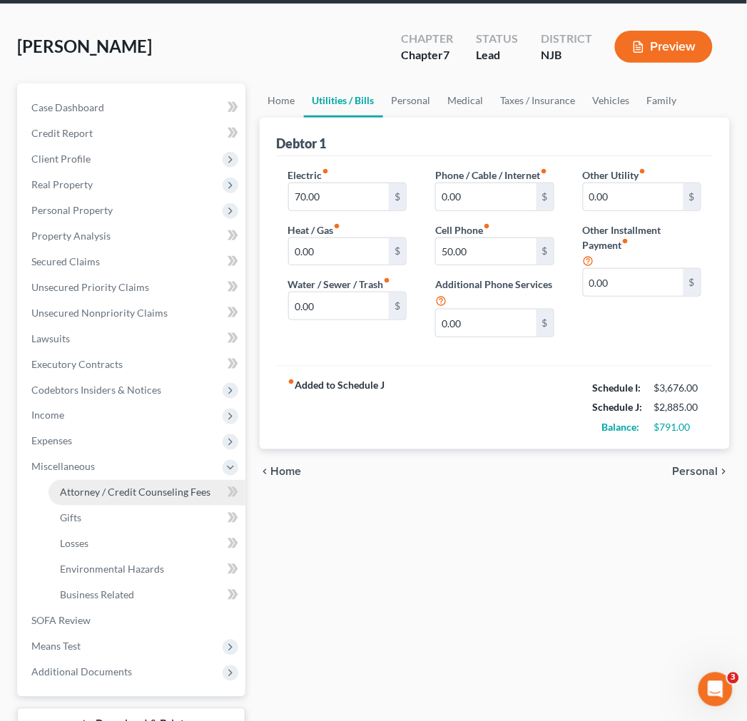
click at [173, 499] on link "Attorney / Credit Counseling Fees" at bounding box center [147, 493] width 197 height 26
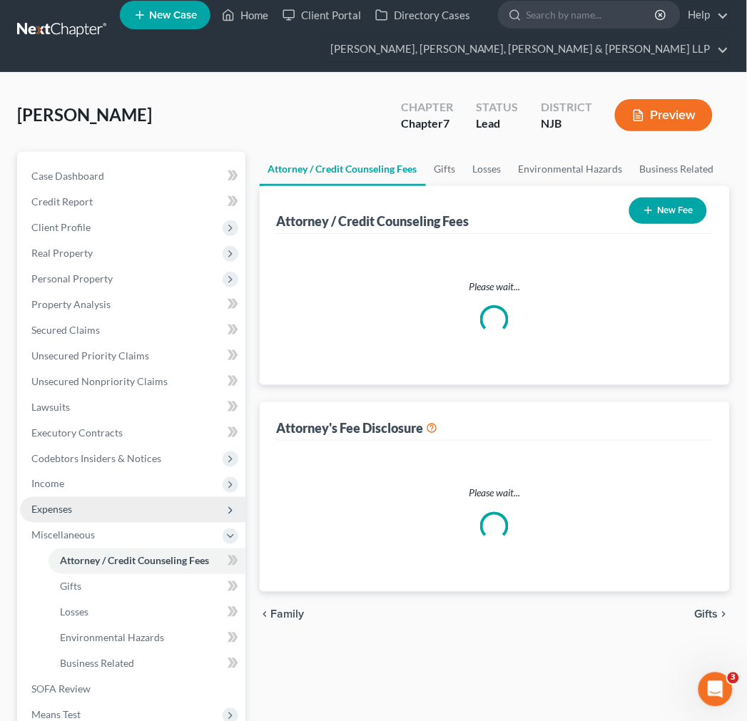
select select "1"
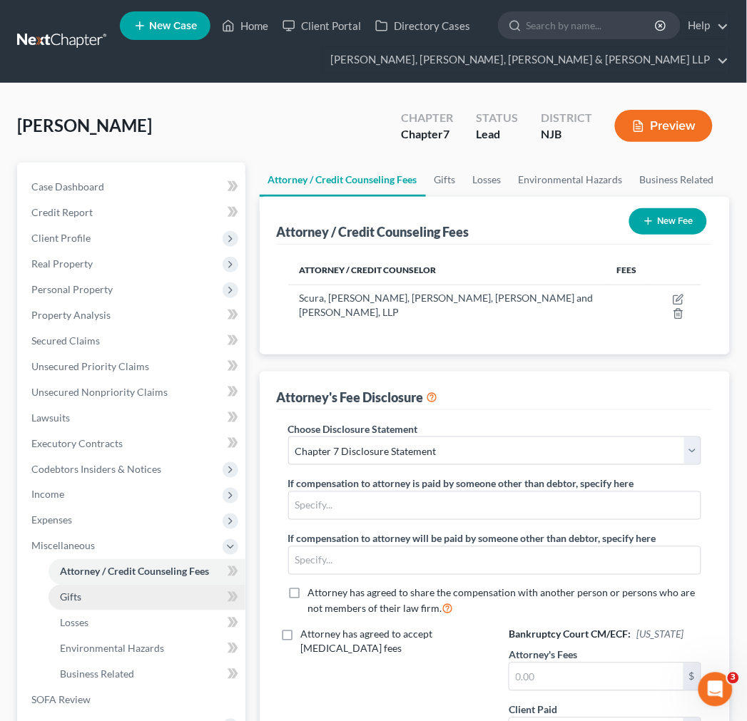
click at [185, 605] on link "Gifts" at bounding box center [147, 598] width 197 height 26
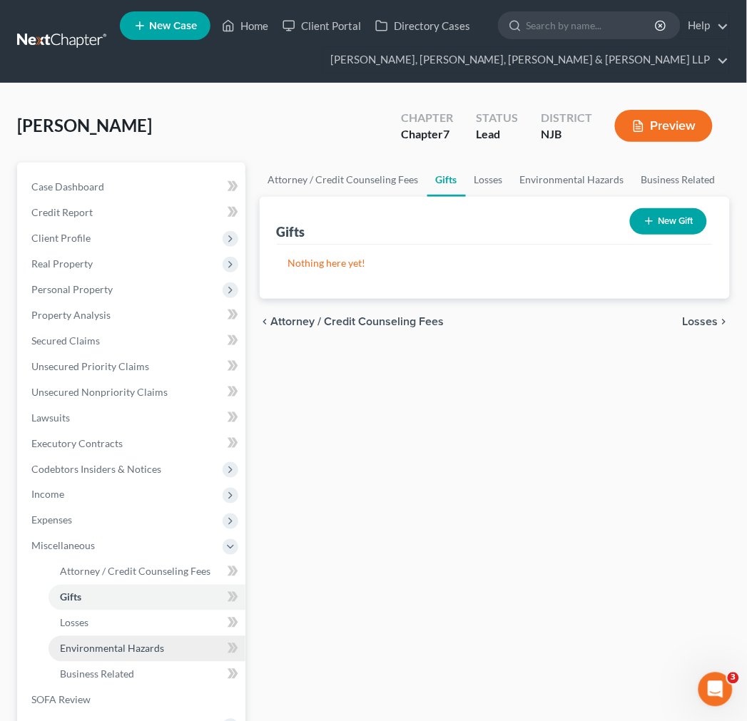
click at [190, 639] on link "Environmental Hazards" at bounding box center [147, 649] width 197 height 26
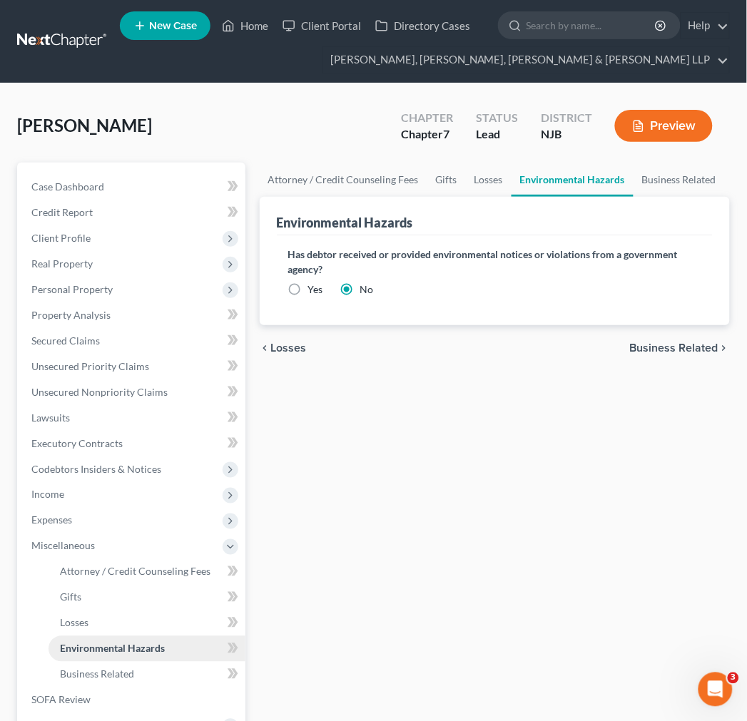
drag, startPoint x: 178, startPoint y: 636, endPoint x: 171, endPoint y: 629, distance: 10.1
click at [178, 636] on link "Environmental Hazards" at bounding box center [147, 649] width 197 height 26
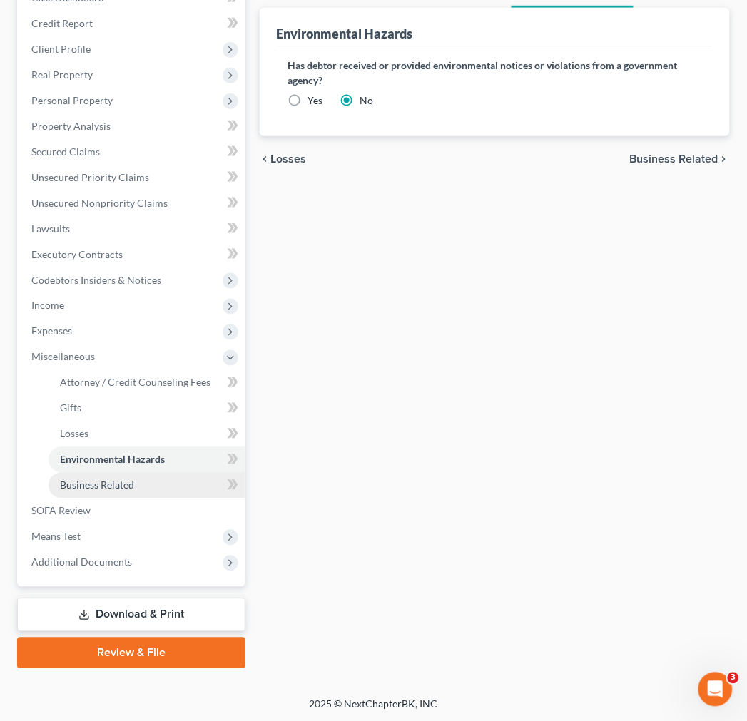
click at [152, 489] on link "Business Related" at bounding box center [147, 486] width 197 height 26
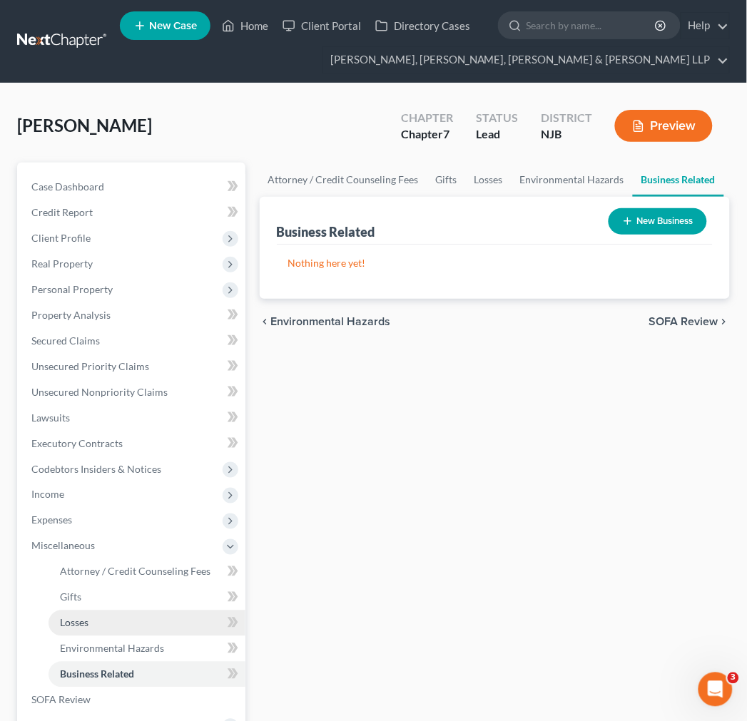
click at [134, 617] on link "Losses" at bounding box center [147, 624] width 197 height 26
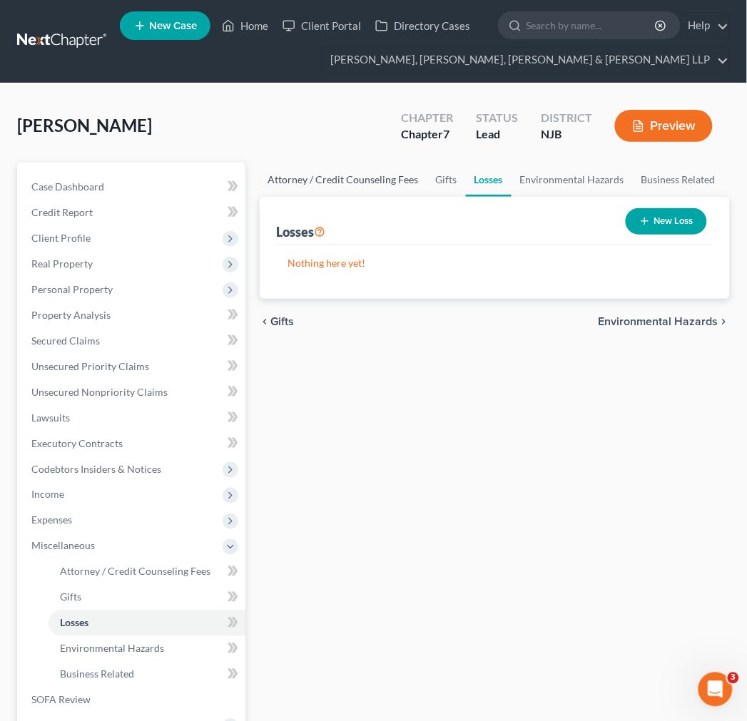
click at [391, 173] on link "Attorney / Credit Counseling Fees" at bounding box center [344, 180] width 168 height 34
select select "1"
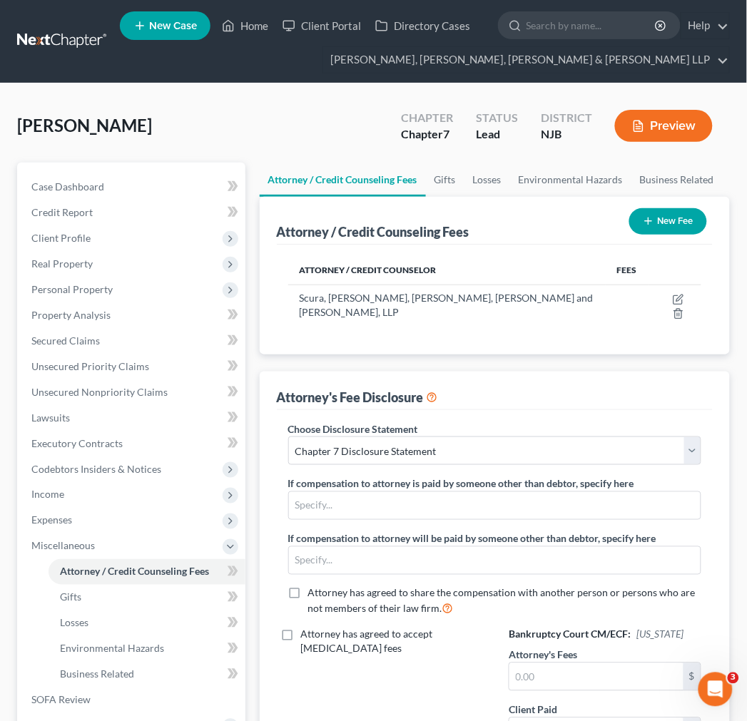
click at [340, 129] on div "Khan, Mohammad Upgraded Chapter Chapter 7 Status Lead District NJB Preview" at bounding box center [373, 132] width 713 height 62
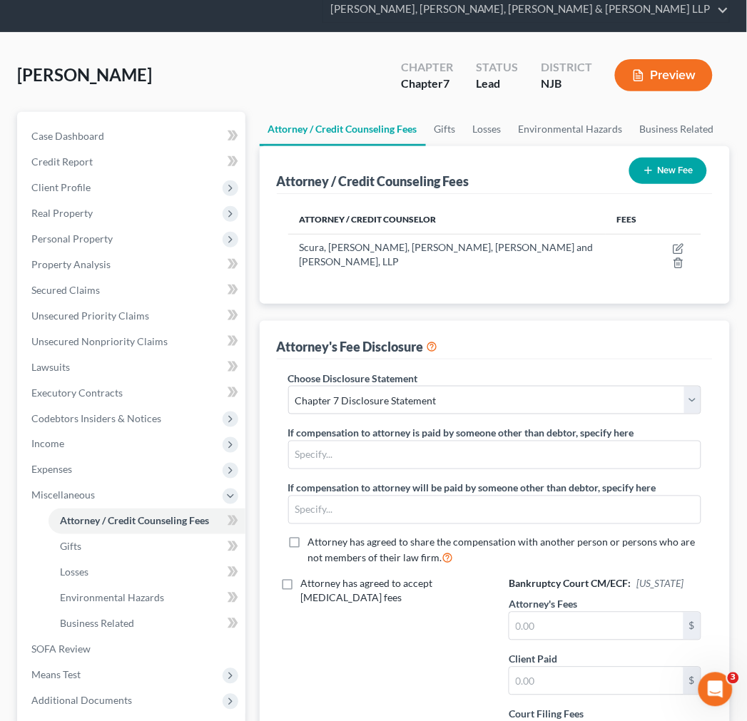
scroll to position [79, 0]
